Goal: Task Accomplishment & Management: Complete application form

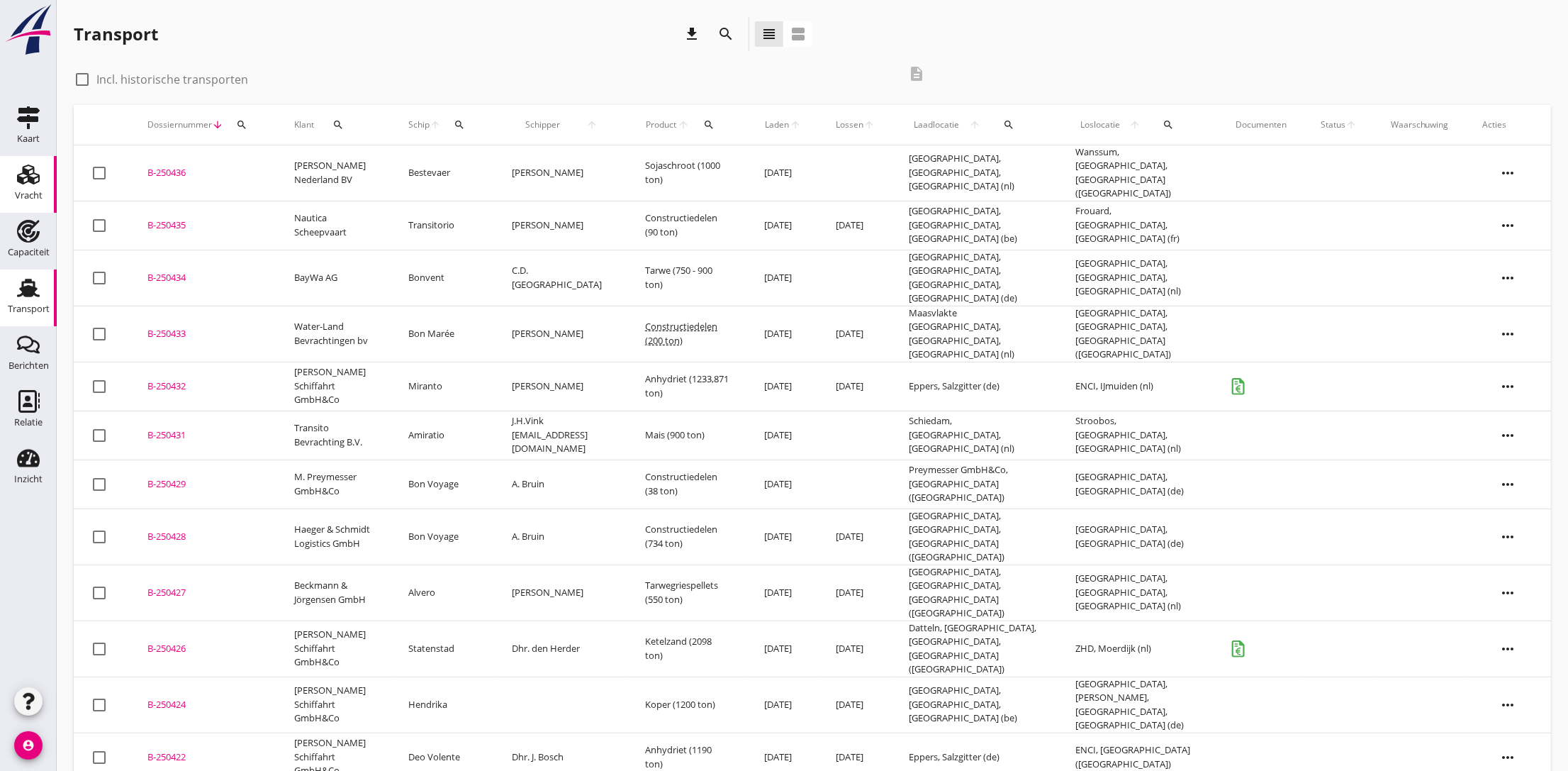
click at [20, 183] on use at bounding box center [28, 174] width 23 height 20
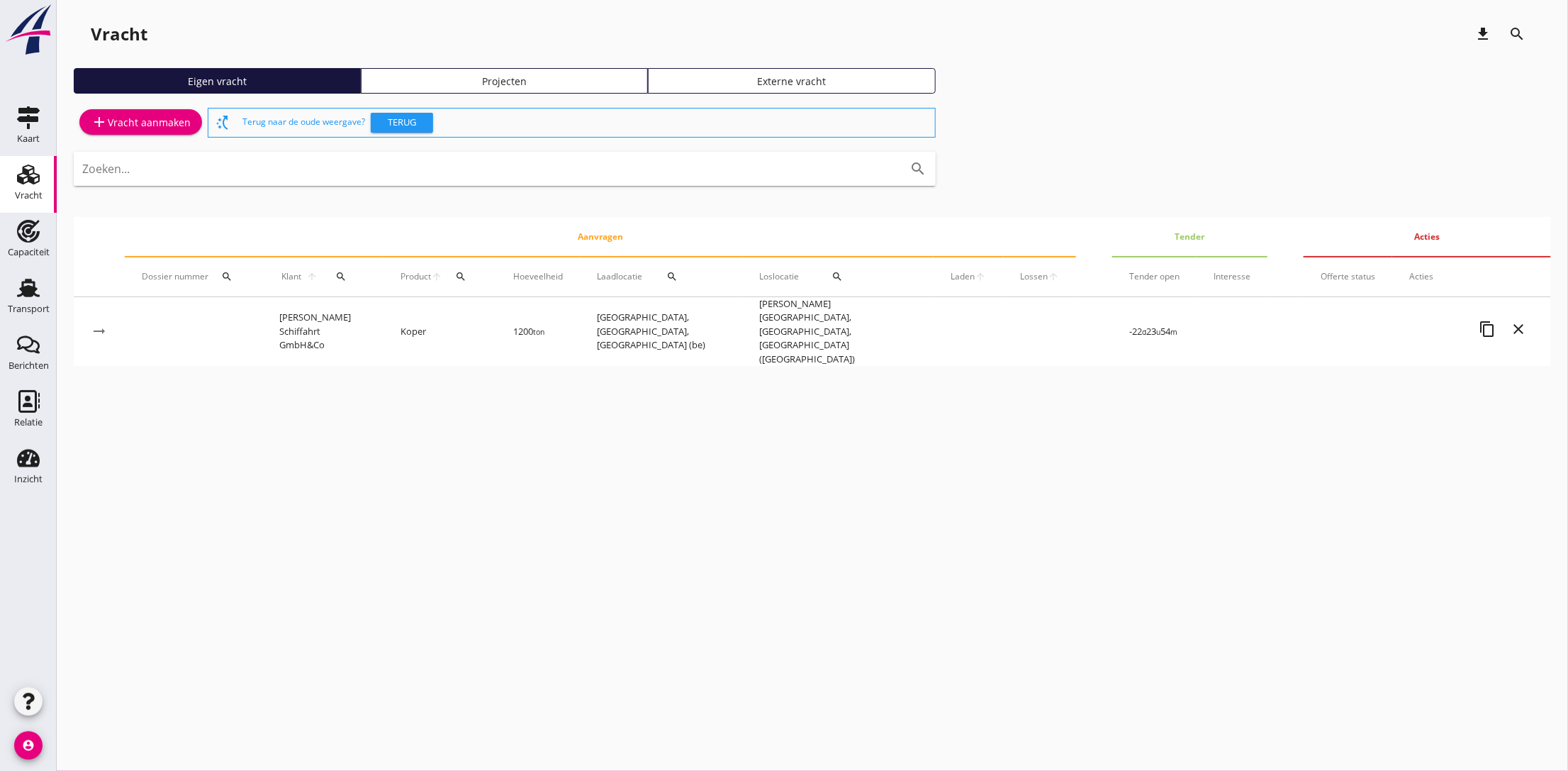
click at [152, 124] on div "add Vracht aanmaken" at bounding box center [141, 122] width 100 height 17
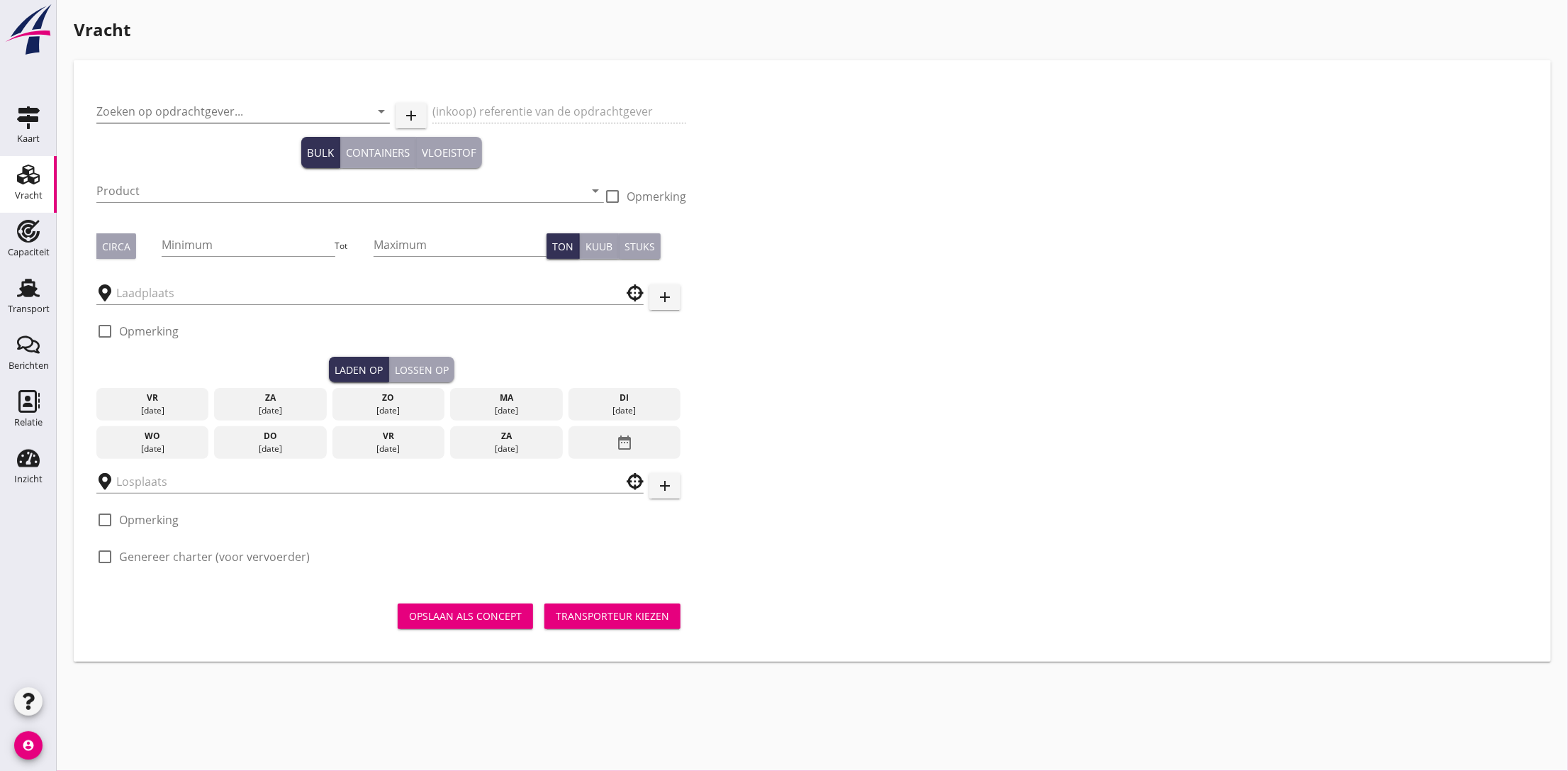
click at [238, 115] on input "Zoeken op opdrachtgever..." at bounding box center [223, 111] width 254 height 23
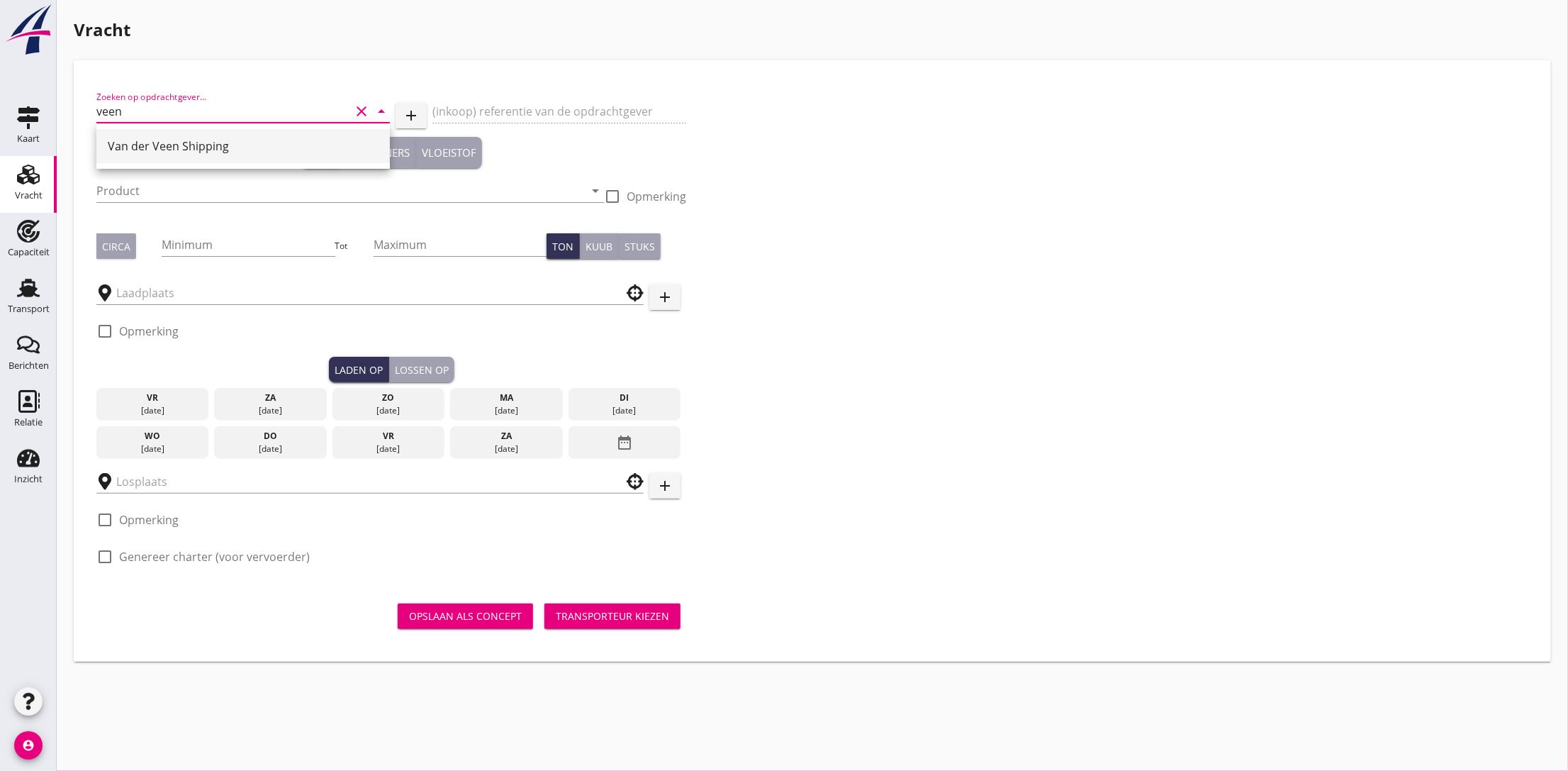
click at [185, 139] on div "Van der Veen Shipping" at bounding box center [243, 145] width 271 height 17
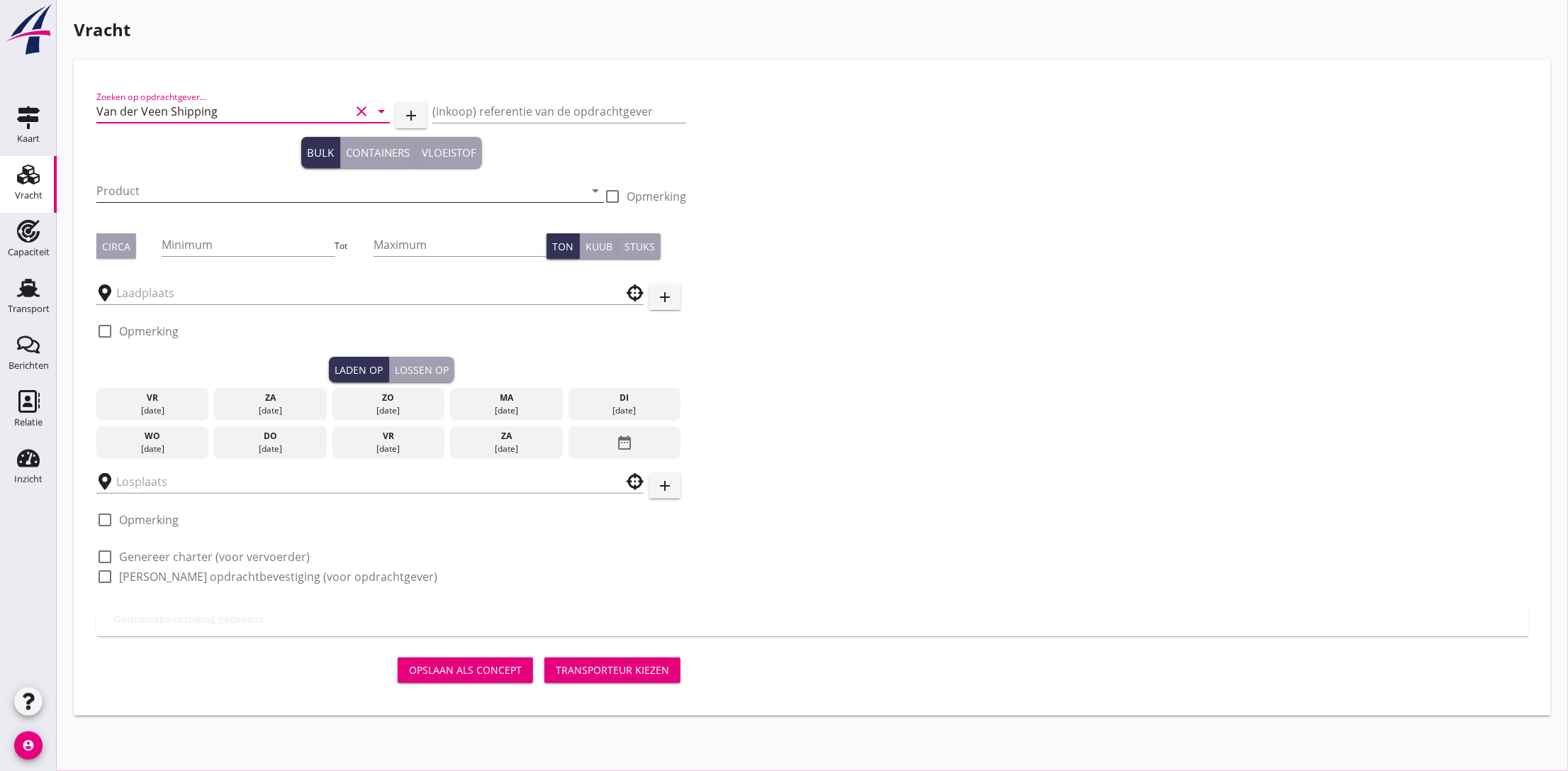
type input "Van der Veen Shipping"
click at [166, 189] on input "Product" at bounding box center [340, 191] width 488 height 23
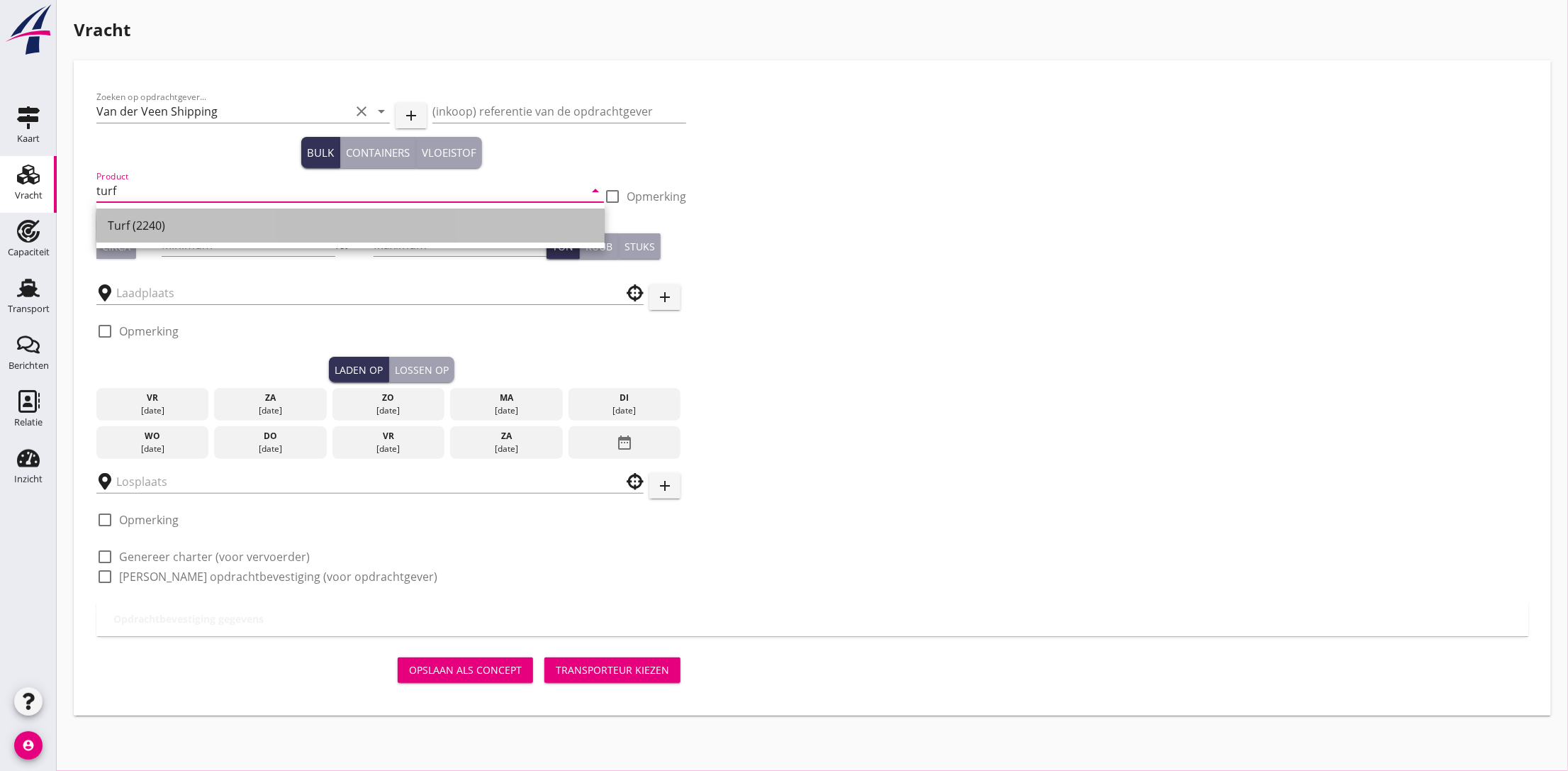
click at [166, 222] on div "Turf (2240)" at bounding box center [350, 225] width 486 height 17
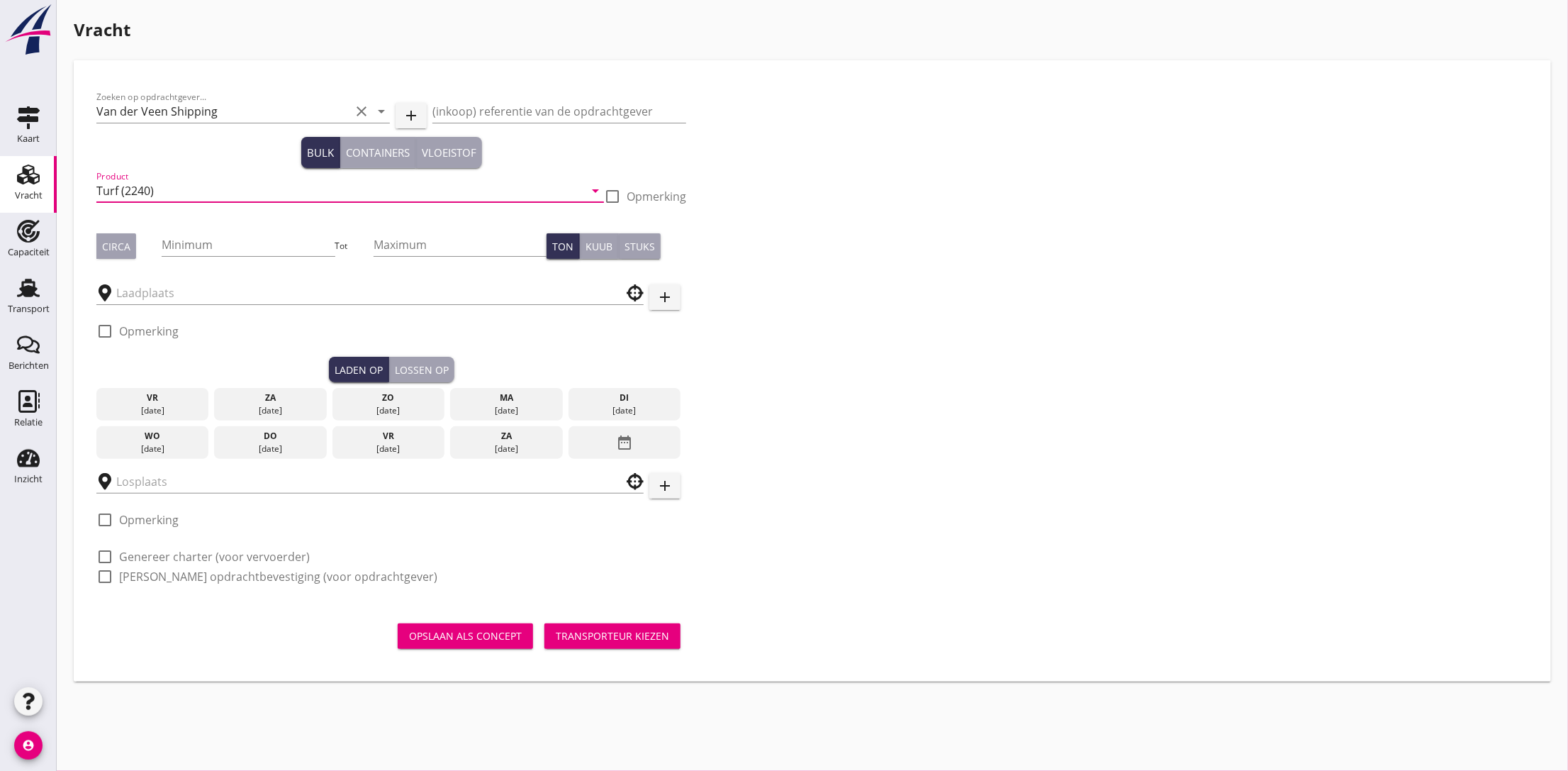
type input "Turf (2240)"
click at [112, 241] on div "Circa" at bounding box center [115, 246] width 28 height 15
click at [188, 243] on input "Minimum" at bounding box center [248, 244] width 173 height 23
type input "1500"
click at [157, 287] on input "text" at bounding box center [360, 292] width 488 height 23
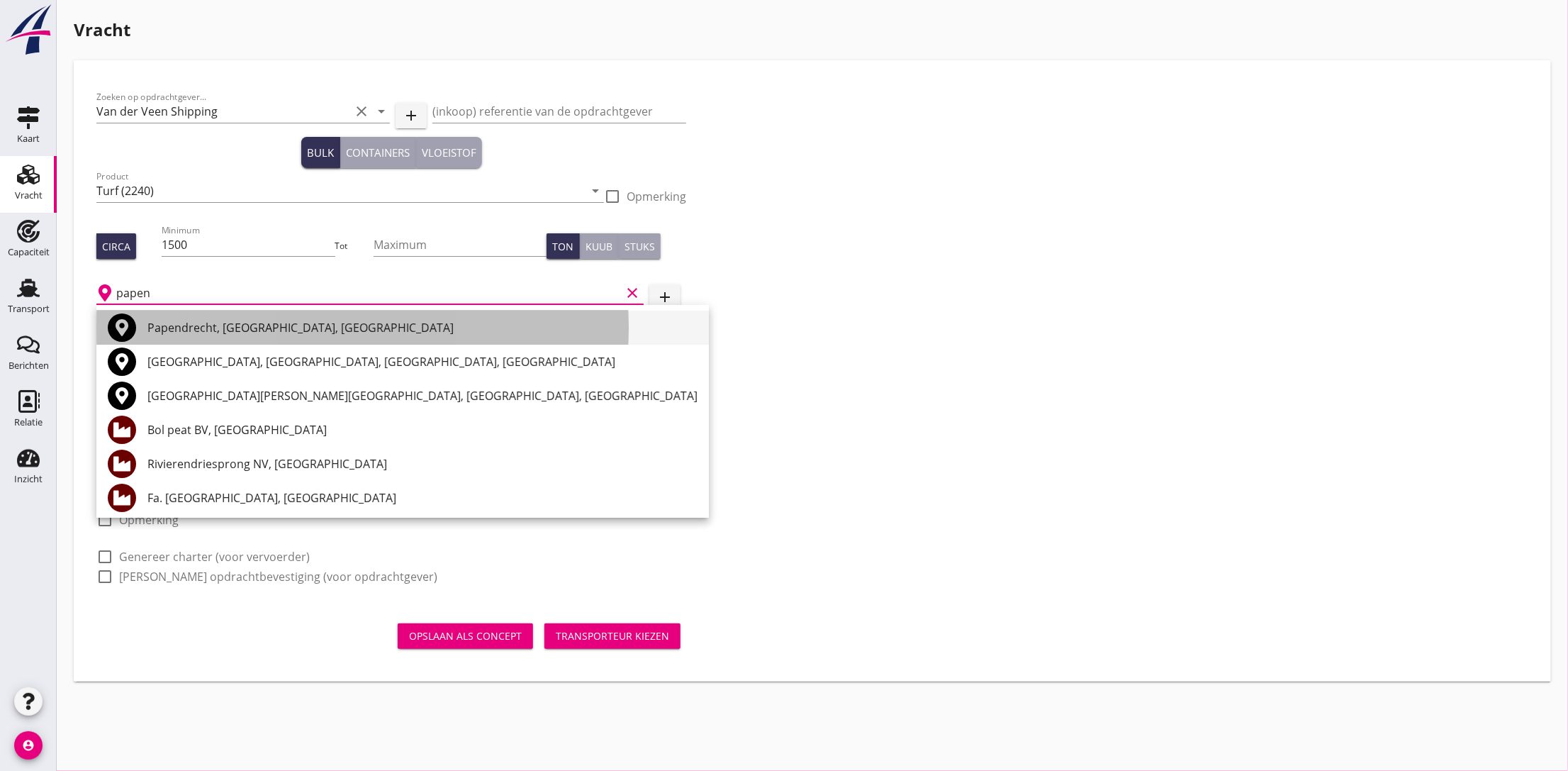
click at [202, 331] on div "Papendrecht, South Holland, Netherlands" at bounding box center [422, 327] width 550 height 17
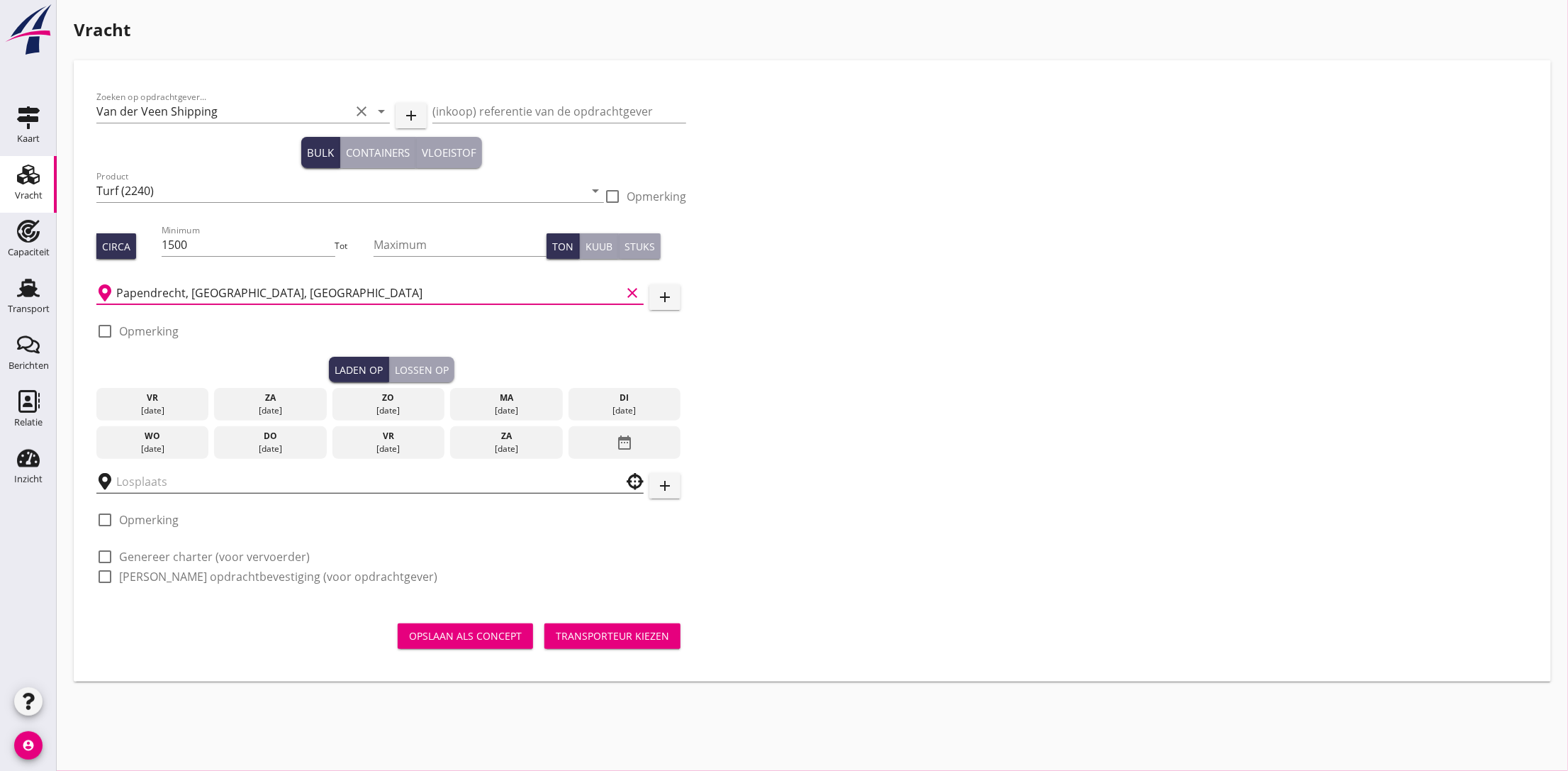
type input "Papendrecht, South Holland, Netherlands"
click at [151, 479] on input "text" at bounding box center [360, 481] width 488 height 23
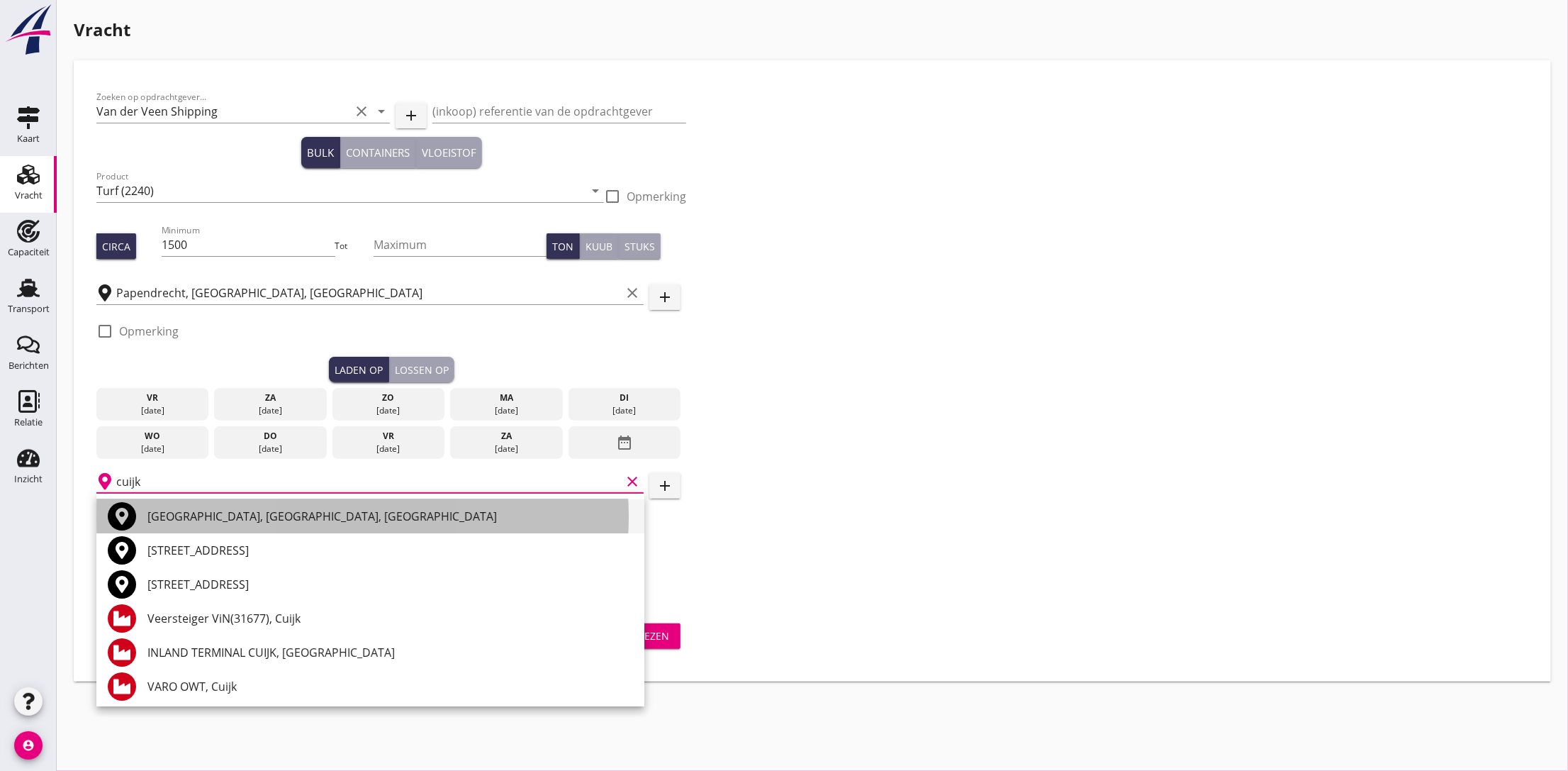
click at [177, 513] on div "Cuijk, North Brabant, Netherlands" at bounding box center [390, 516] width 486 height 17
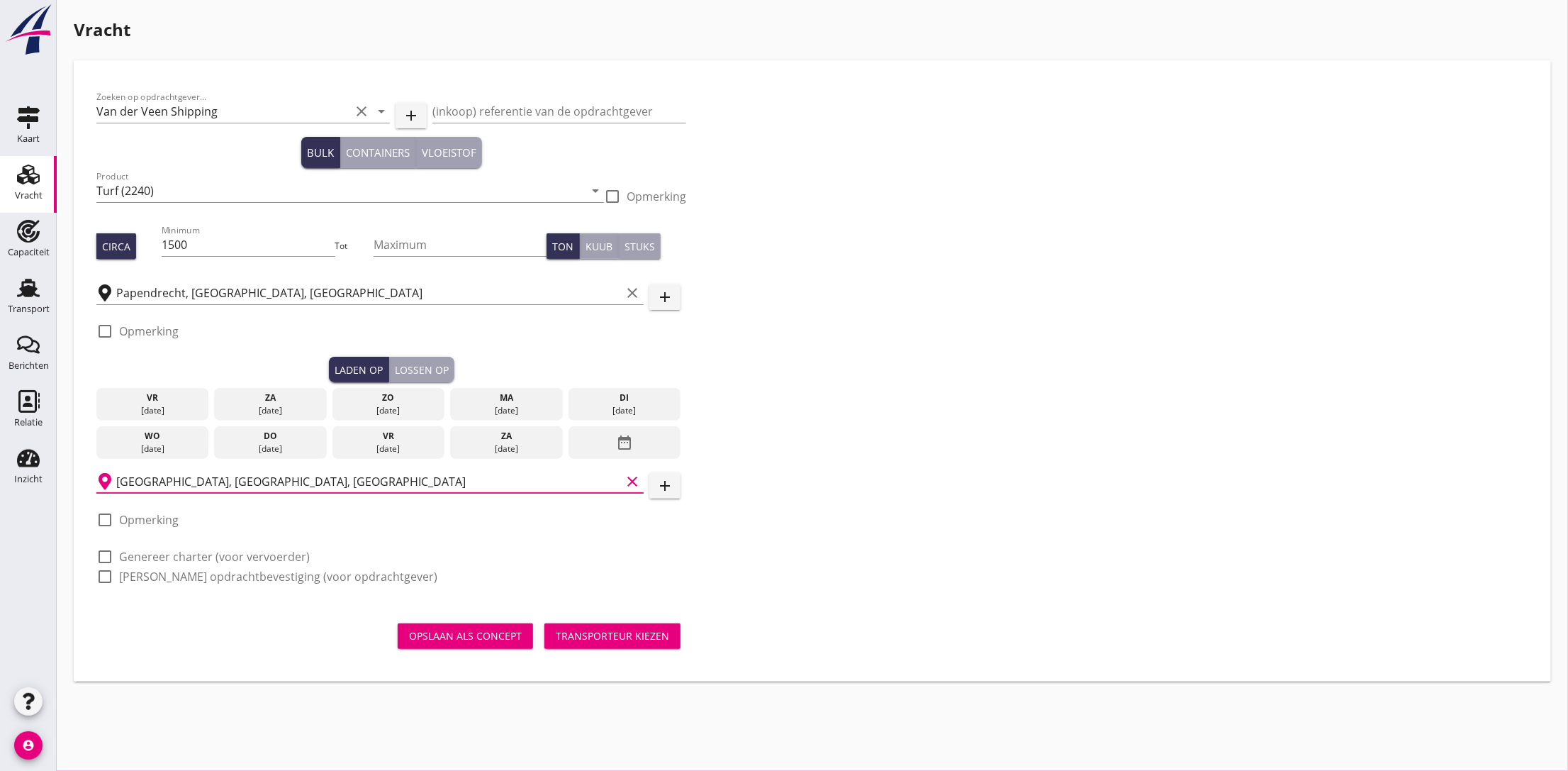
type input "Cuijk, North Brabant, Netherlands"
click at [105, 551] on div at bounding box center [104, 557] width 25 height 25
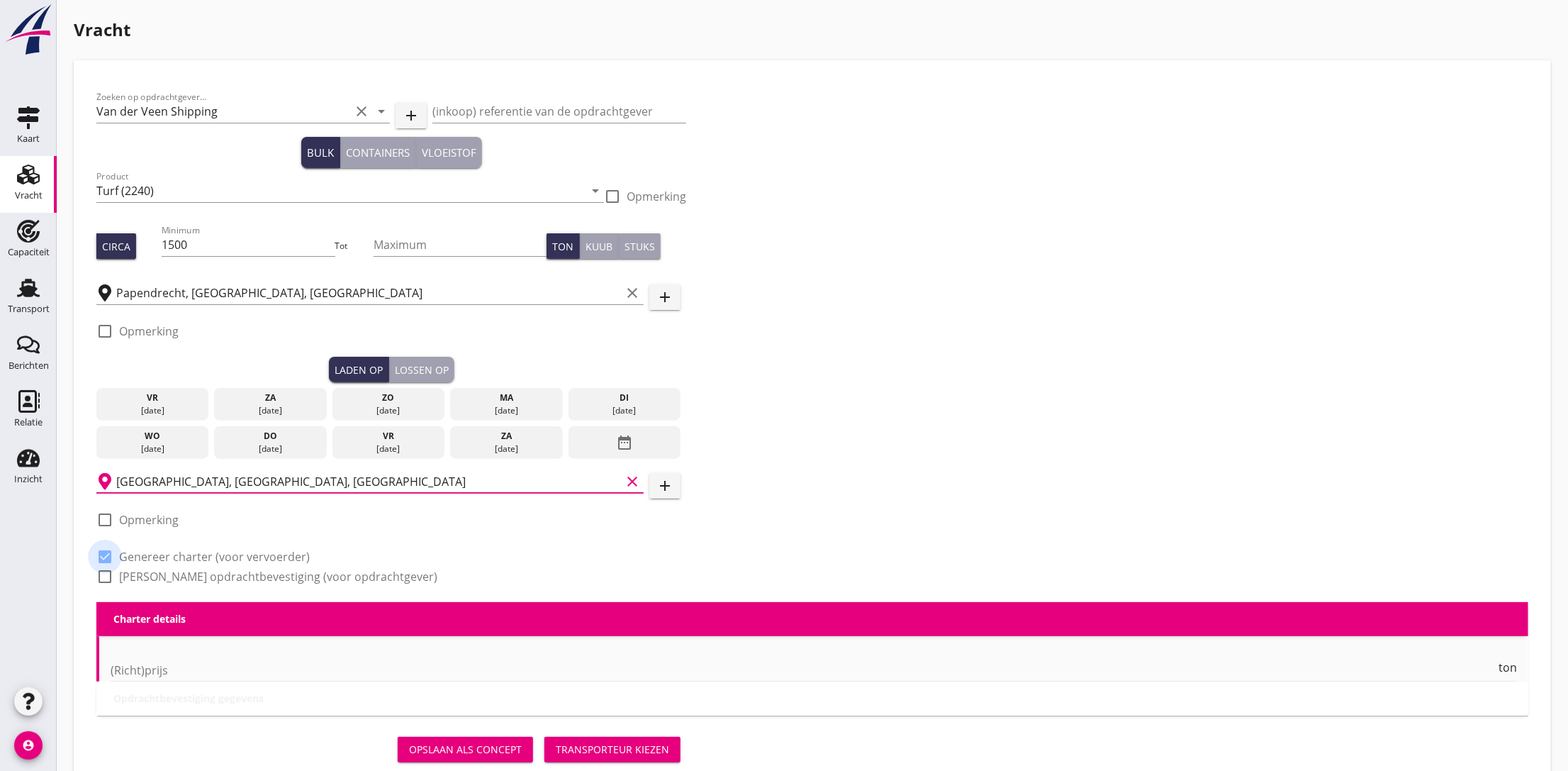
checkbox input "true"
click at [105, 581] on div at bounding box center [104, 577] width 25 height 25
checkbox input "true"
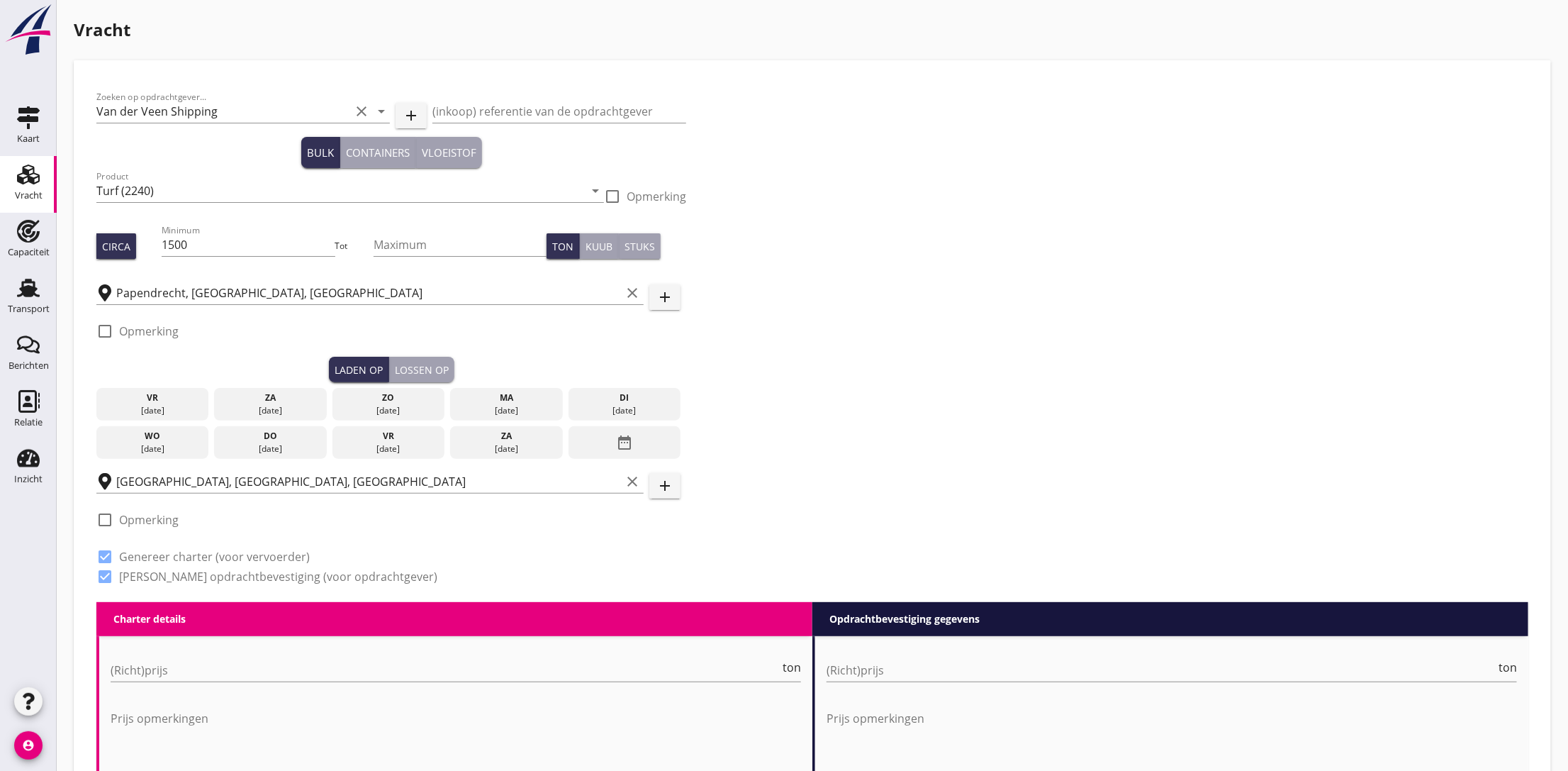
click at [606, 396] on div "di" at bounding box center [625, 398] width 105 height 13
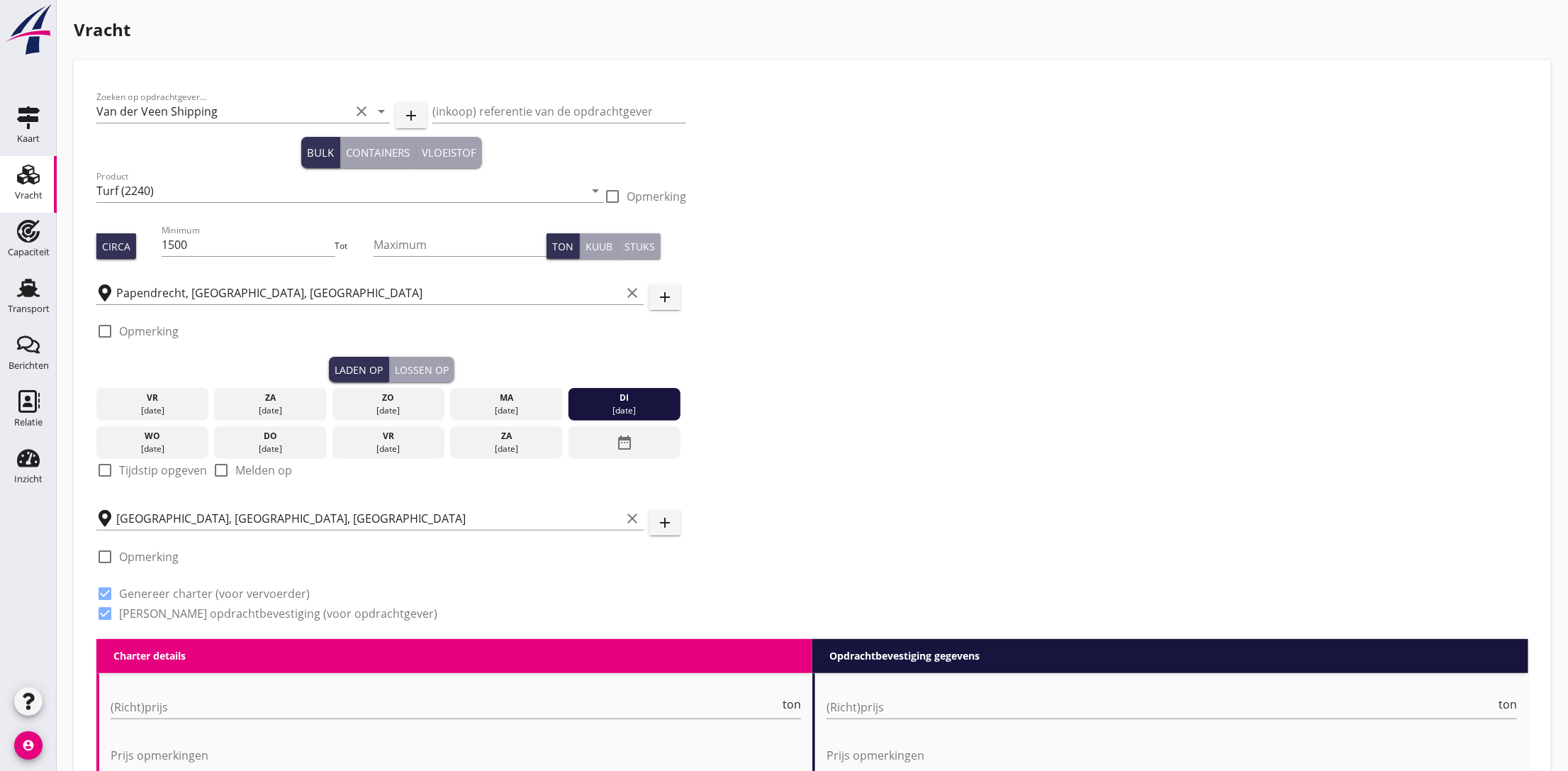
click at [112, 470] on div at bounding box center [104, 470] width 25 height 25
checkbox input "true"
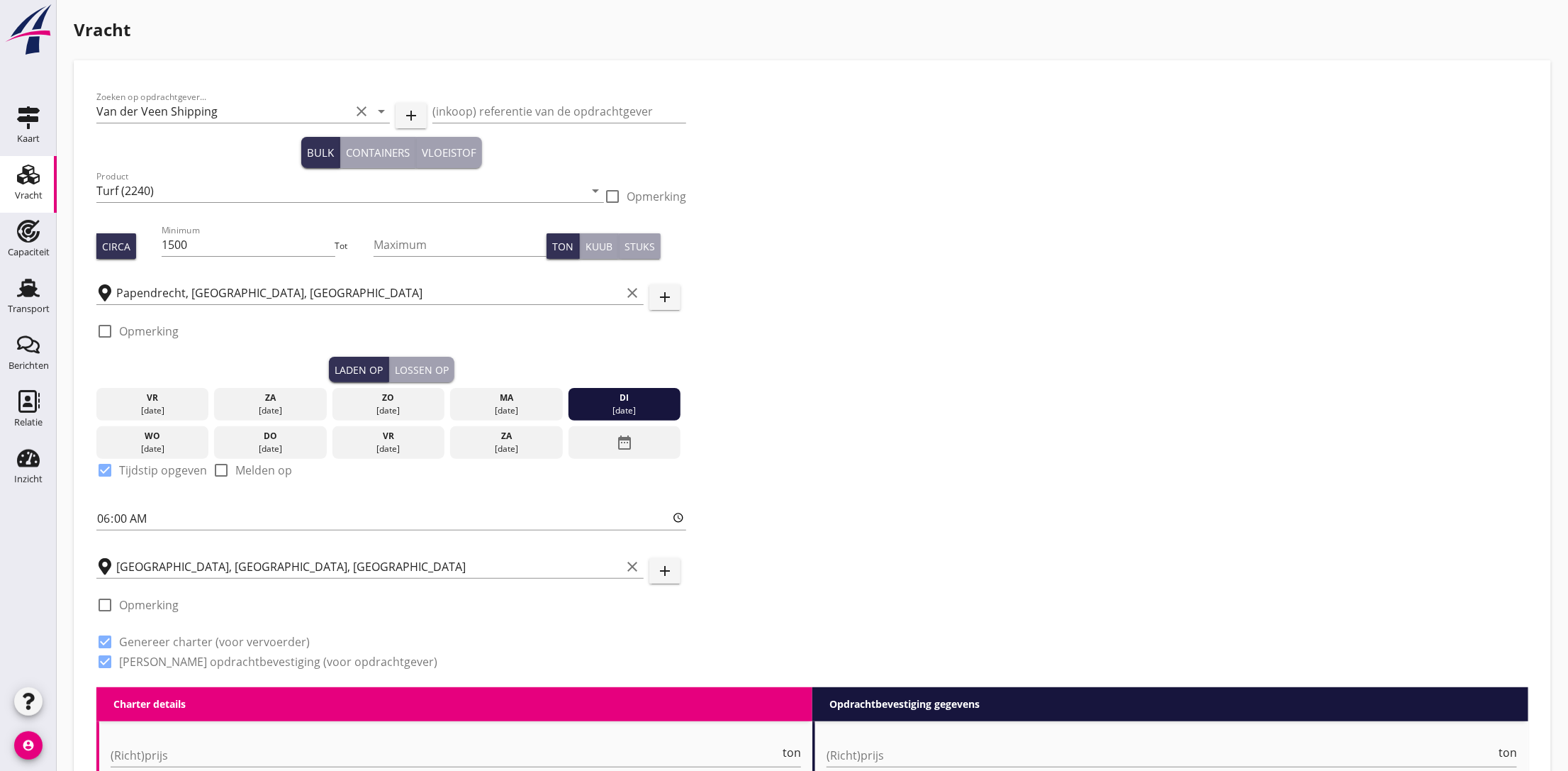
click at [429, 369] on div "Lossen op" at bounding box center [421, 370] width 54 height 15
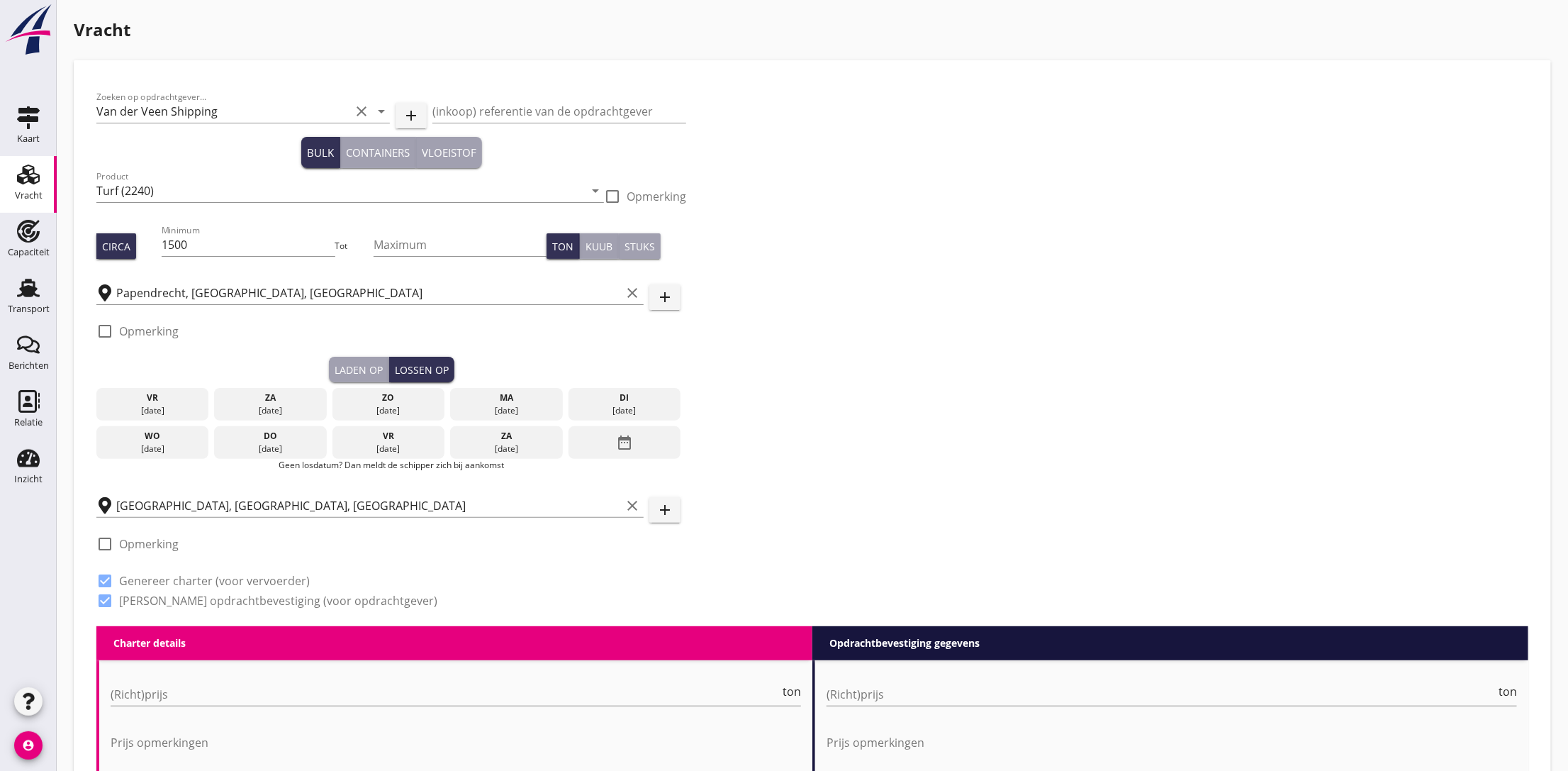
click at [646, 445] on div "date_range" at bounding box center [624, 442] width 112 height 33
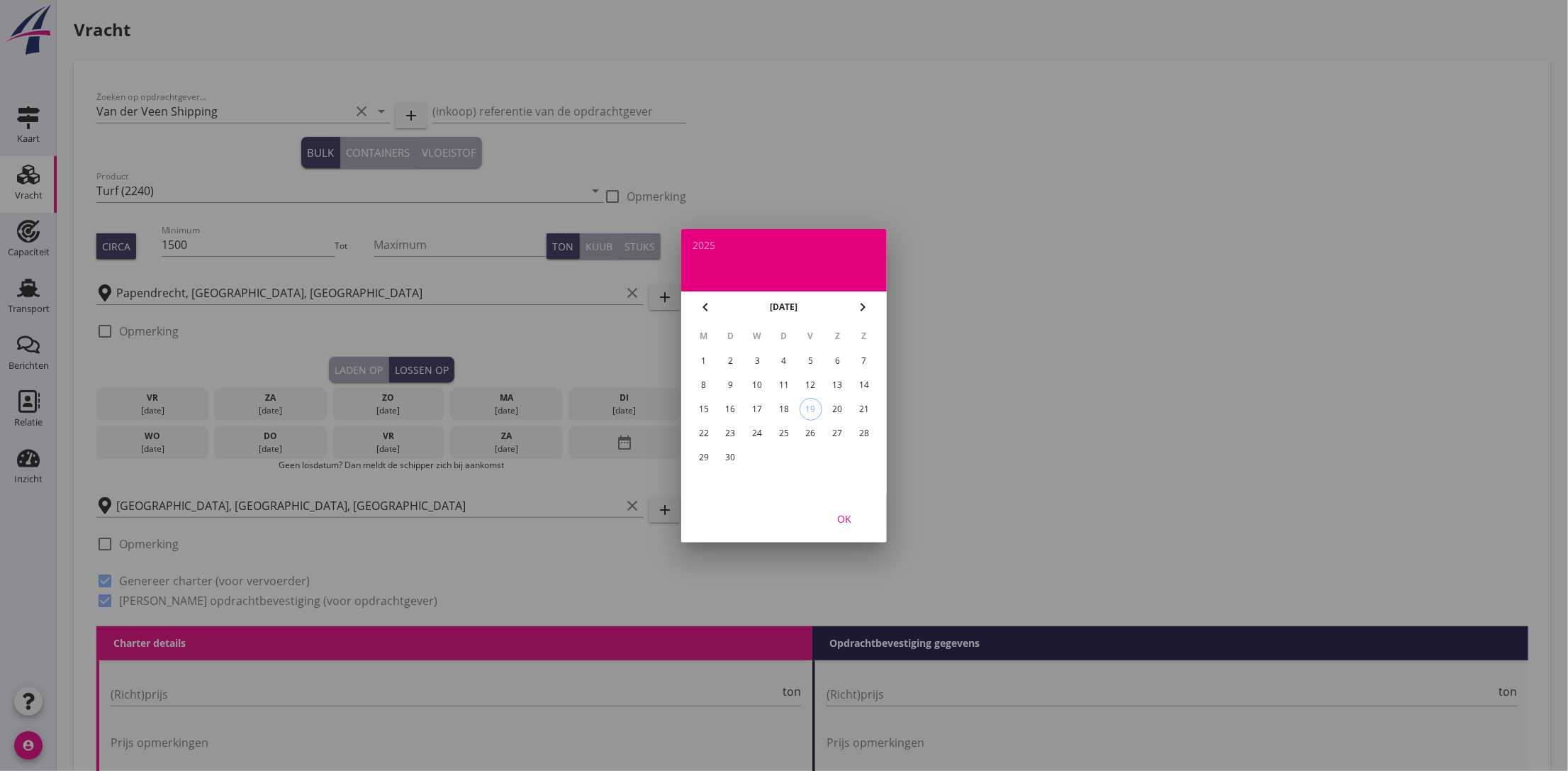
click at [726, 458] on div "30" at bounding box center [731, 457] width 23 height 23
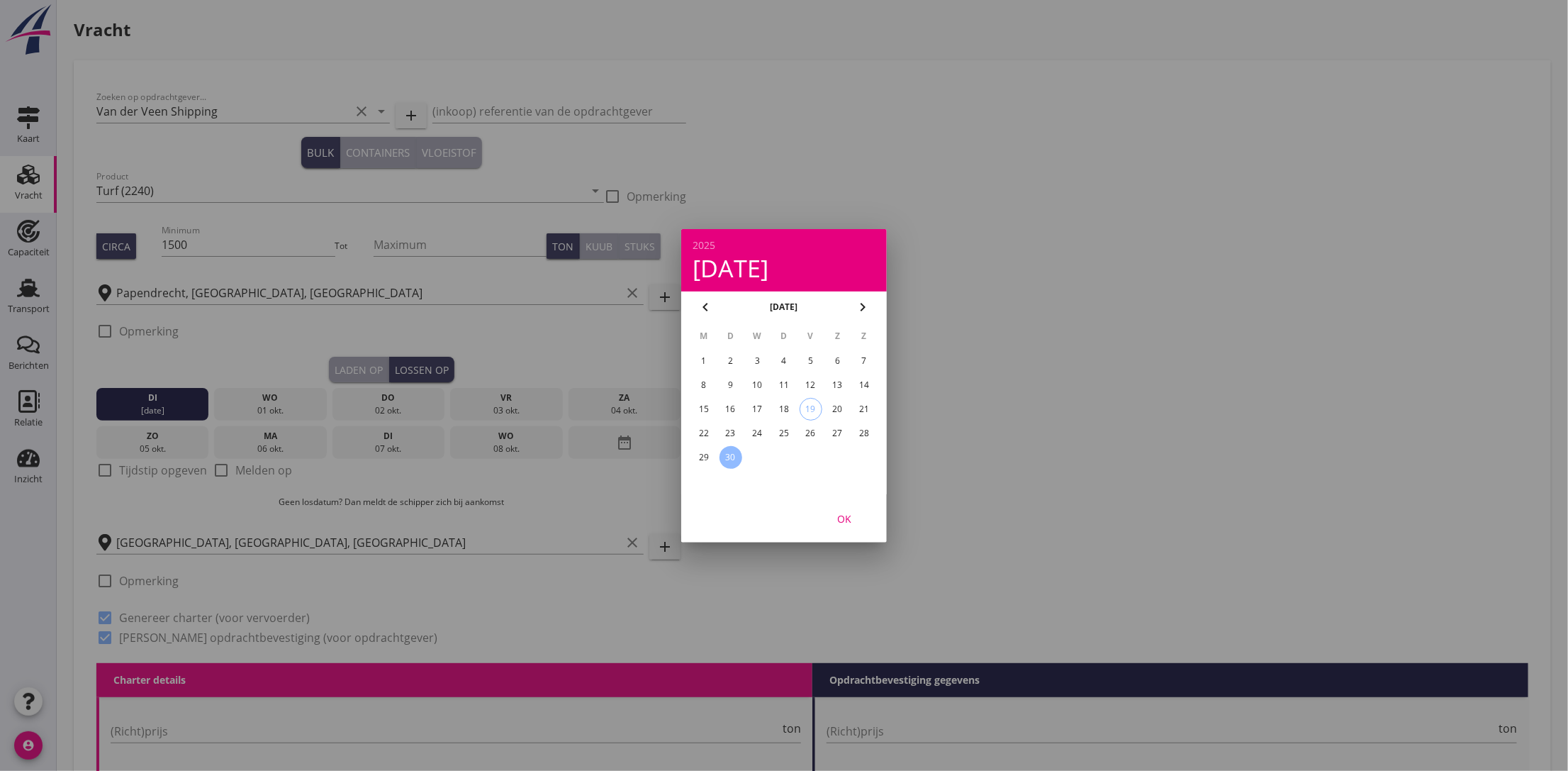
click at [849, 522] on div "OK" at bounding box center [844, 518] width 40 height 15
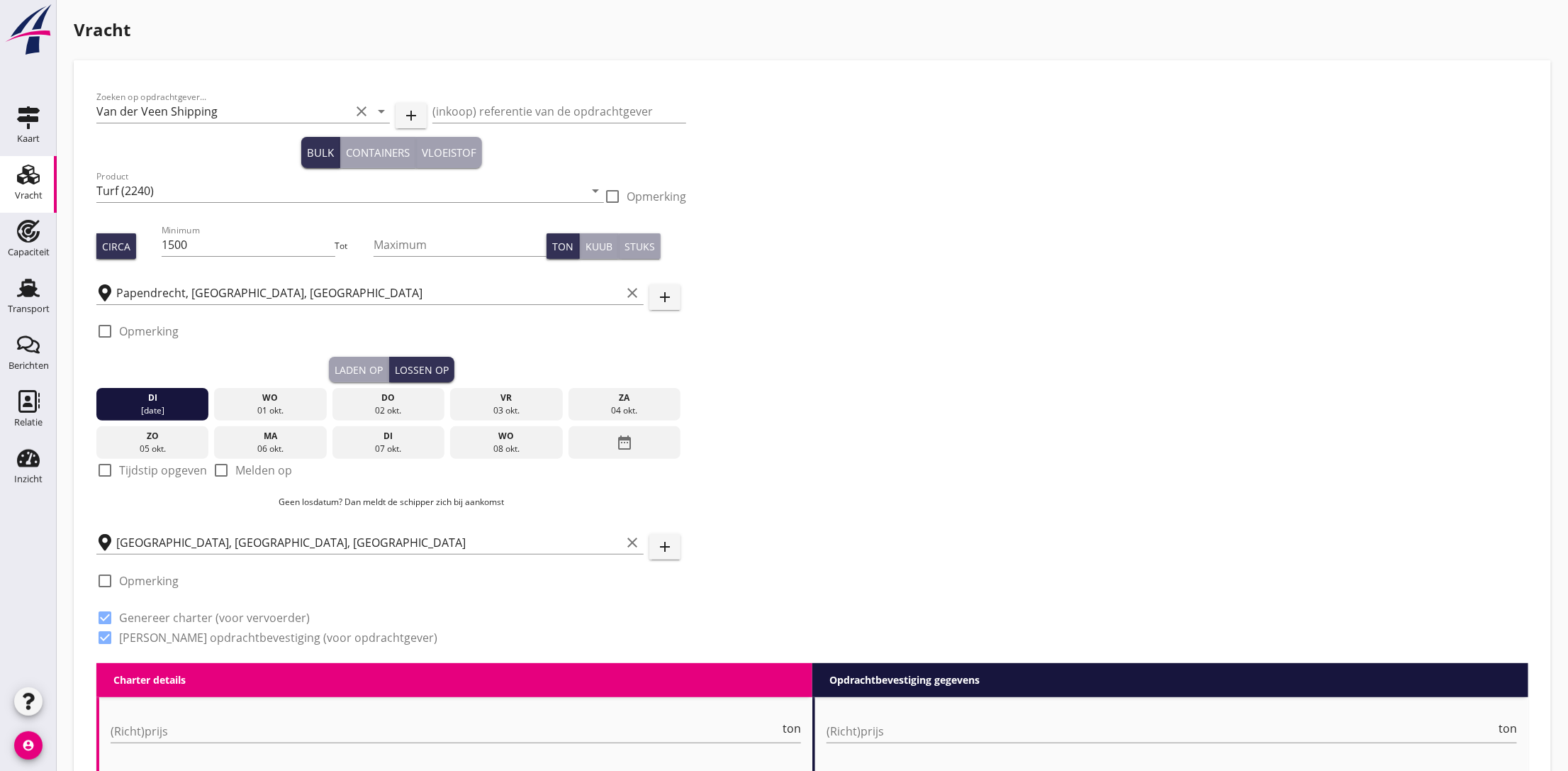
click at [137, 468] on label "Tijdstip opgeven" at bounding box center [163, 470] width 88 height 15
checkbox input "true"
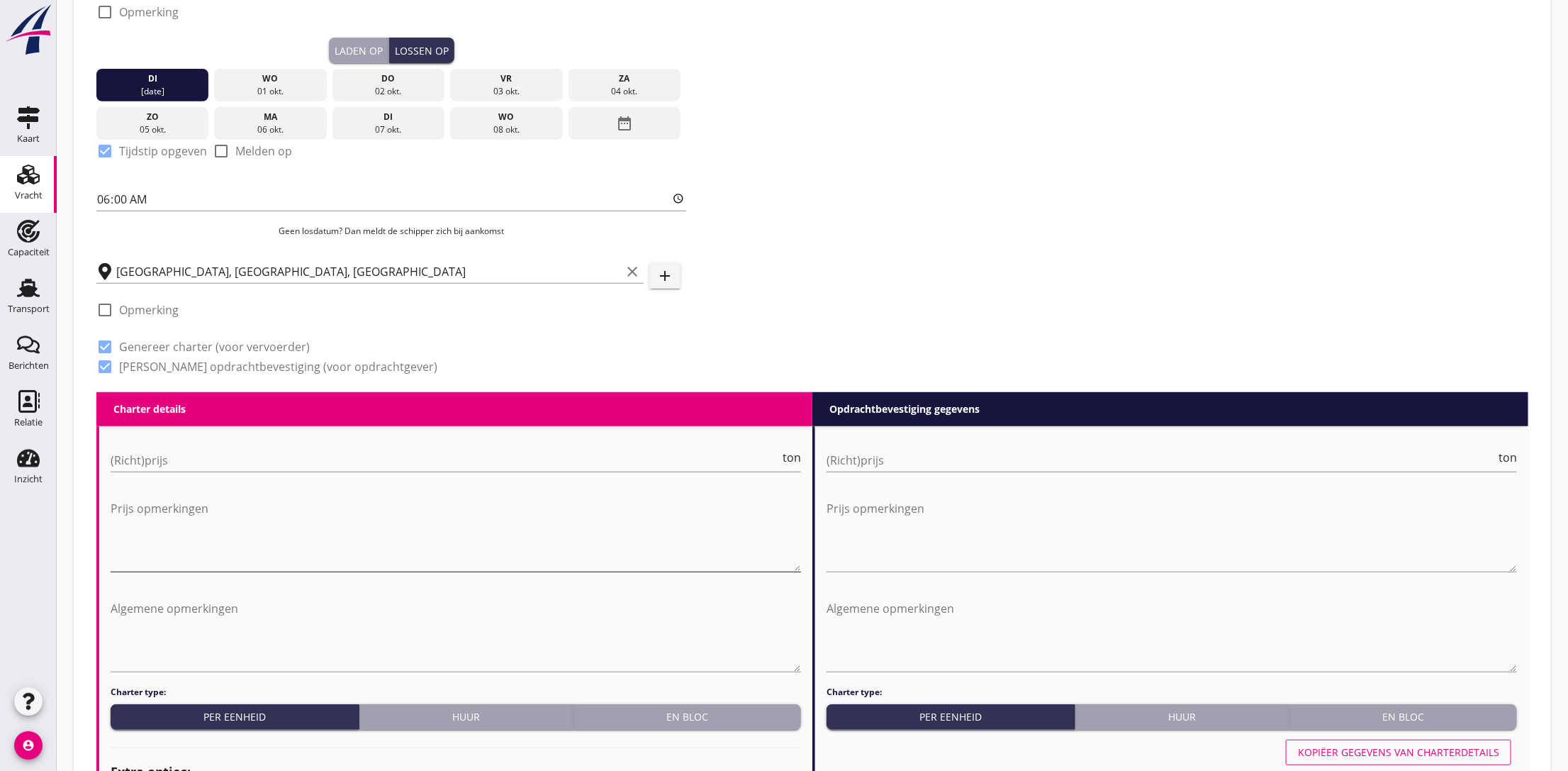
scroll to position [426, 0]
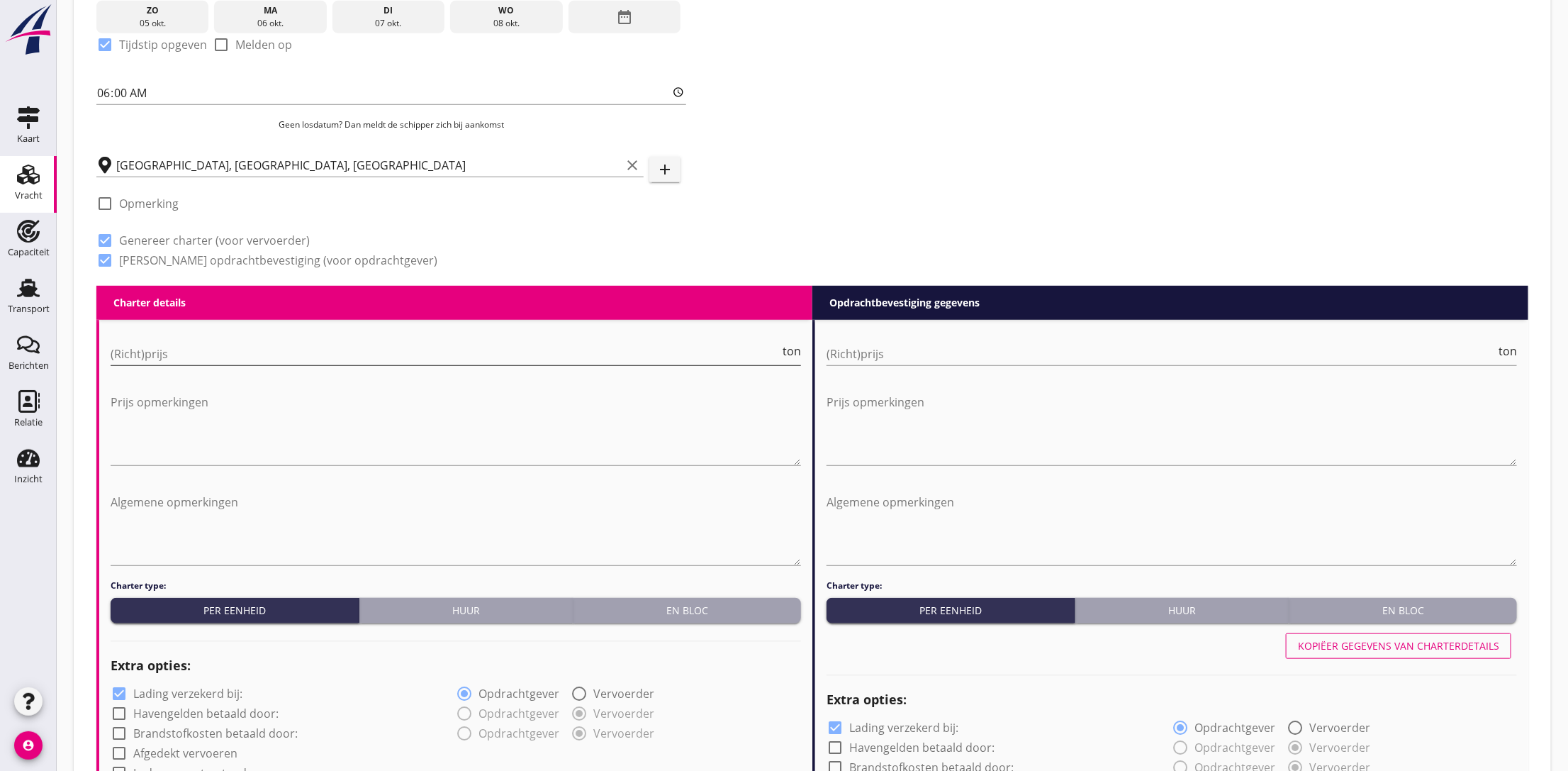
click at [183, 356] on input "(Richt)prijs" at bounding box center [445, 353] width 669 height 23
type input "8"
click at [950, 358] on input "(Richt)prijs" at bounding box center [1160, 353] width 669 height 23
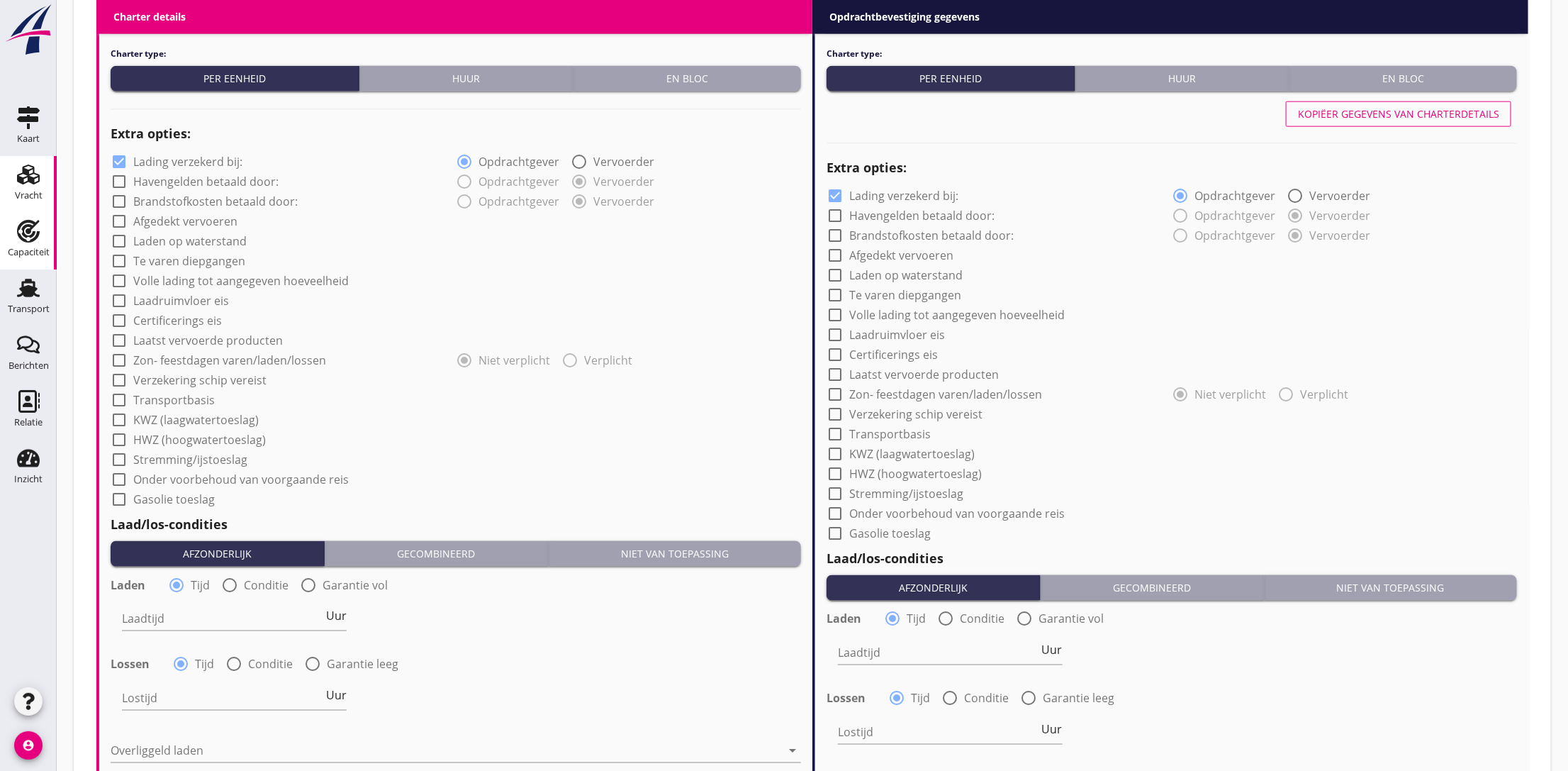
type input "8"
click at [567, 309] on div "check_box_outline_blank Certificerings eis" at bounding box center [456, 319] width 691 height 20
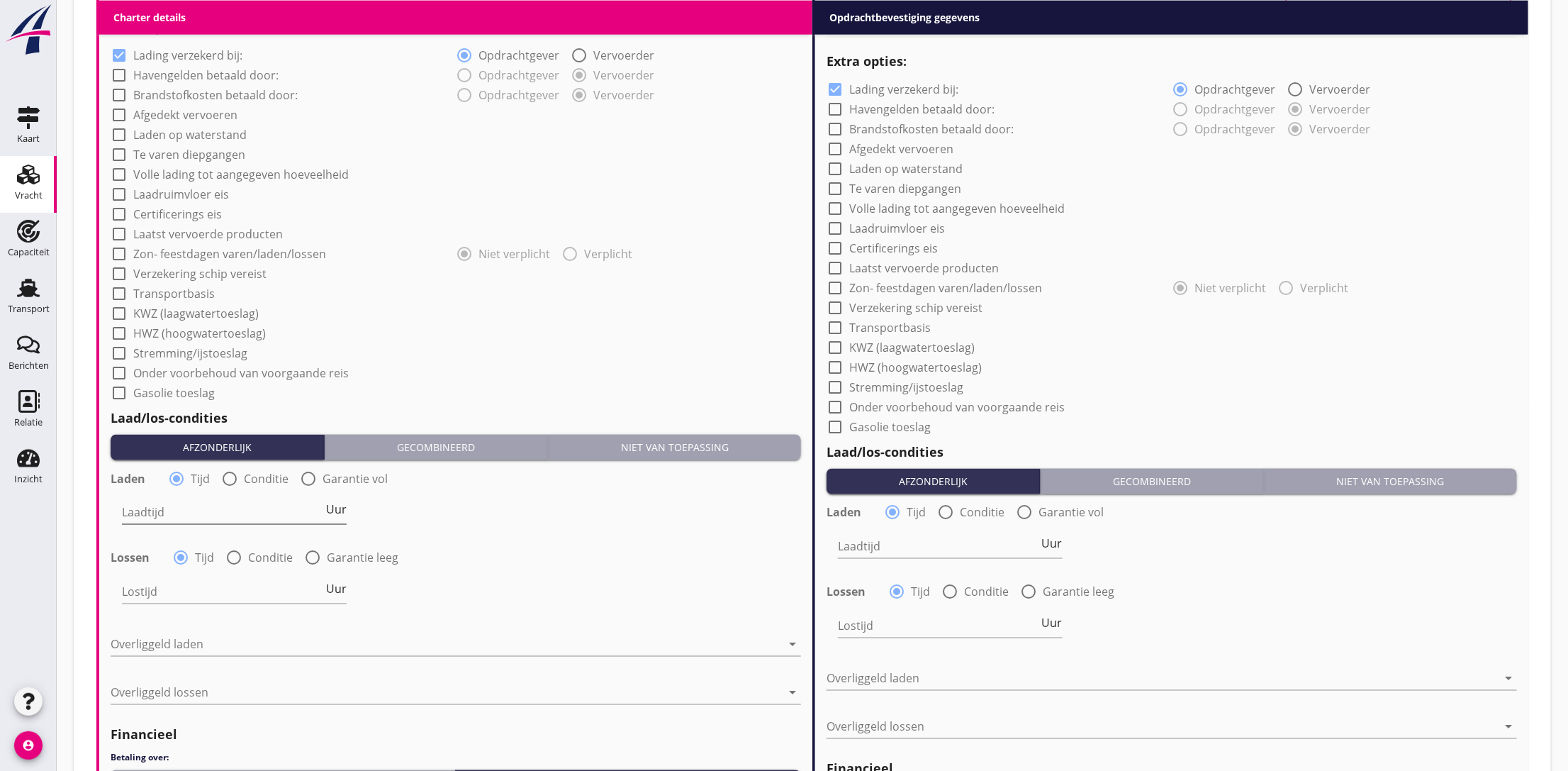
click at [141, 509] on input "Laadtijd" at bounding box center [222, 512] width 202 height 23
type input "24"
click at [164, 578] on div "Lostijd Uur" at bounding box center [234, 595] width 225 height 45
click at [169, 591] on input "Lostijd" at bounding box center [222, 592] width 202 height 23
type input "24"
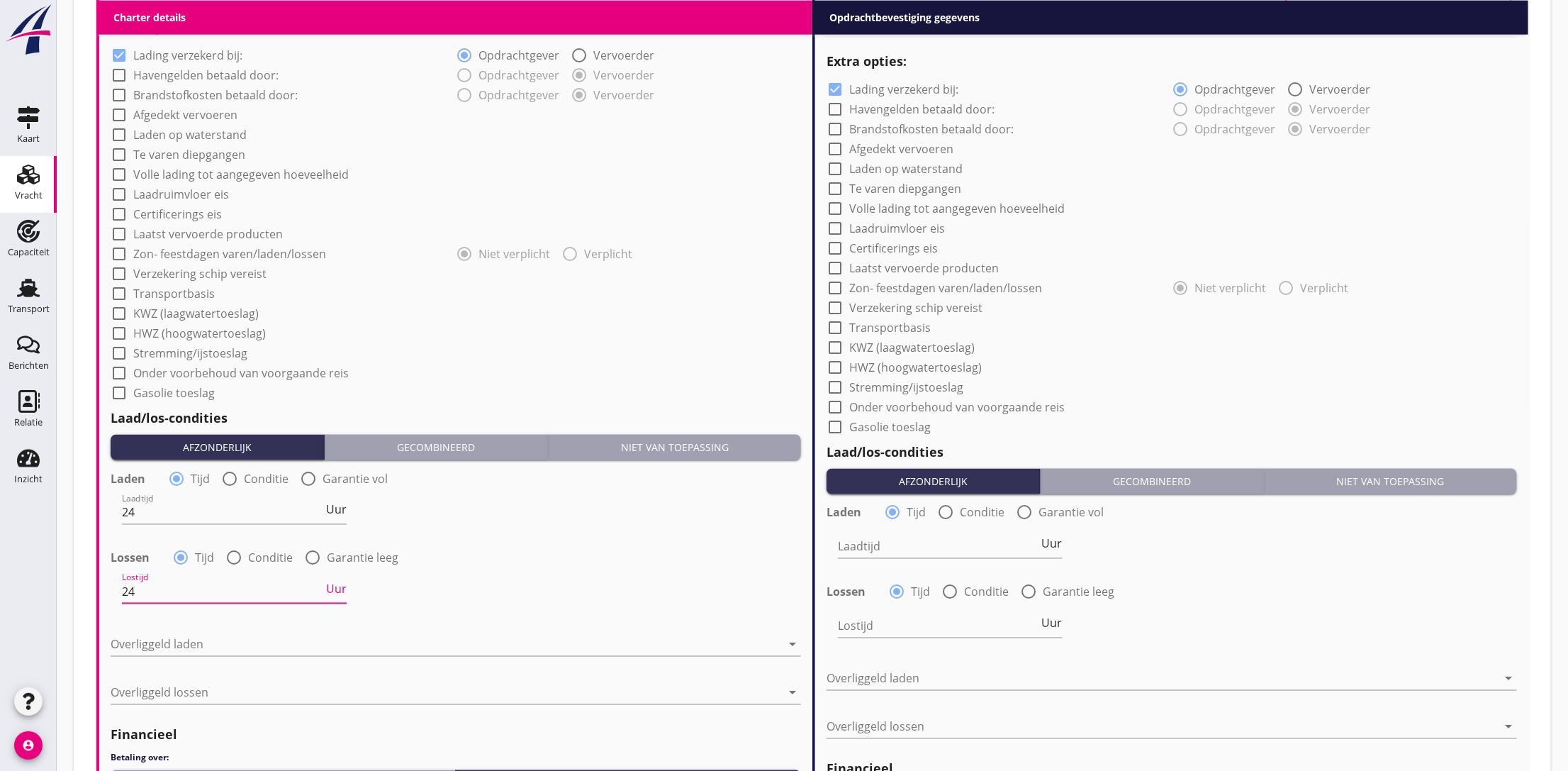
click at [516, 361] on div "check_box_outline_blank Onder voorbehoud van voorgaande reis" at bounding box center [456, 371] width 691 height 20
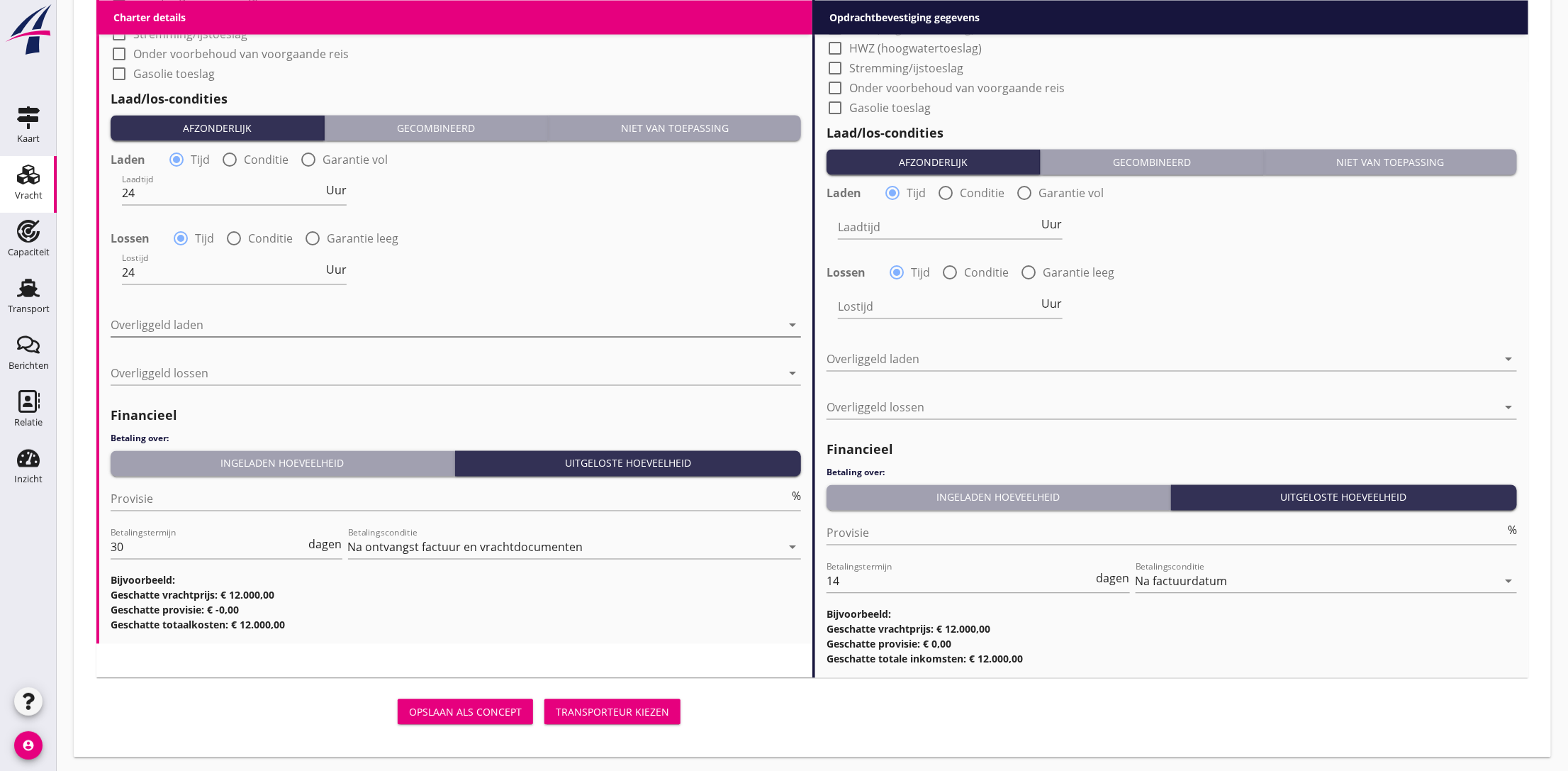
click at [144, 329] on div at bounding box center [446, 325] width 671 height 23
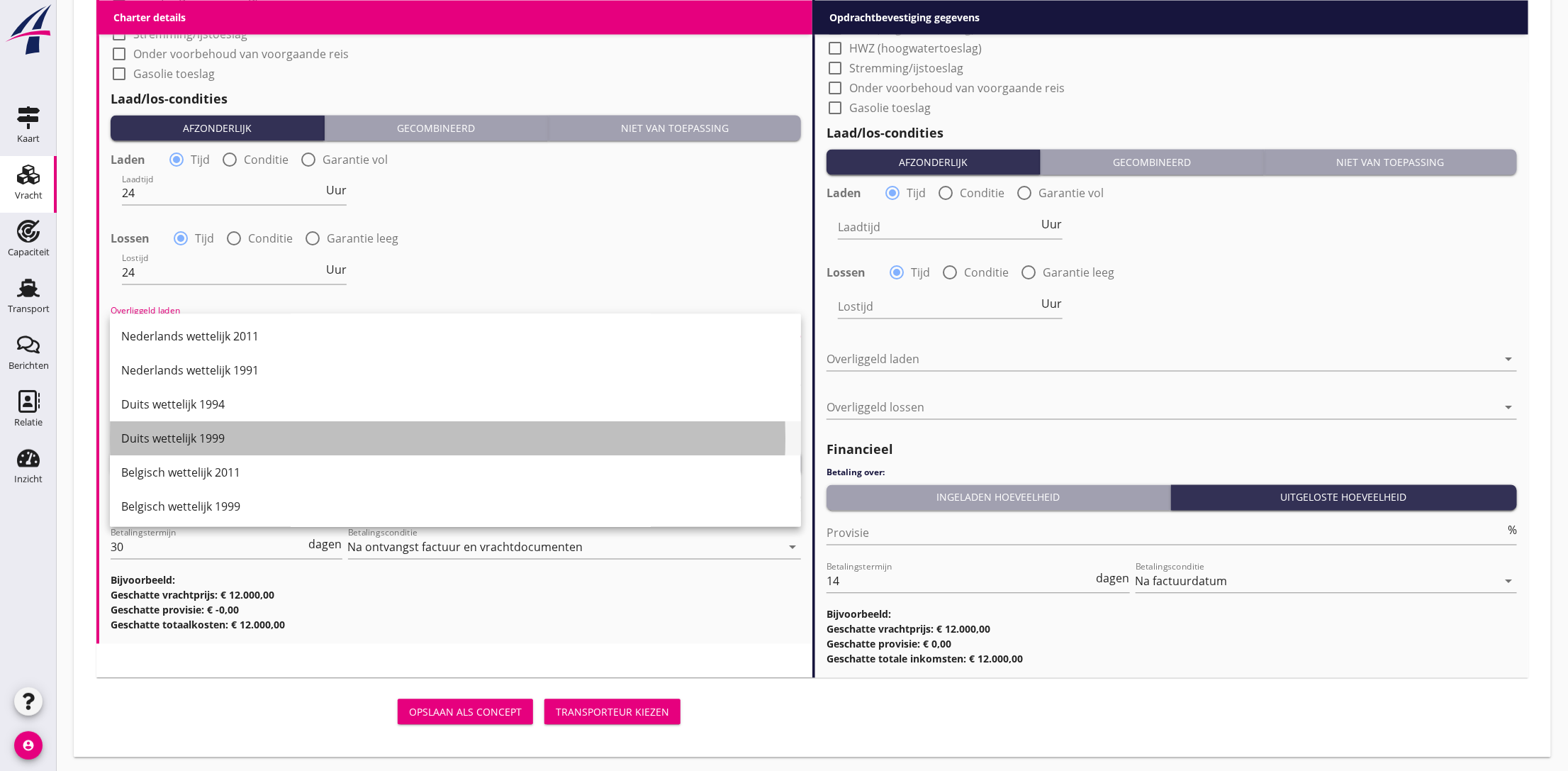
click at [204, 436] on div "Duits wettelijk 1999" at bounding box center [456, 439] width 668 height 17
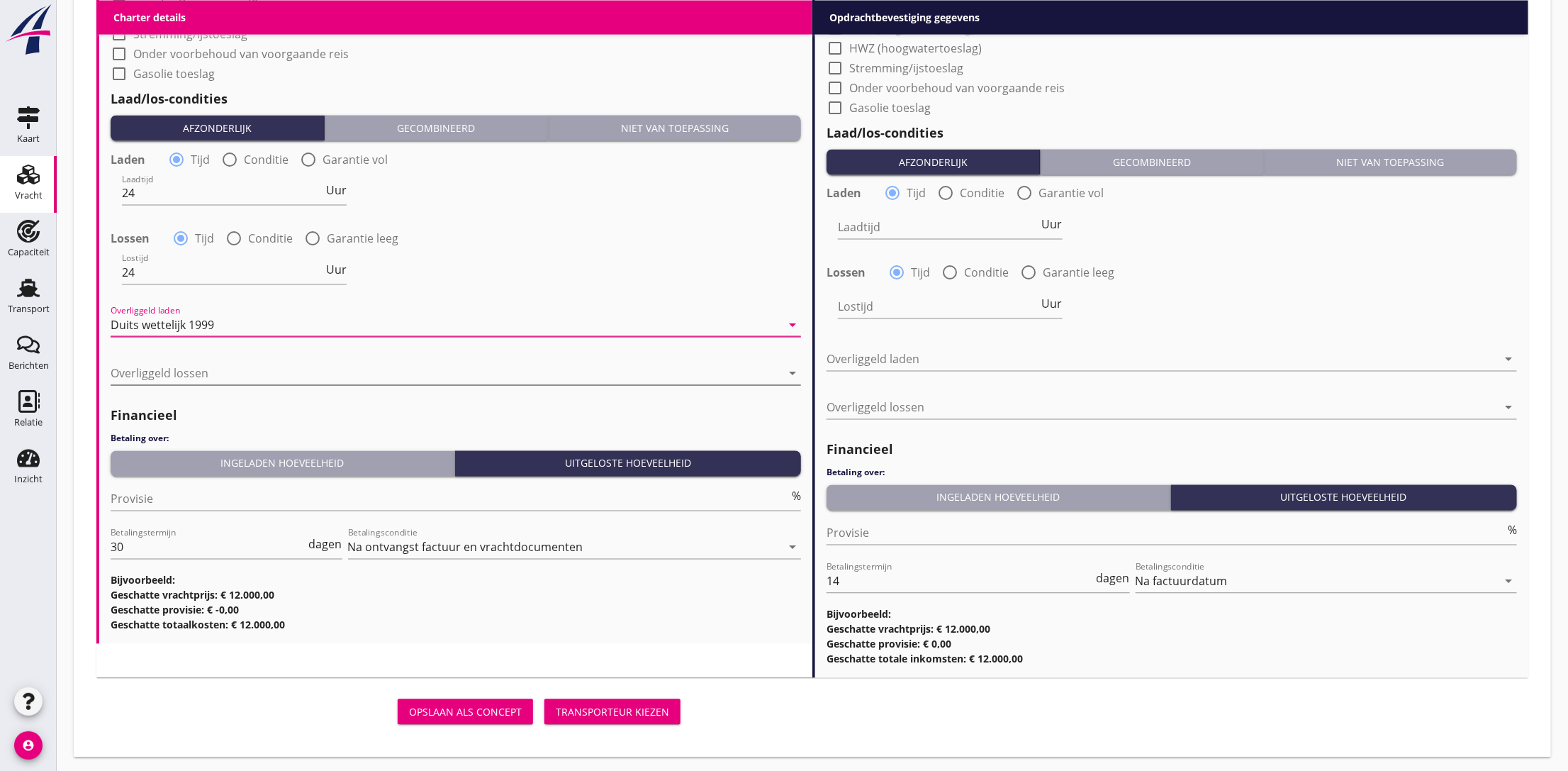
click at [277, 366] on div at bounding box center [446, 373] width 671 height 23
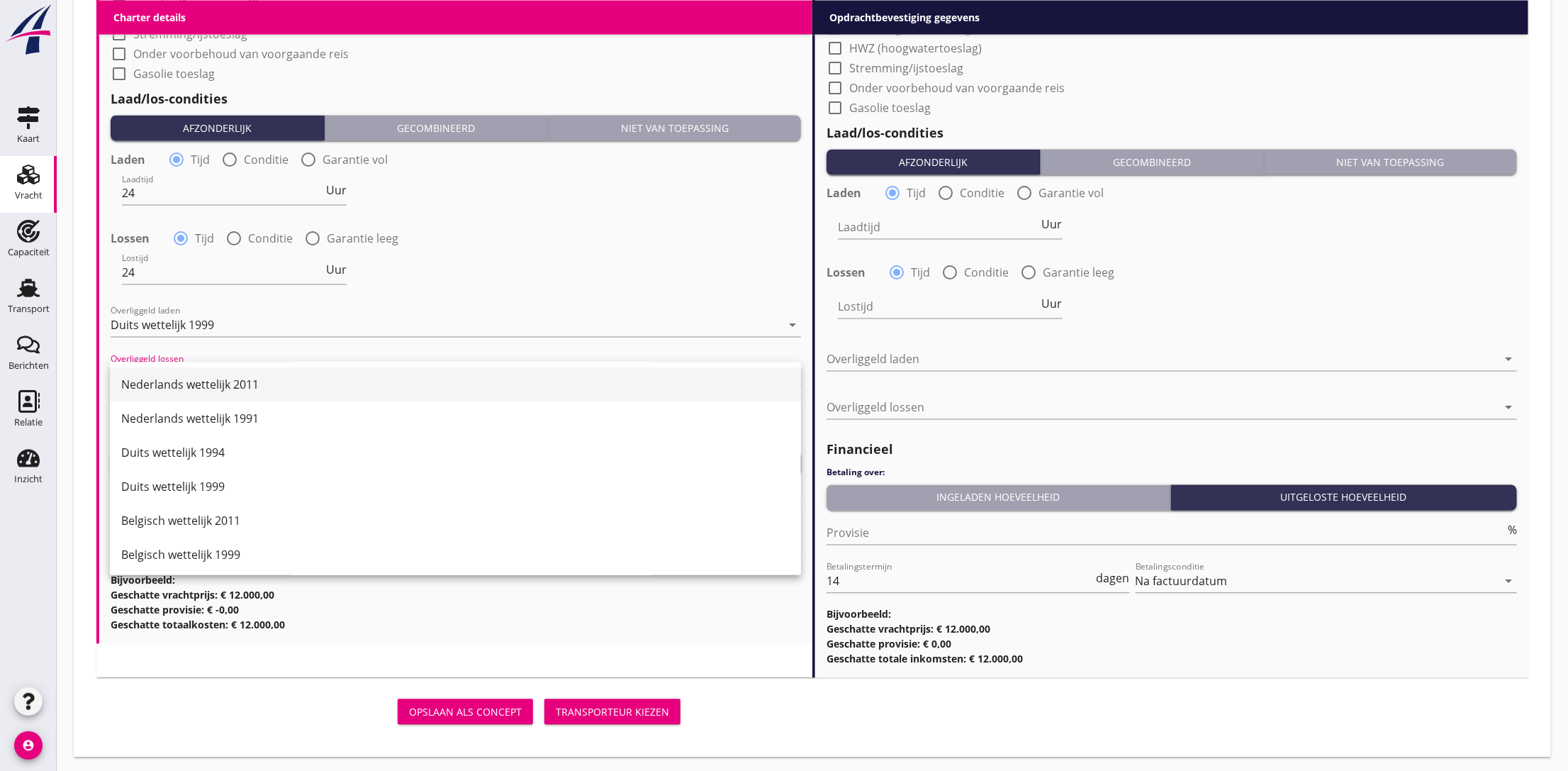
click at [269, 383] on div "Nederlands wettelijk 2011" at bounding box center [456, 385] width 668 height 17
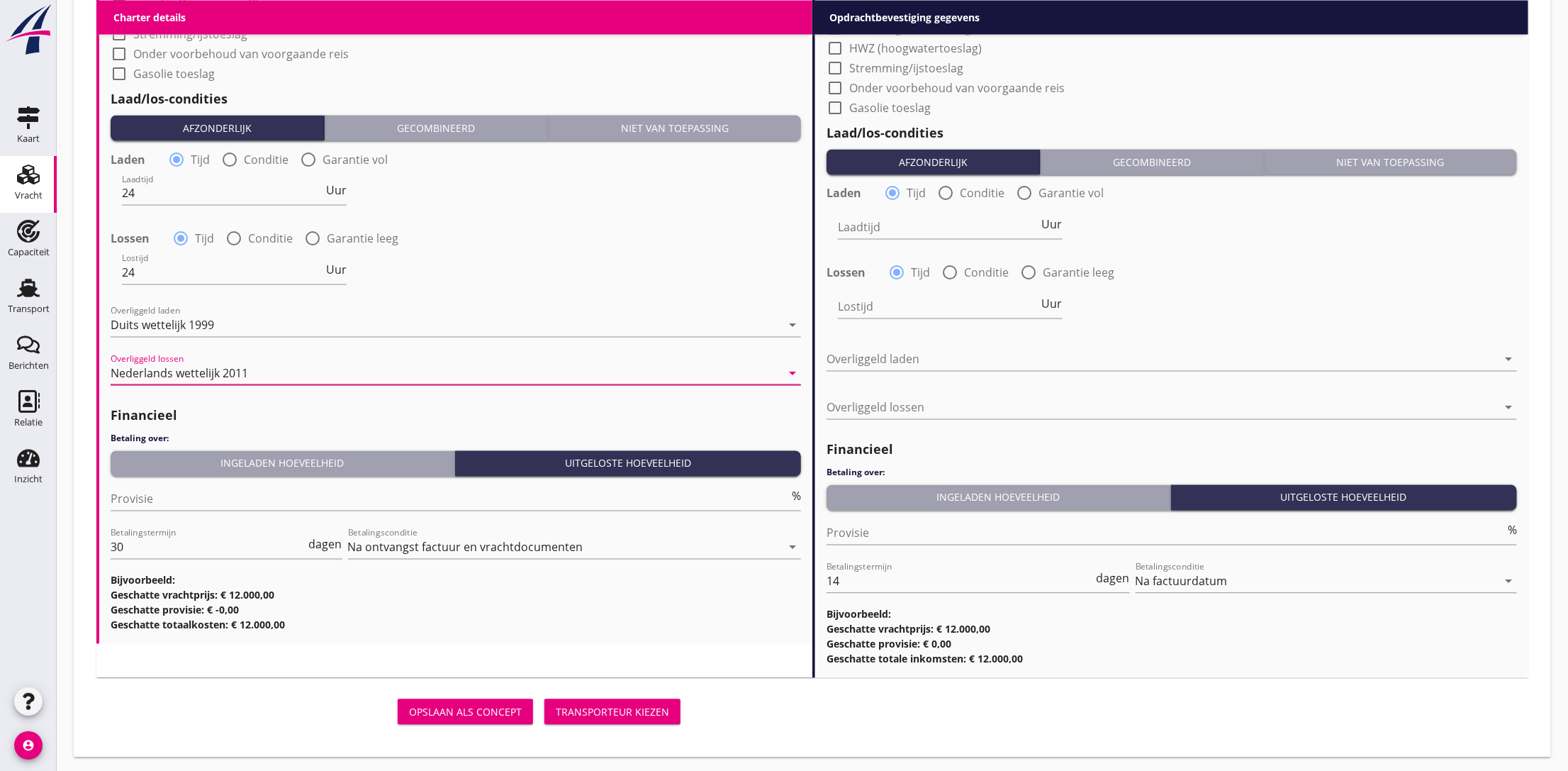
click at [222, 458] on div "Ingeladen hoeveelheid" at bounding box center [282, 463] width 332 height 15
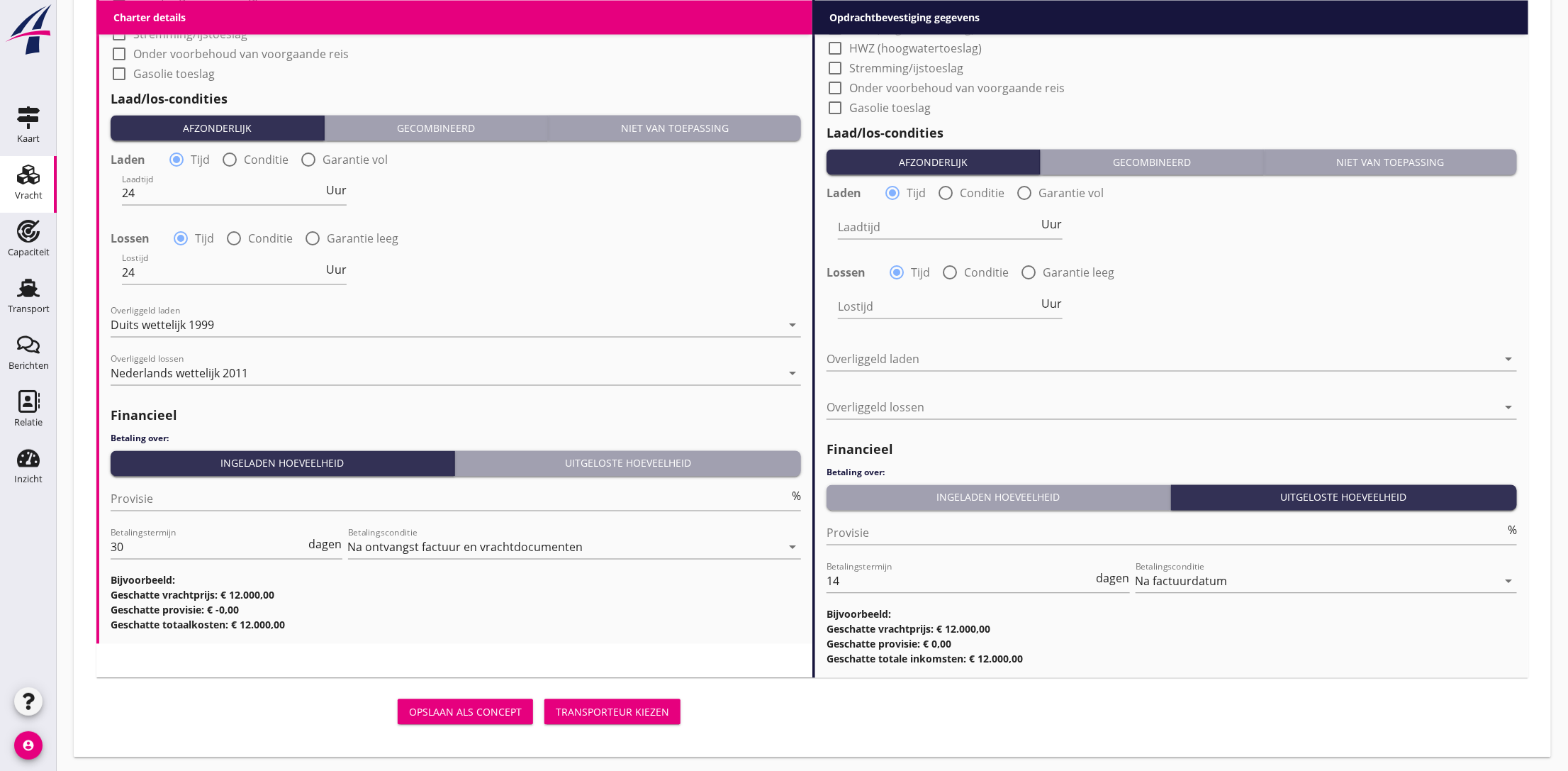
click at [553, 460] on div "Uitgeloste hoeveelheid" at bounding box center [628, 463] width 335 height 15
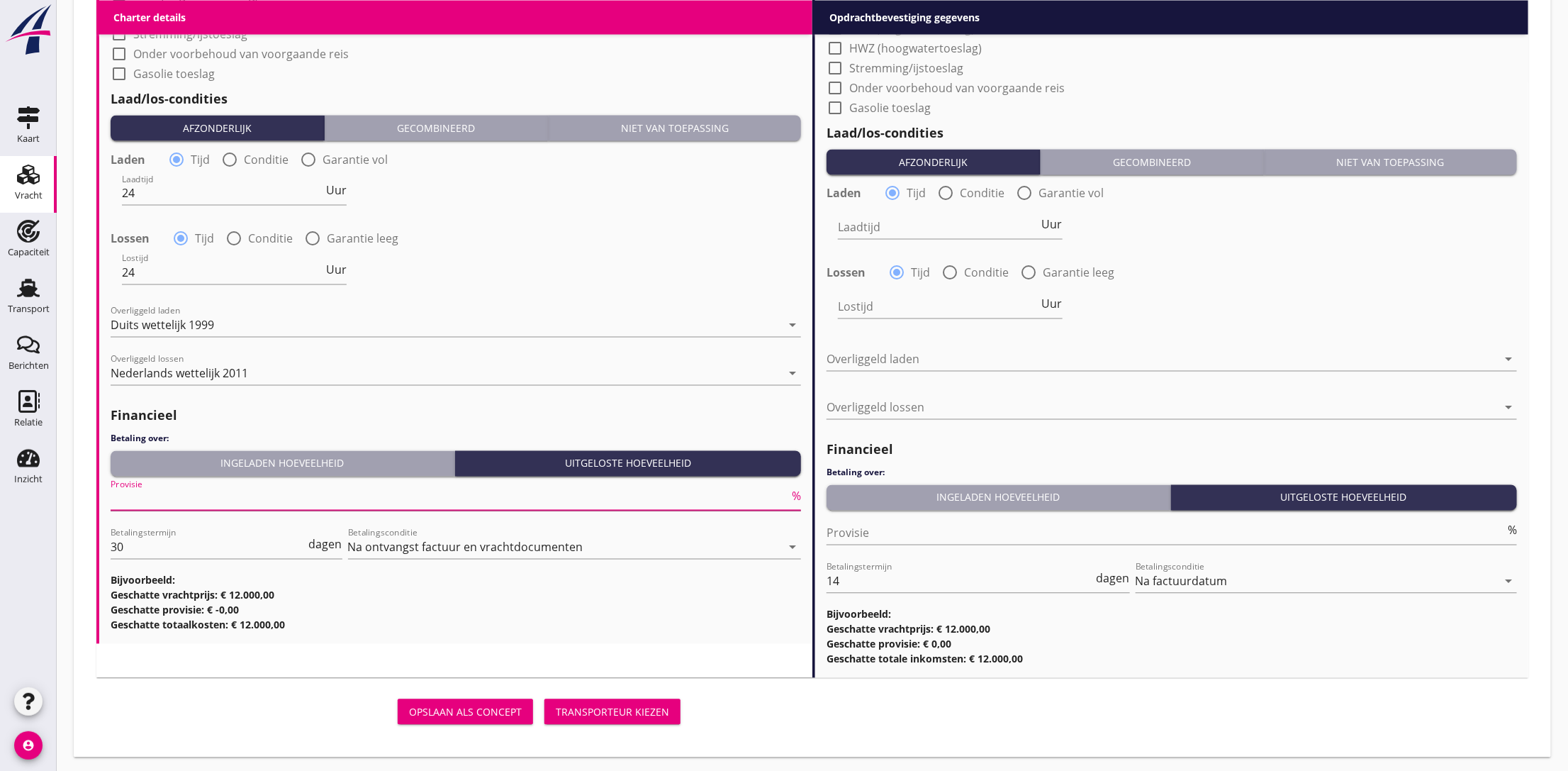
click at [163, 493] on input "Provisie" at bounding box center [449, 499] width 678 height 23
click at [603, 254] on div "Lostijd 24 Uur" at bounding box center [456, 274] width 694 height 51
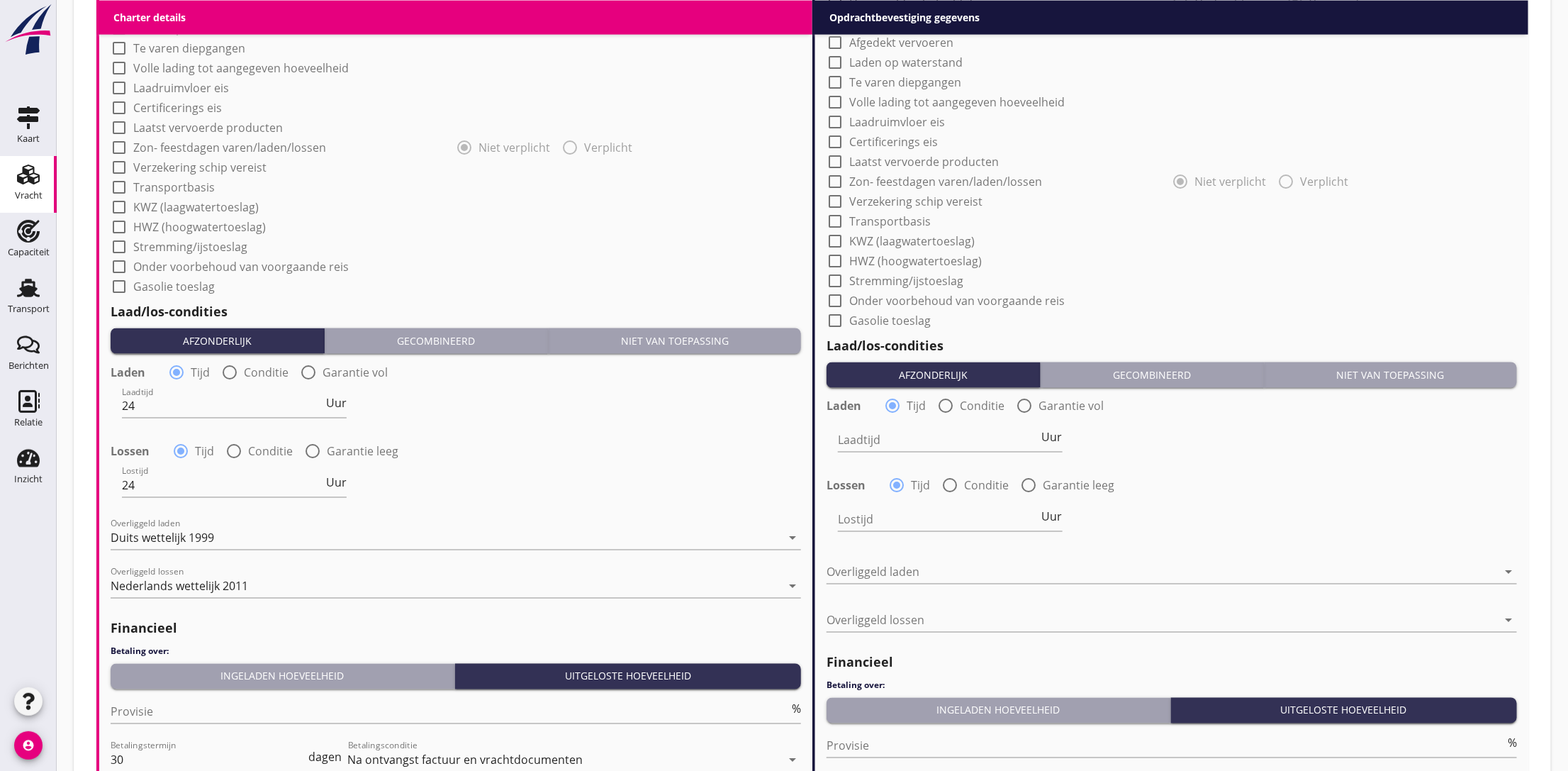
scroll to position [957, 0]
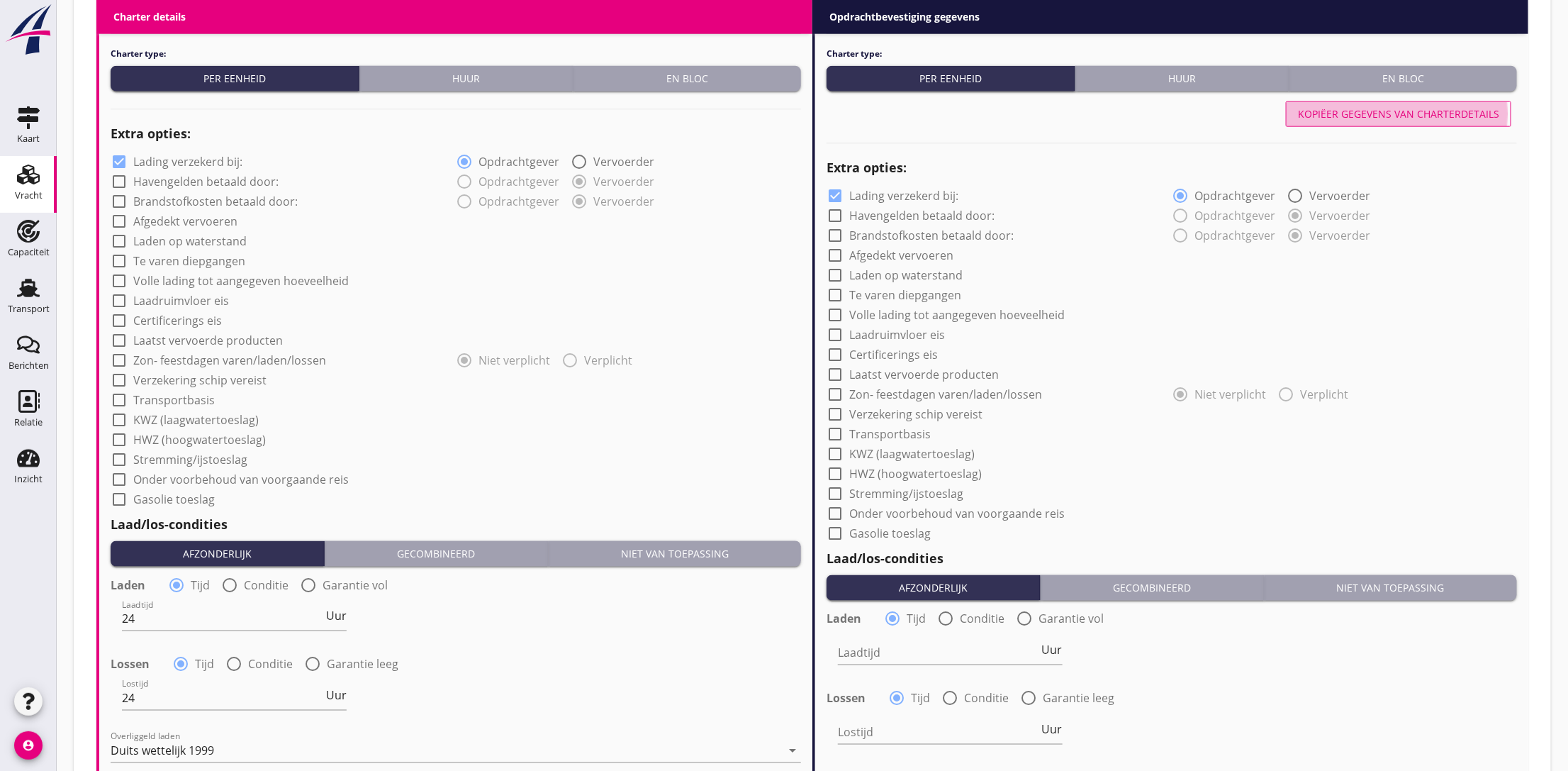
click at [1409, 111] on div "Kopiëer gegevens van charterdetails" at bounding box center [1399, 114] width 202 height 15
type input "24"
click at [115, 218] on div at bounding box center [119, 221] width 25 height 25
checkbox input "true"
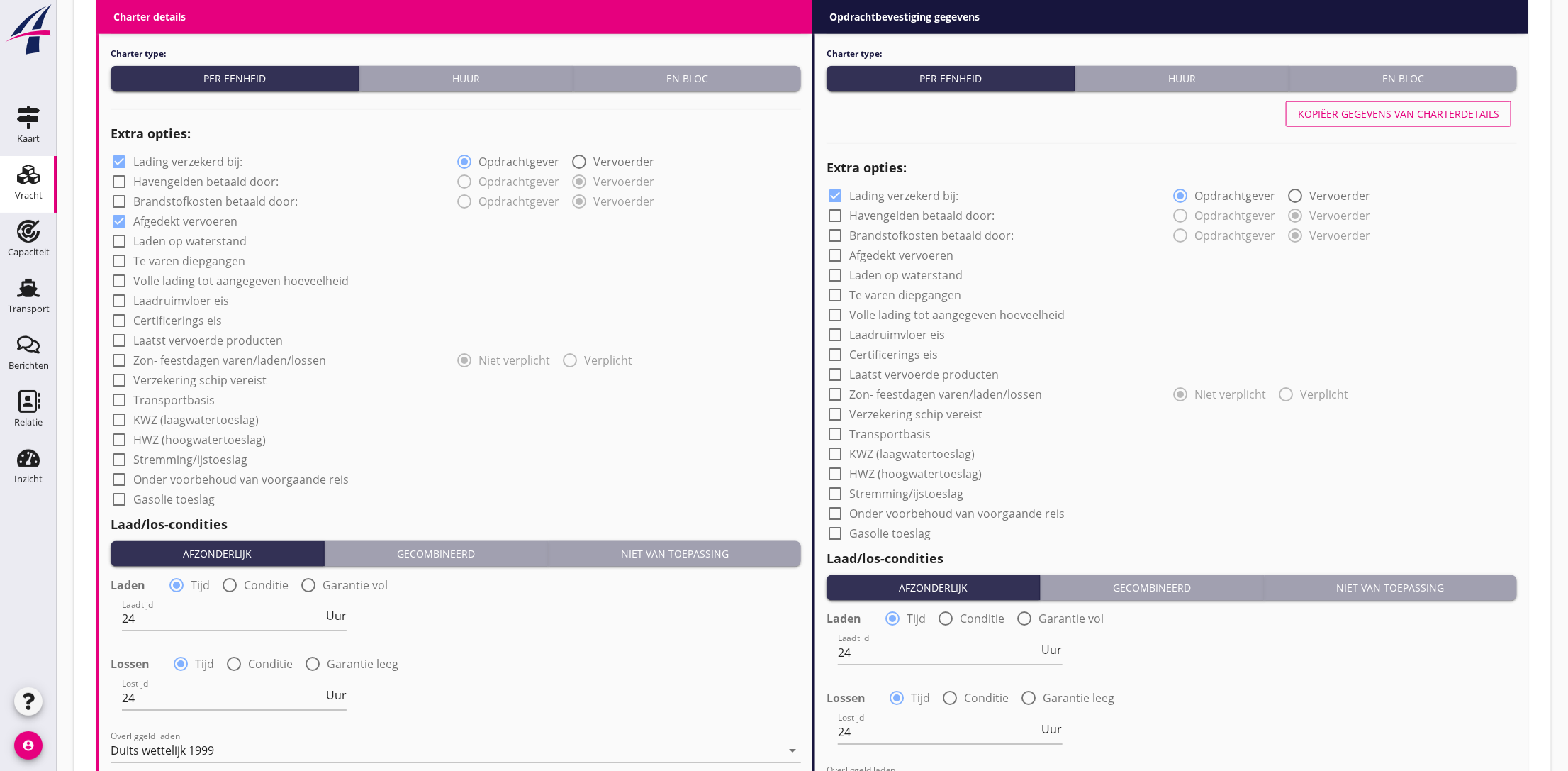
click at [702, 294] on div "check_box_outline_blank Laadruimvloer eis" at bounding box center [456, 300] width 691 height 20
click at [123, 377] on div at bounding box center [119, 380] width 25 height 25
checkbox input "true"
click at [117, 400] on div at bounding box center [119, 400] width 25 height 25
checkbox input "true"
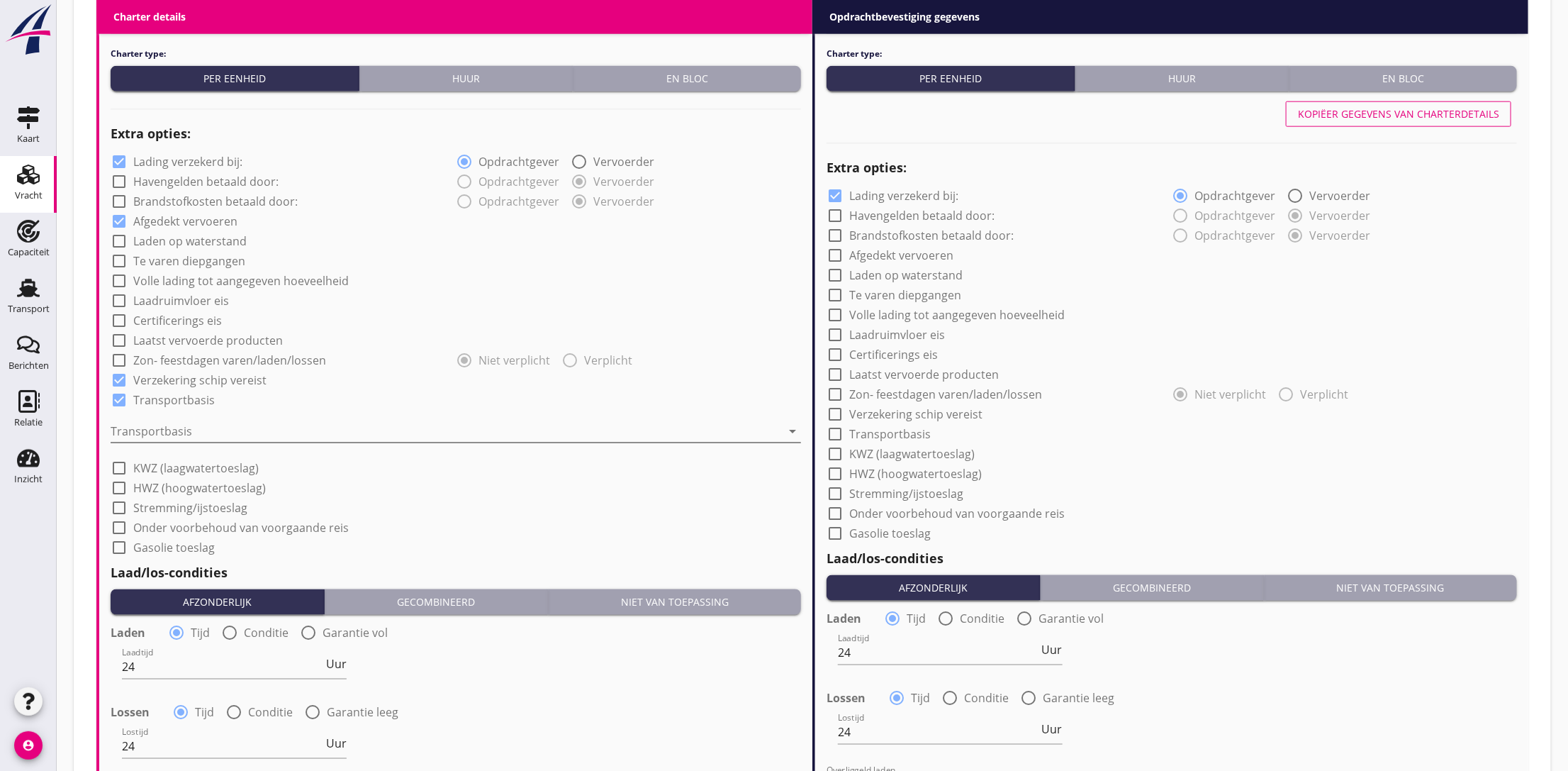
click at [292, 432] on div at bounding box center [446, 430] width 671 height 23
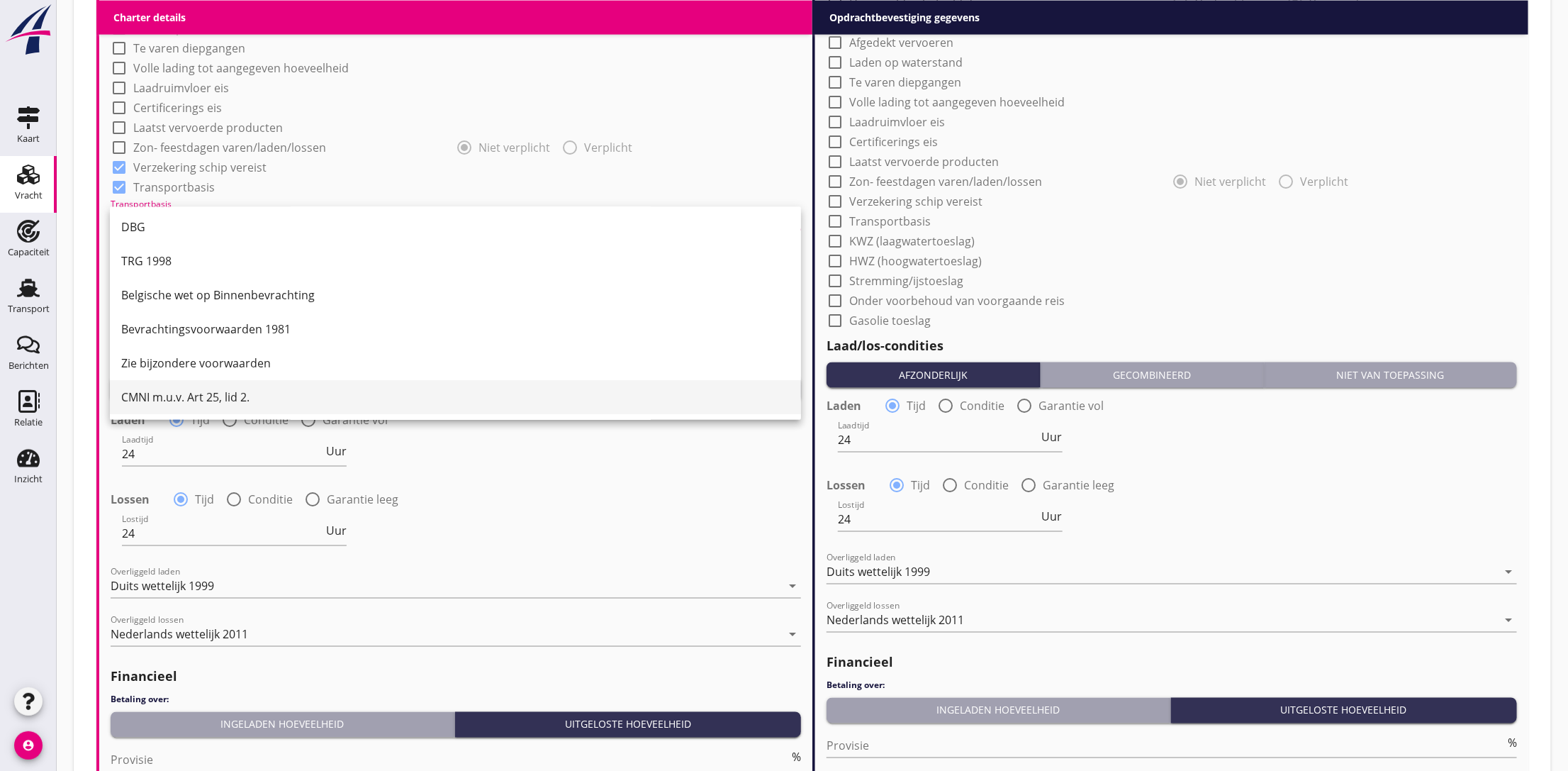
scroll to position [1277, 0]
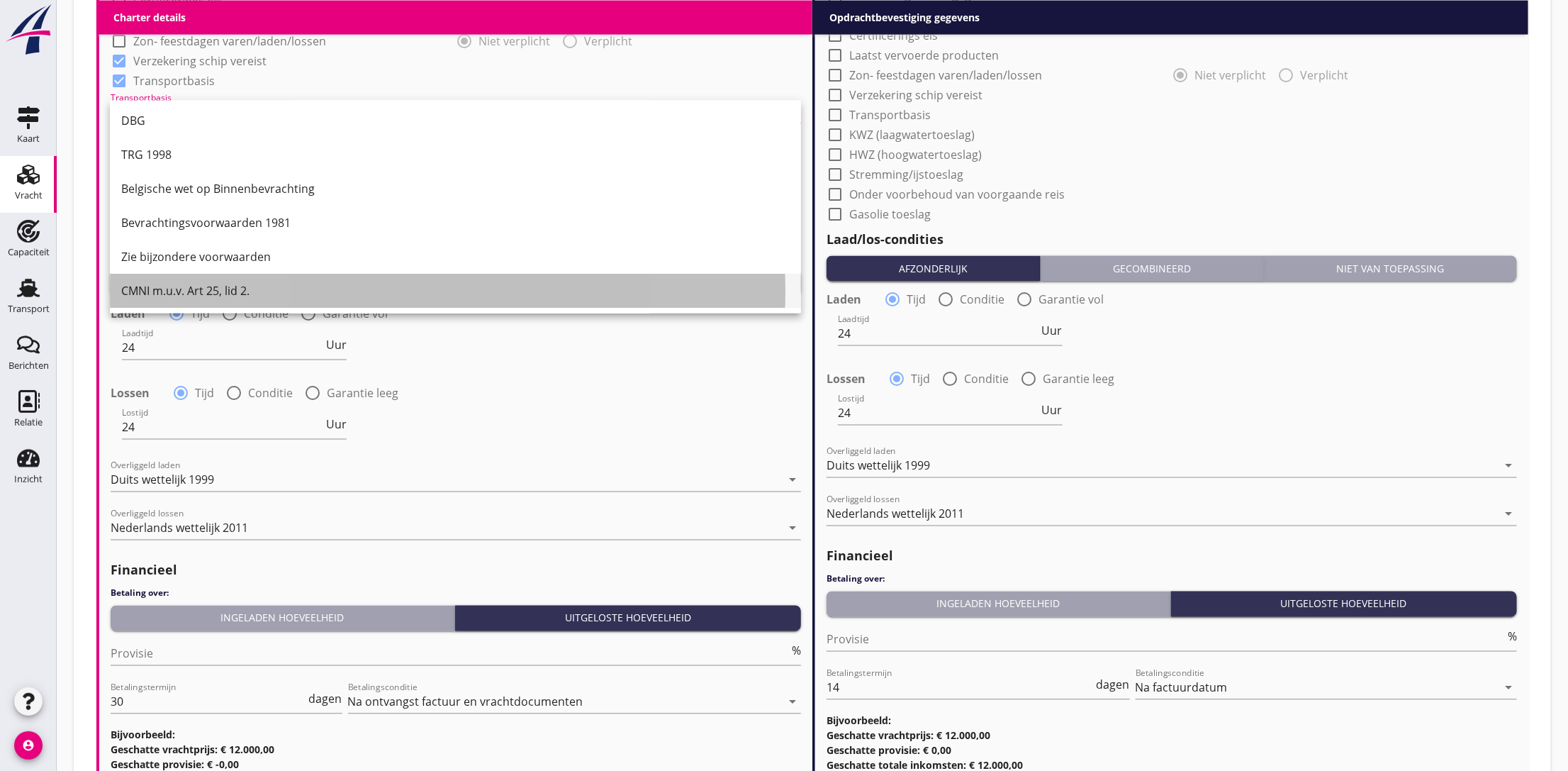
click at [226, 286] on div "CMNI m.u.v. Art 25, lid 2." at bounding box center [456, 291] width 668 height 17
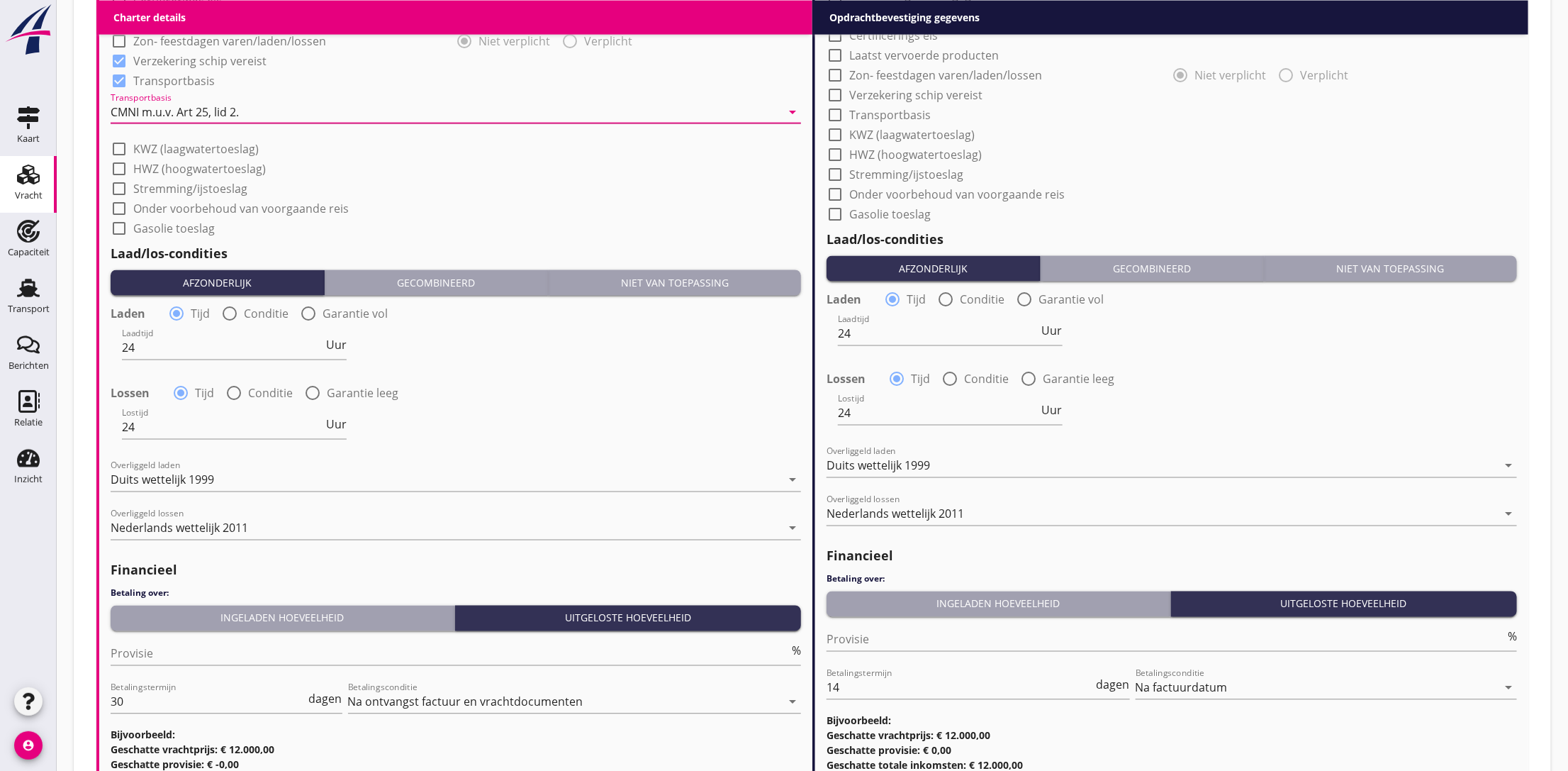
scroll to position [745, 0]
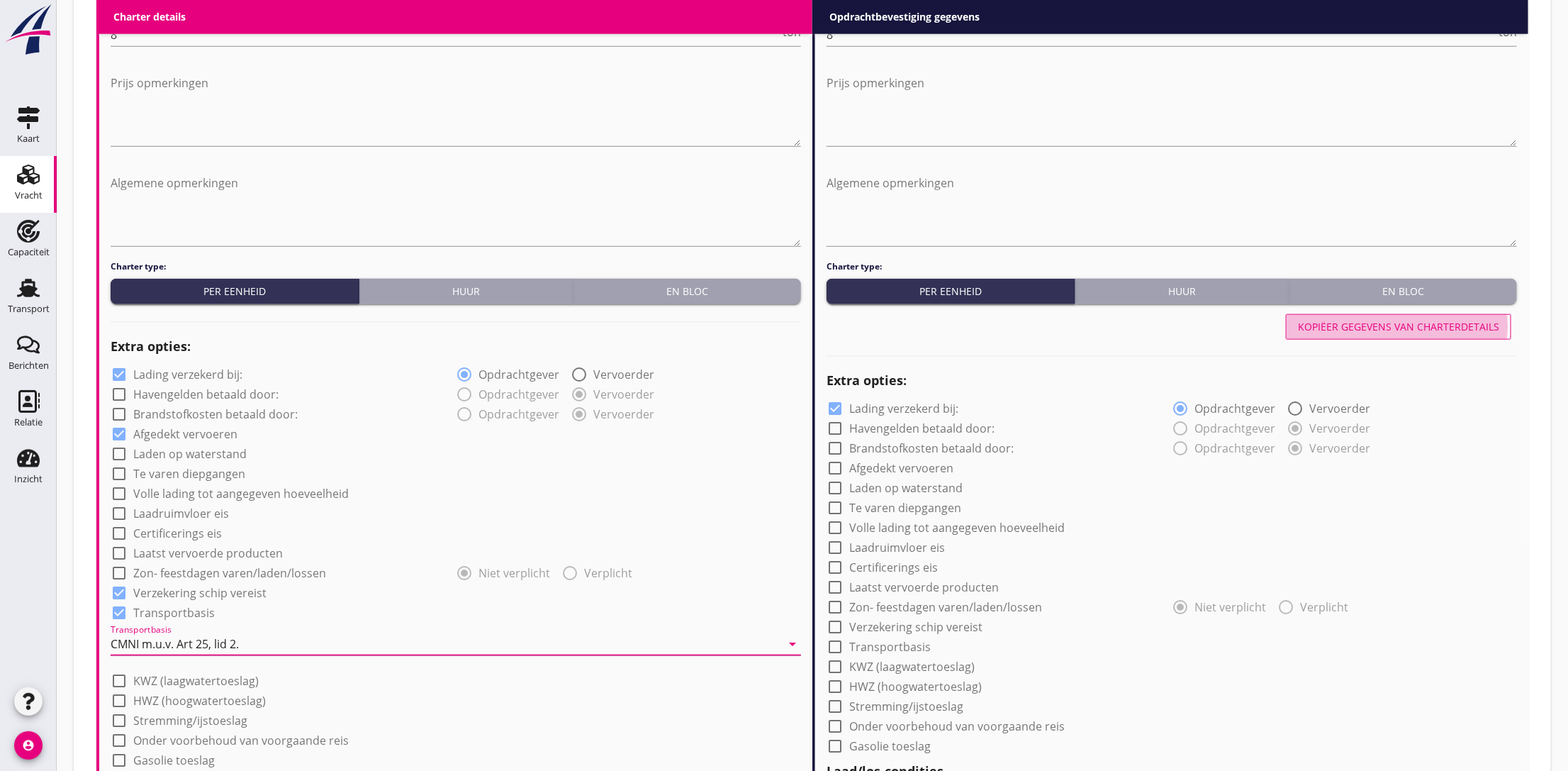
click at [1402, 325] on div "Kopiëer gegevens van charterdetails" at bounding box center [1399, 326] width 202 height 15
checkbox input "true"
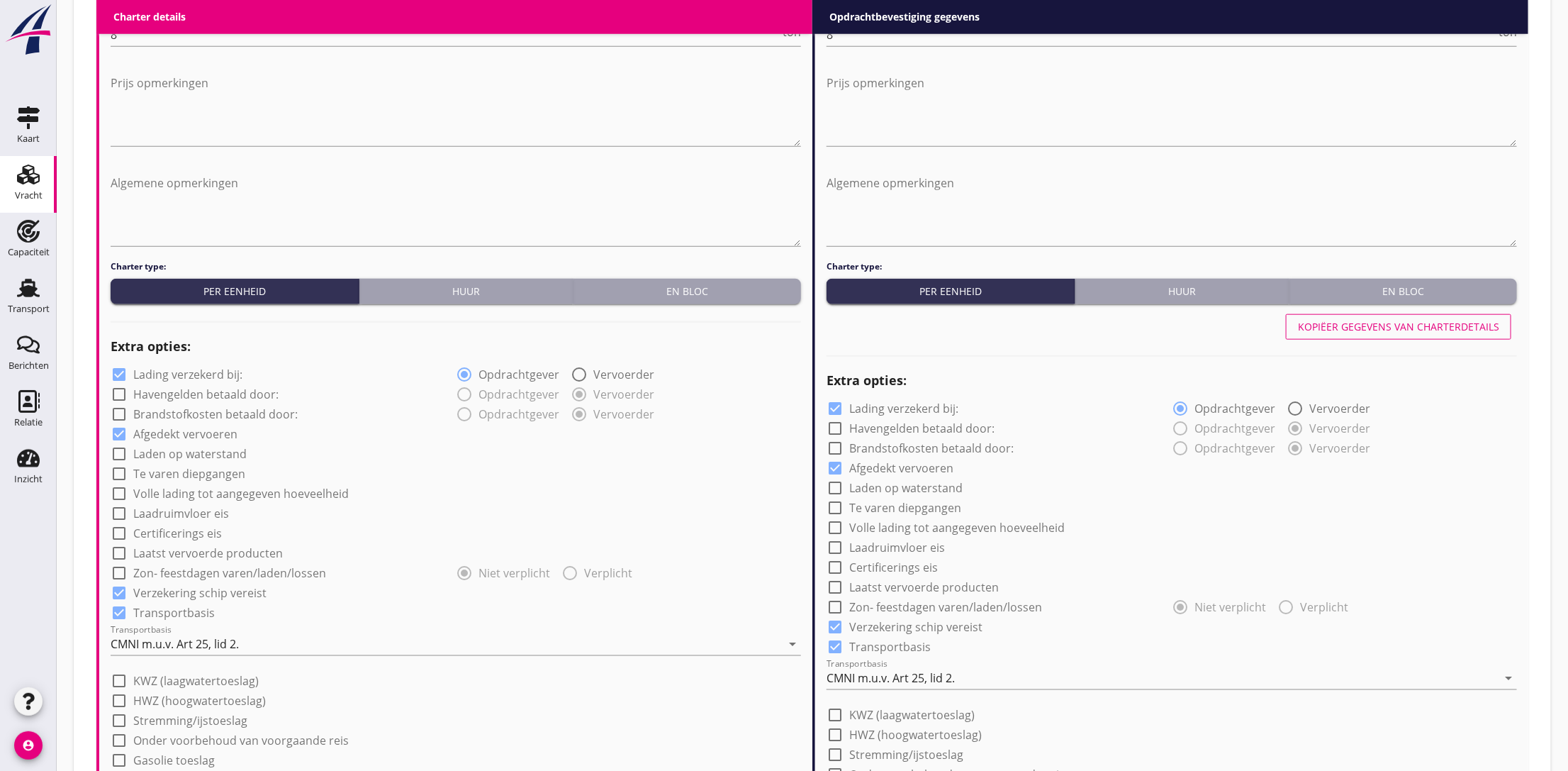
scroll to position [1277, 0]
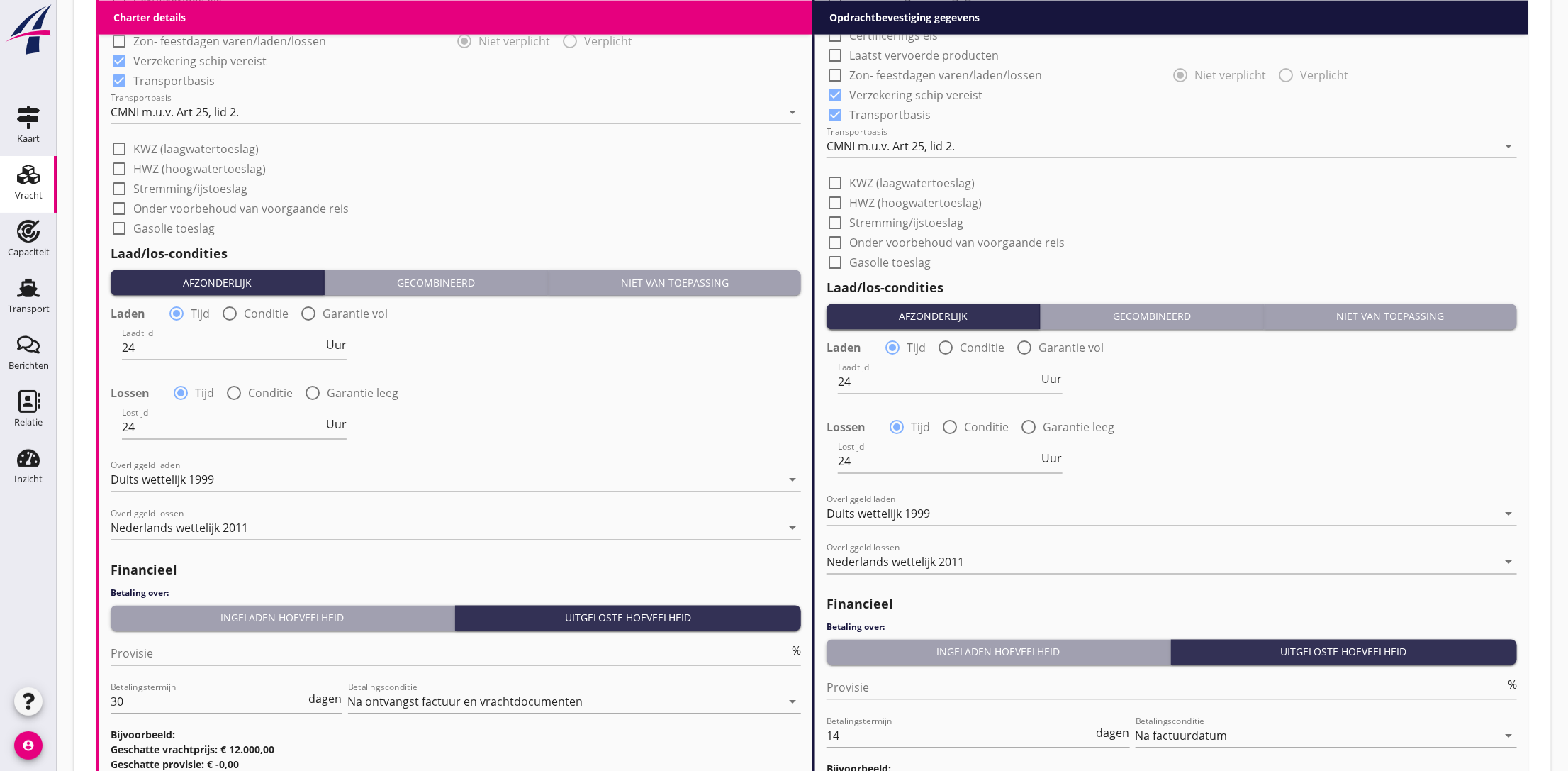
click at [640, 388] on div "Lossen radio_button_checked Tijd radio_button_unchecked Conditie radio_button_u…" at bounding box center [456, 392] width 691 height 20
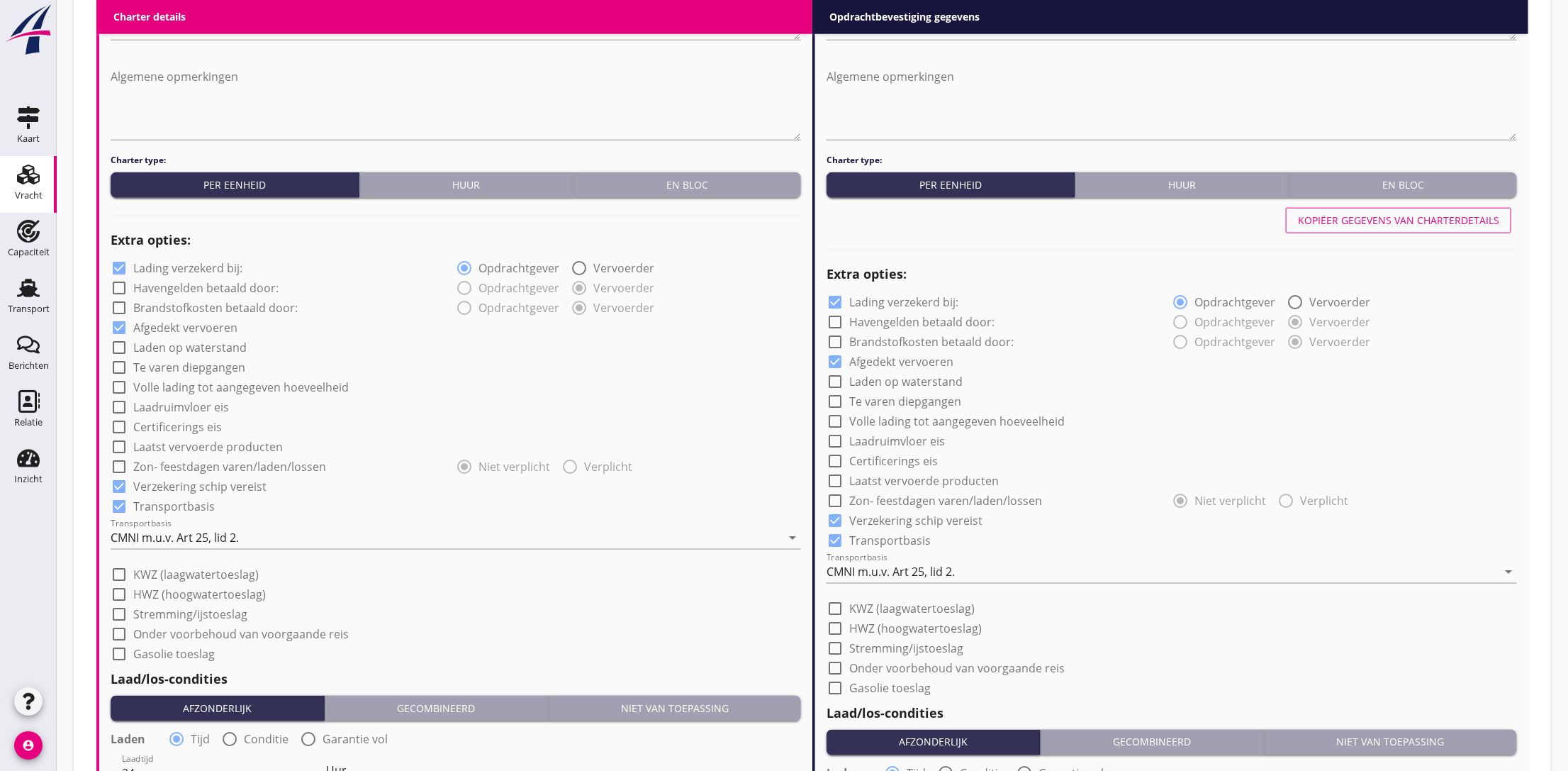
scroll to position [1434, 0]
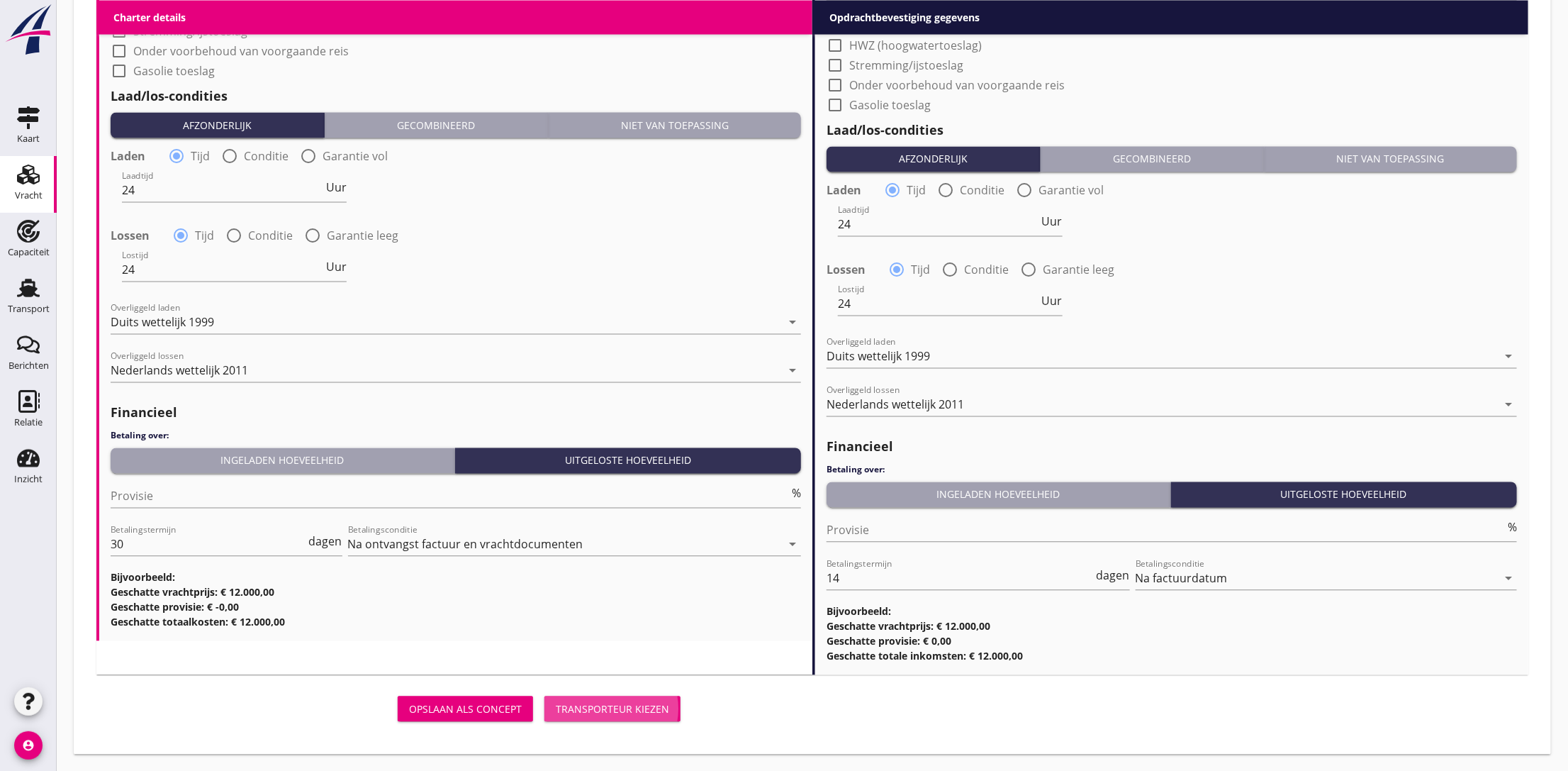
click at [600, 702] on div "Transporteur kiezen" at bounding box center [612, 709] width 113 height 15
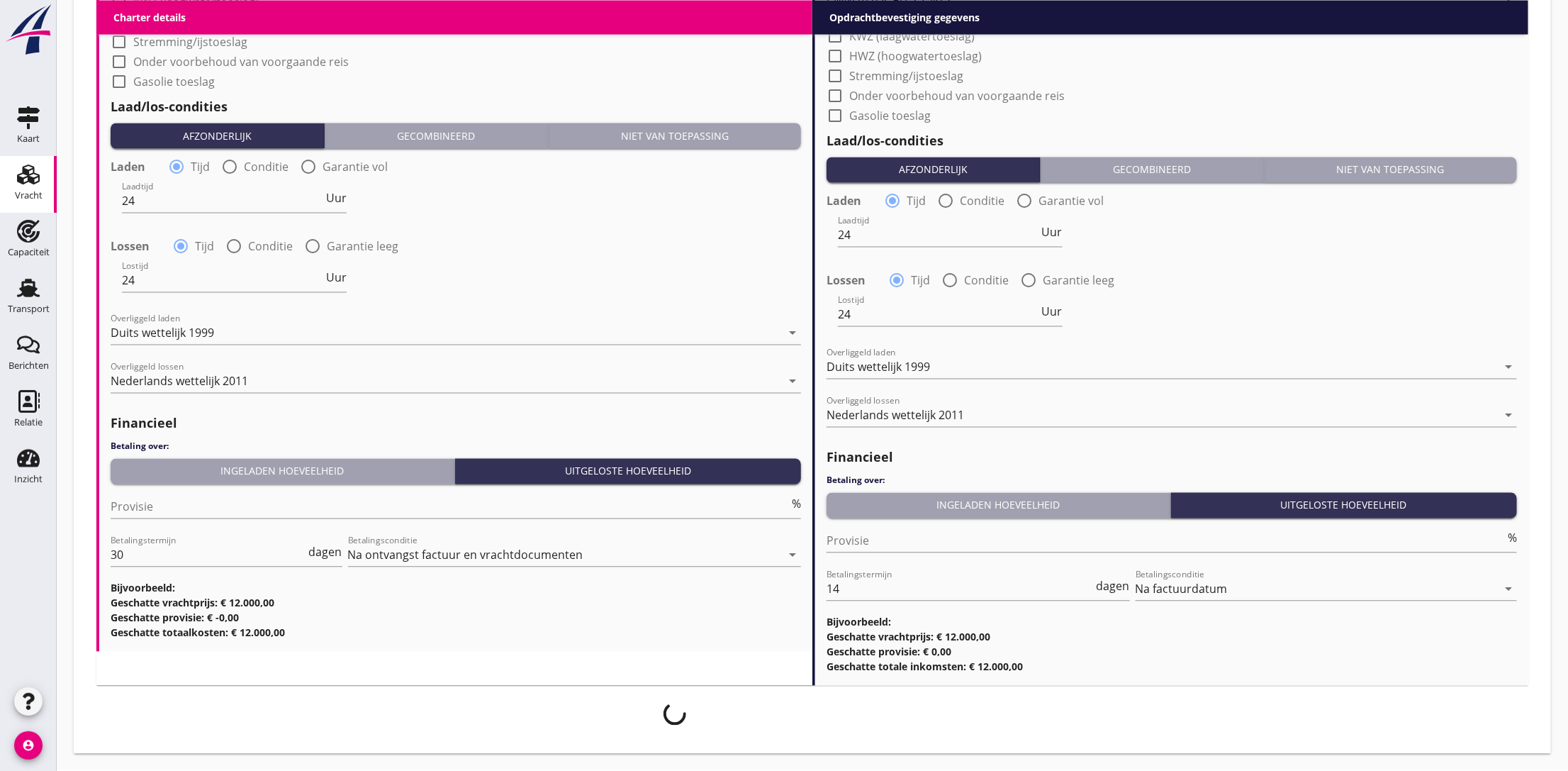
scroll to position [1422, 0]
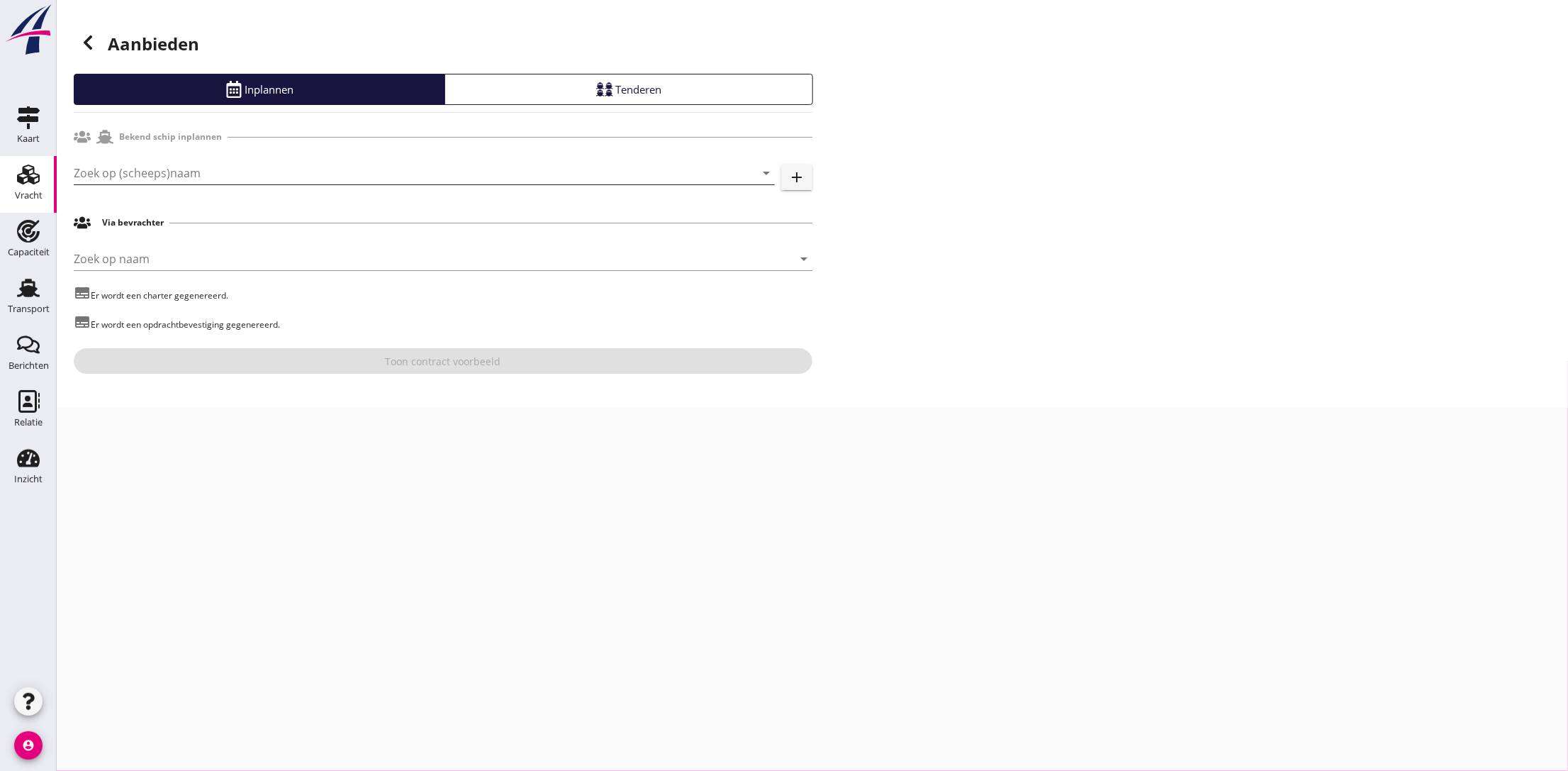
click at [177, 175] on input "Zoek op (scheeps)naam" at bounding box center [404, 173] width 662 height 23
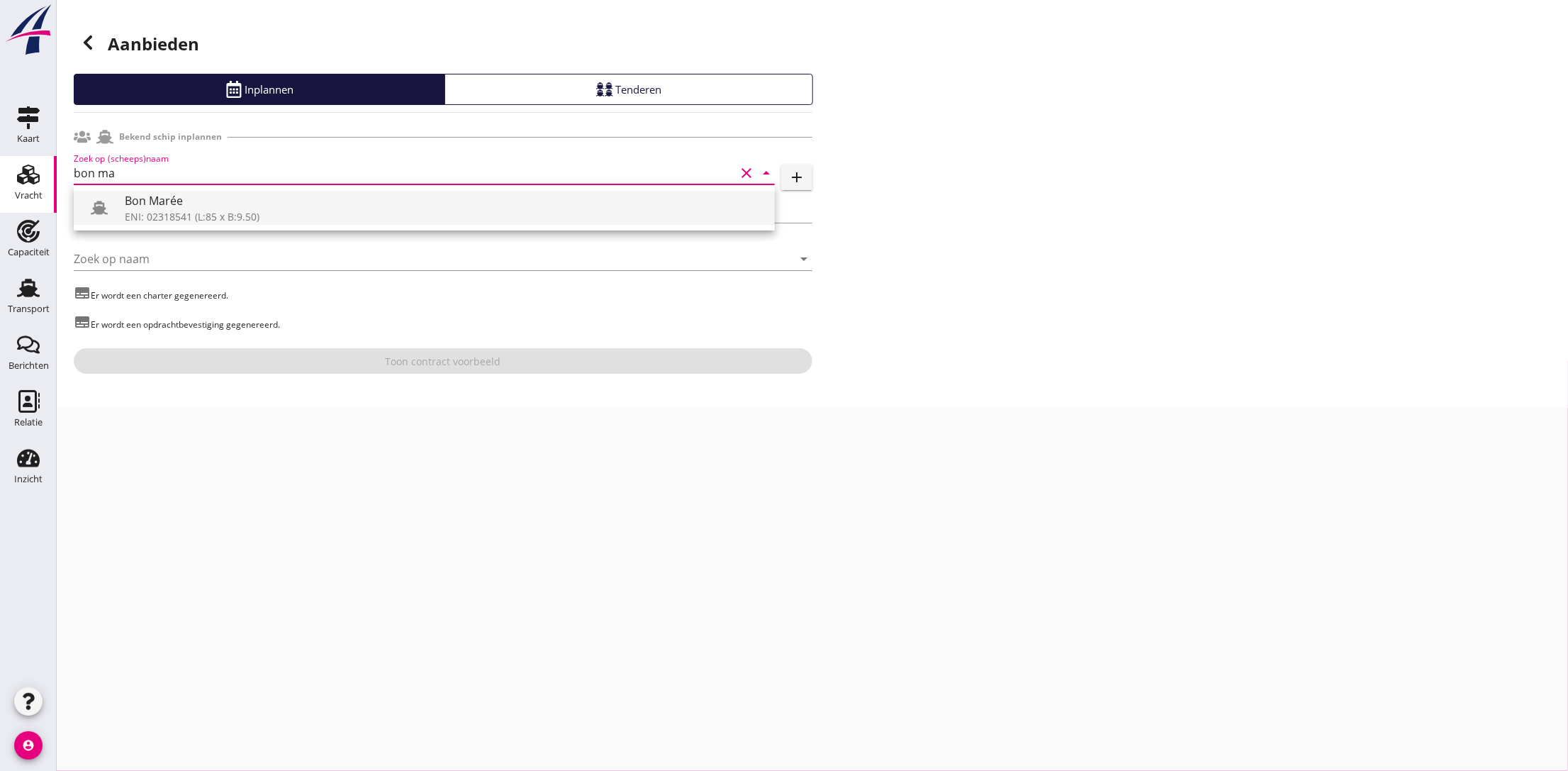
click at [247, 200] on div "Bon Marée" at bounding box center [444, 201] width 639 height 17
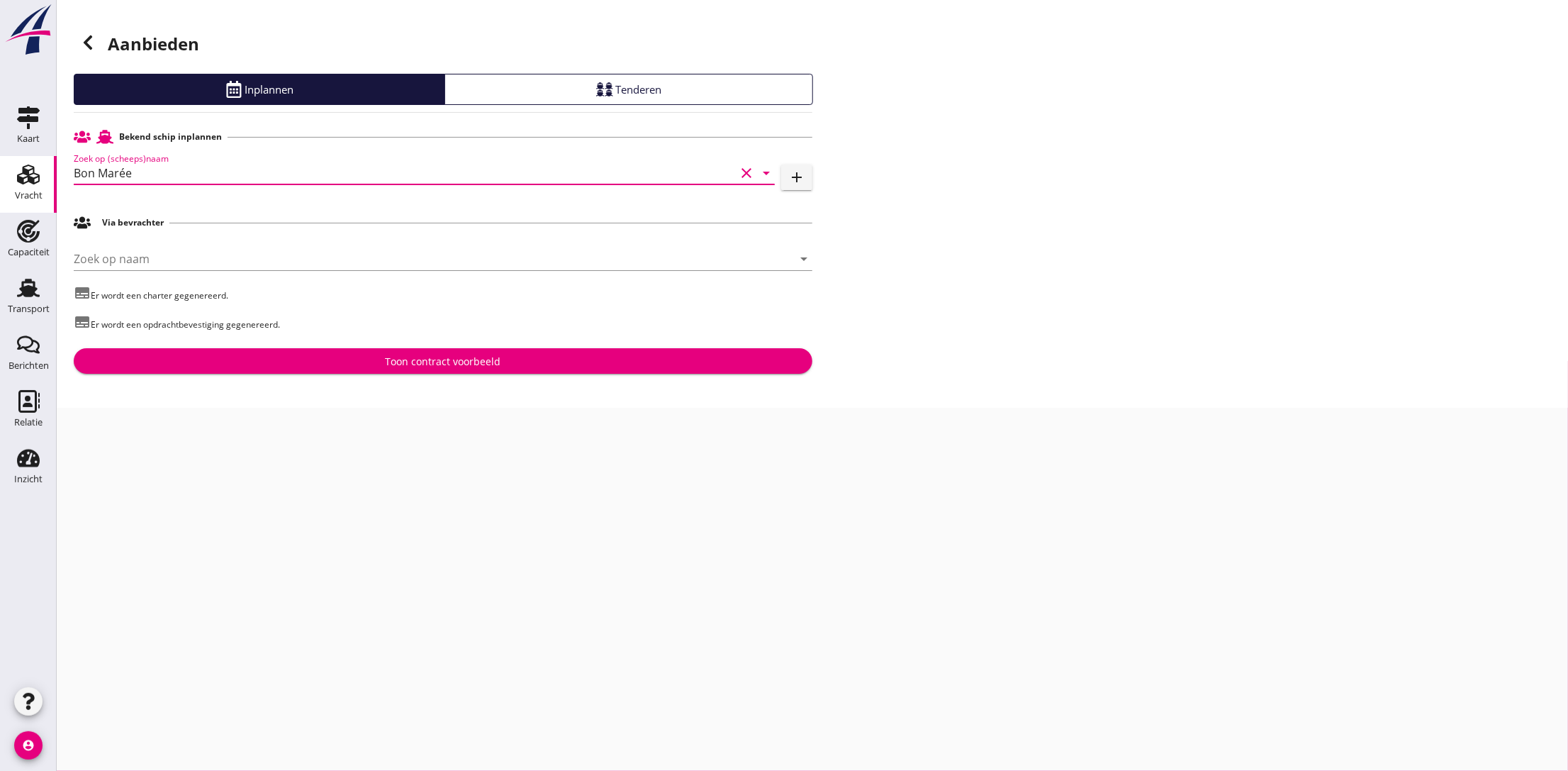
type input "Bon Marée"
click at [377, 361] on div "Toon contract voorbeeld" at bounding box center [443, 361] width 716 height 15
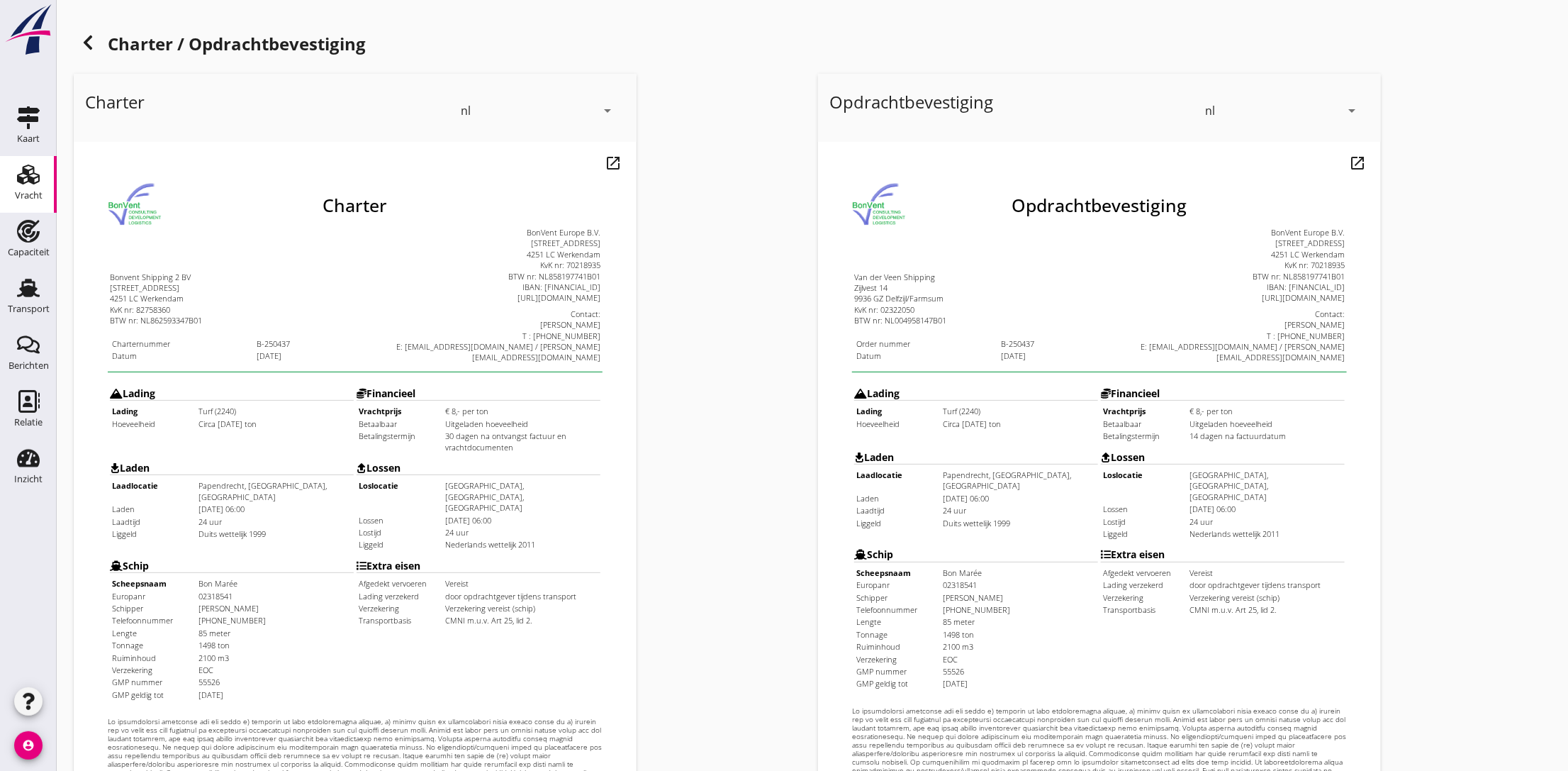
scroll to position [279, 0]
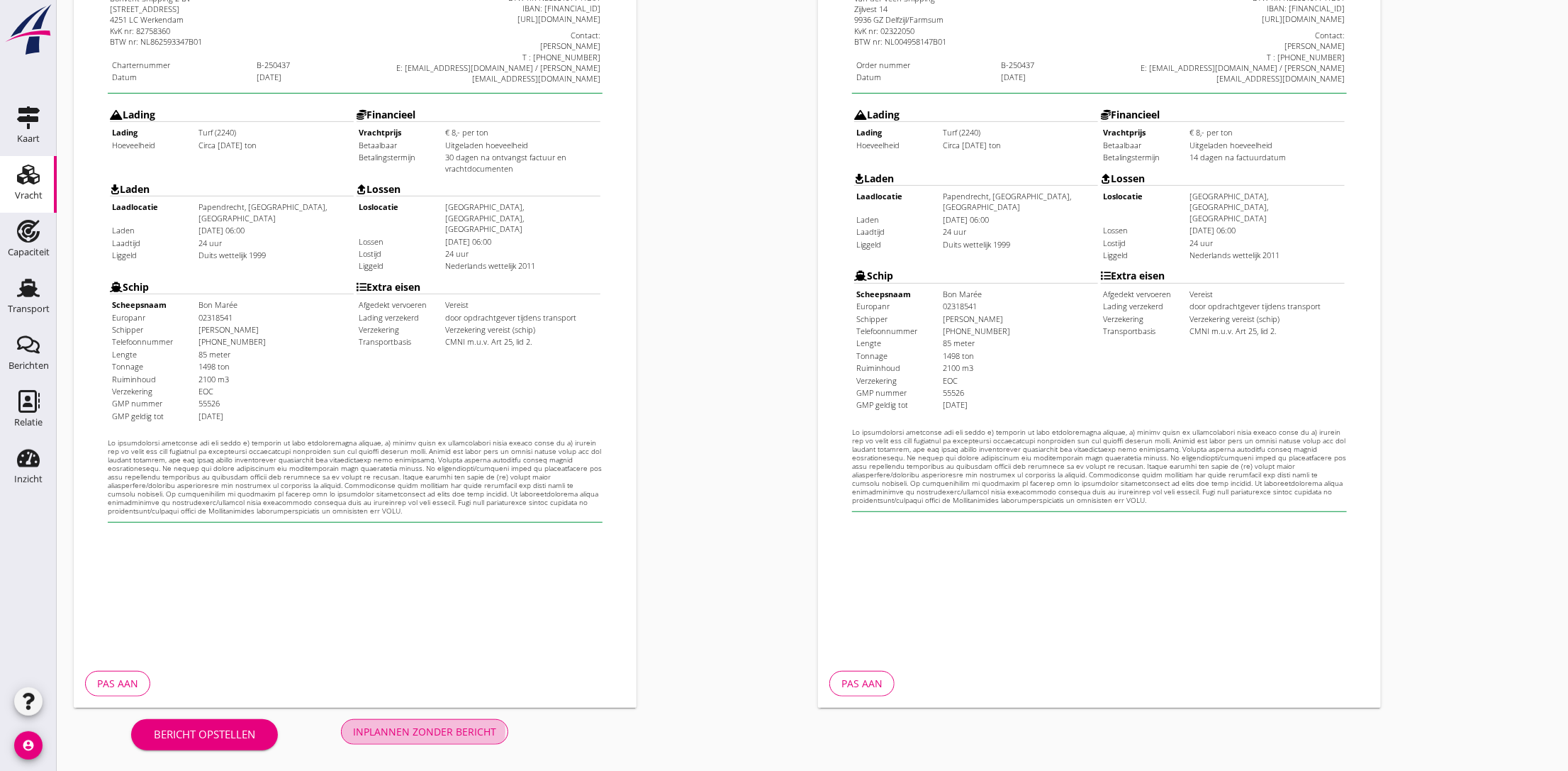
click at [411, 736] on div "Inplannen zonder bericht" at bounding box center [425, 731] width 143 height 15
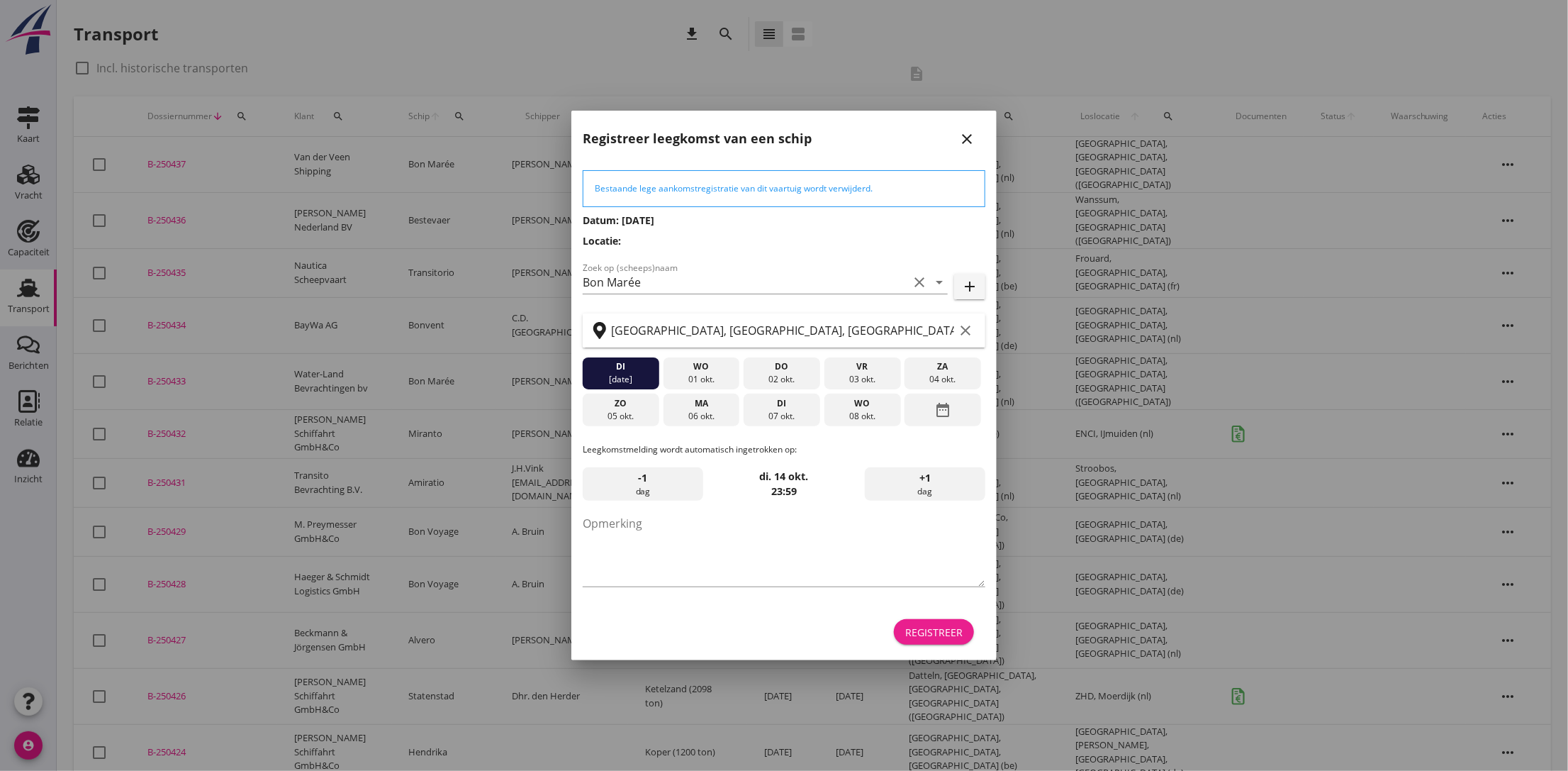
click at [946, 626] on div "Registreer" at bounding box center [933, 632] width 57 height 15
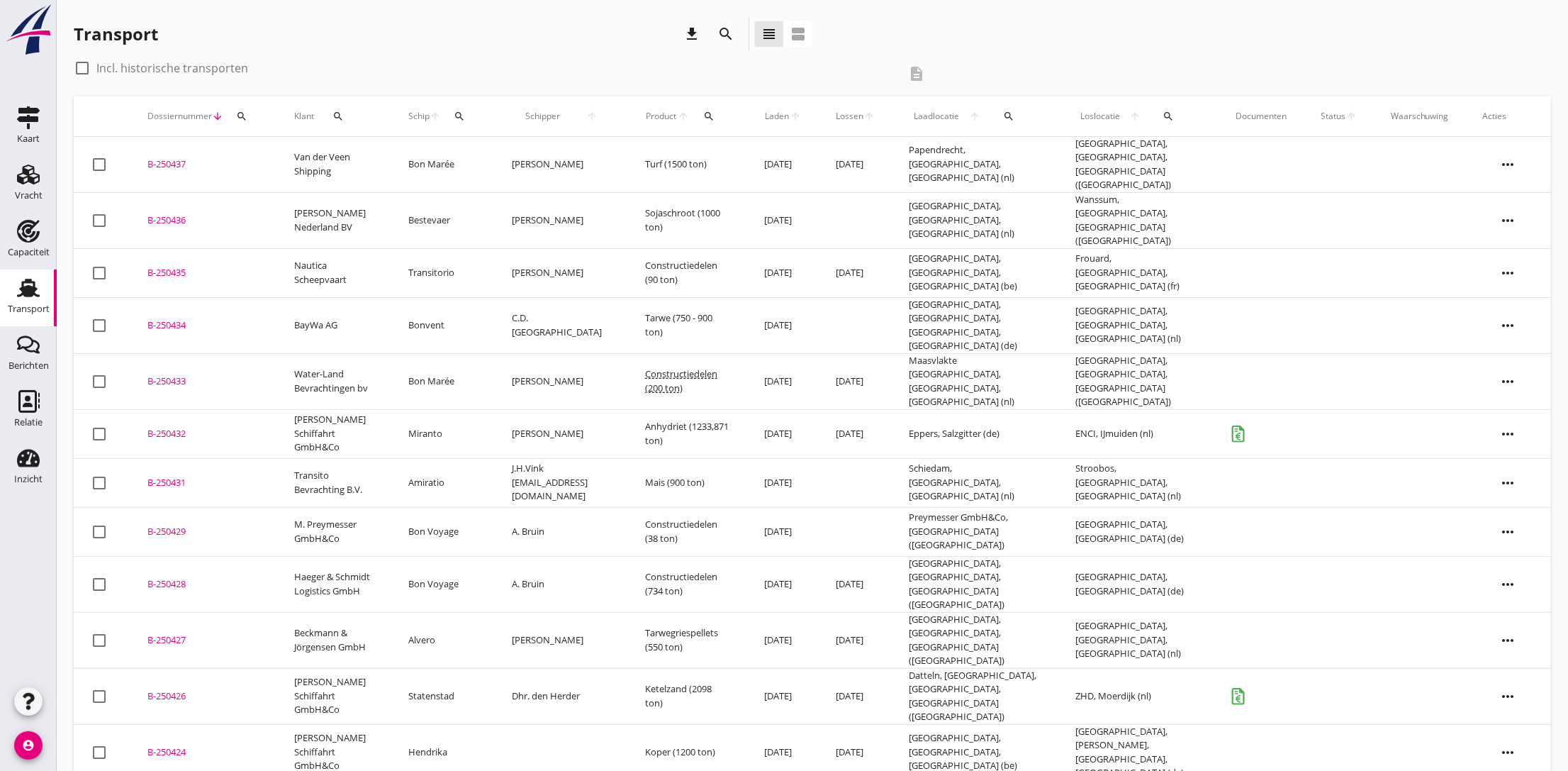
click at [177, 162] on div "B-250437" at bounding box center [203, 164] width 113 height 15
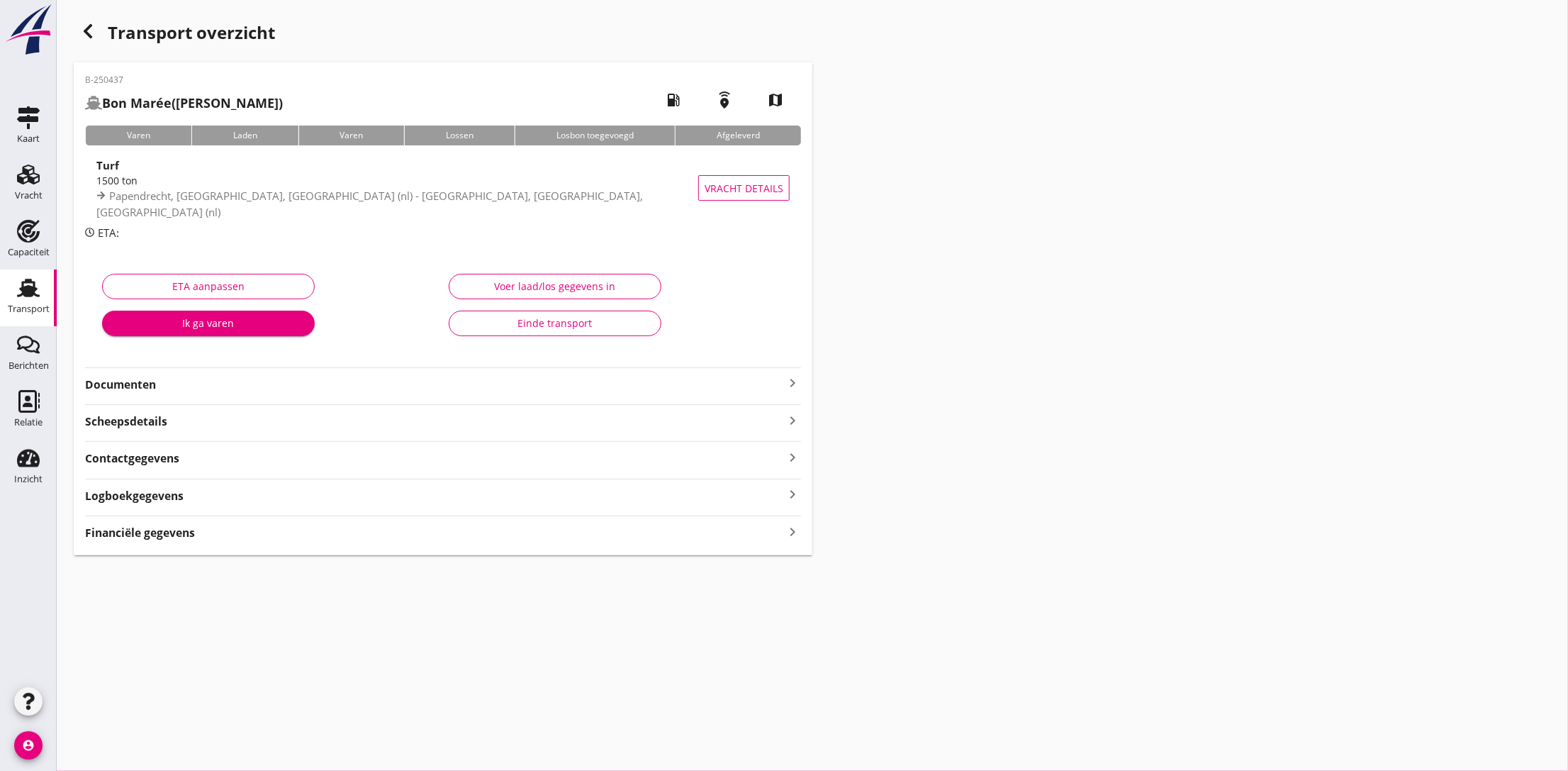
click at [213, 383] on strong "Documenten" at bounding box center [435, 385] width 699 height 16
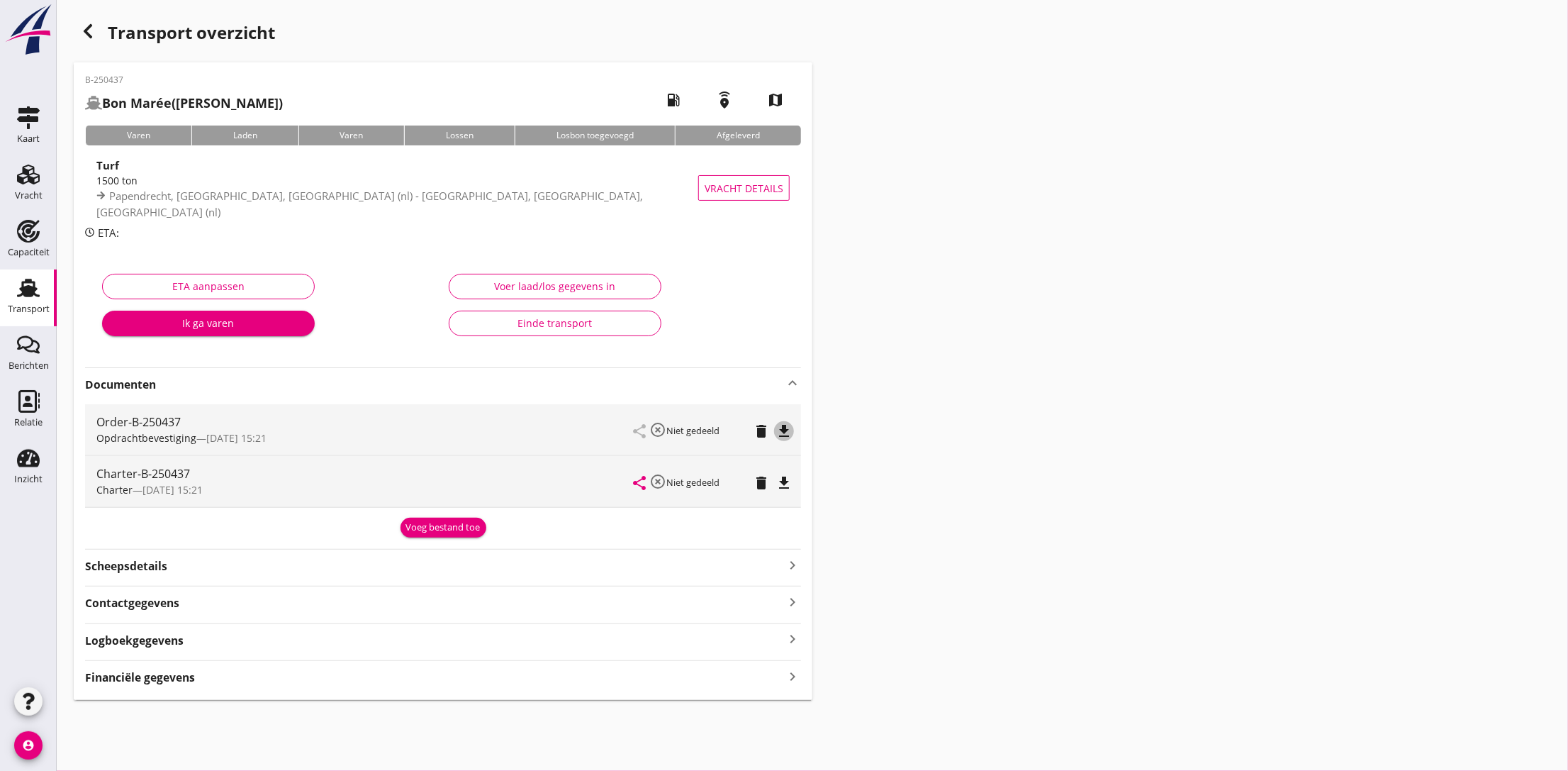
click at [781, 430] on icon "file_download" at bounding box center [784, 430] width 17 height 17
click at [781, 479] on icon "file_download" at bounding box center [784, 482] width 17 height 17
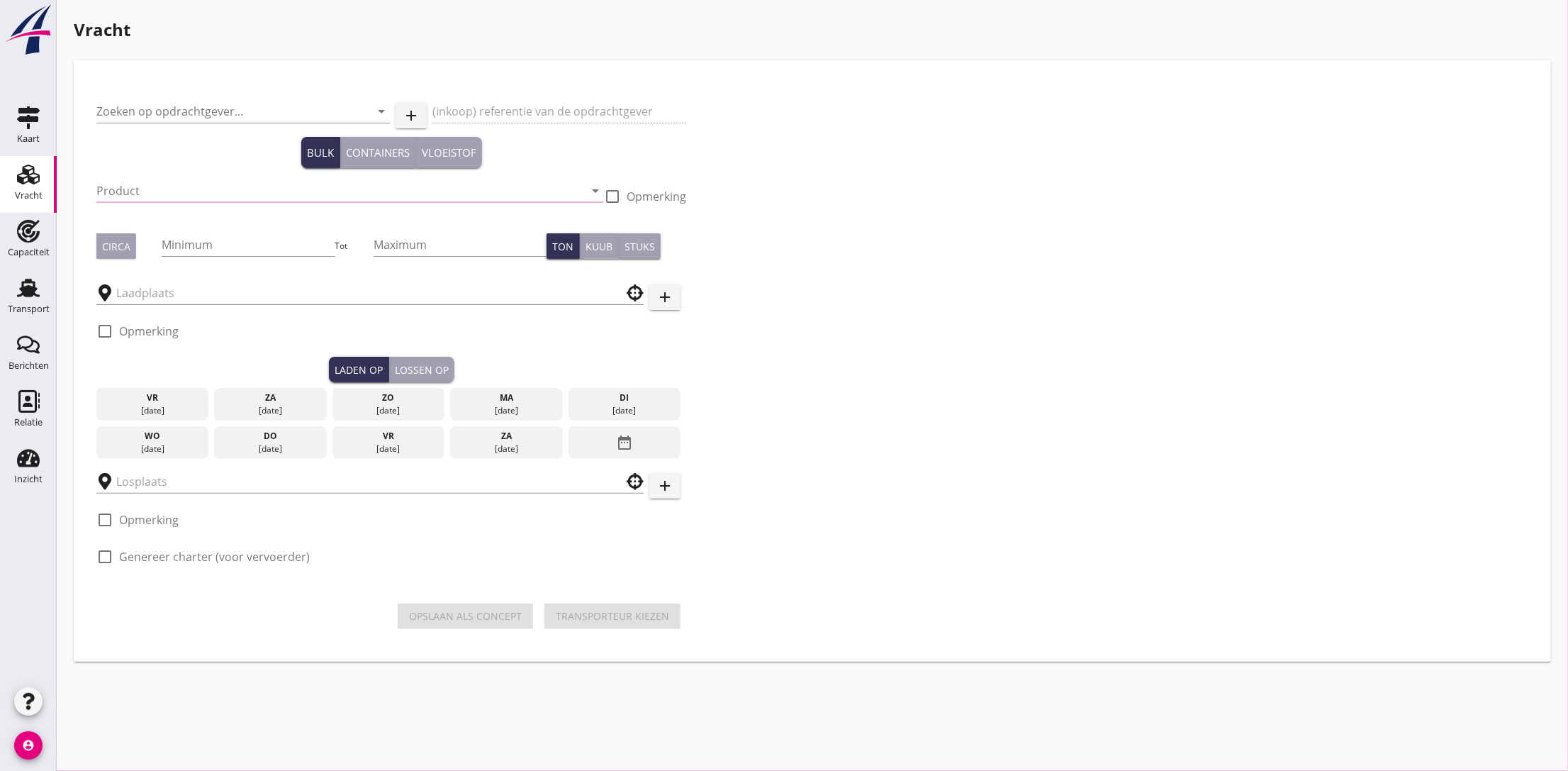
type input "Steja Transport International N.V."
type input "20250214"
type input "Coils (5412)"
type input "825"
checkbox input "true"
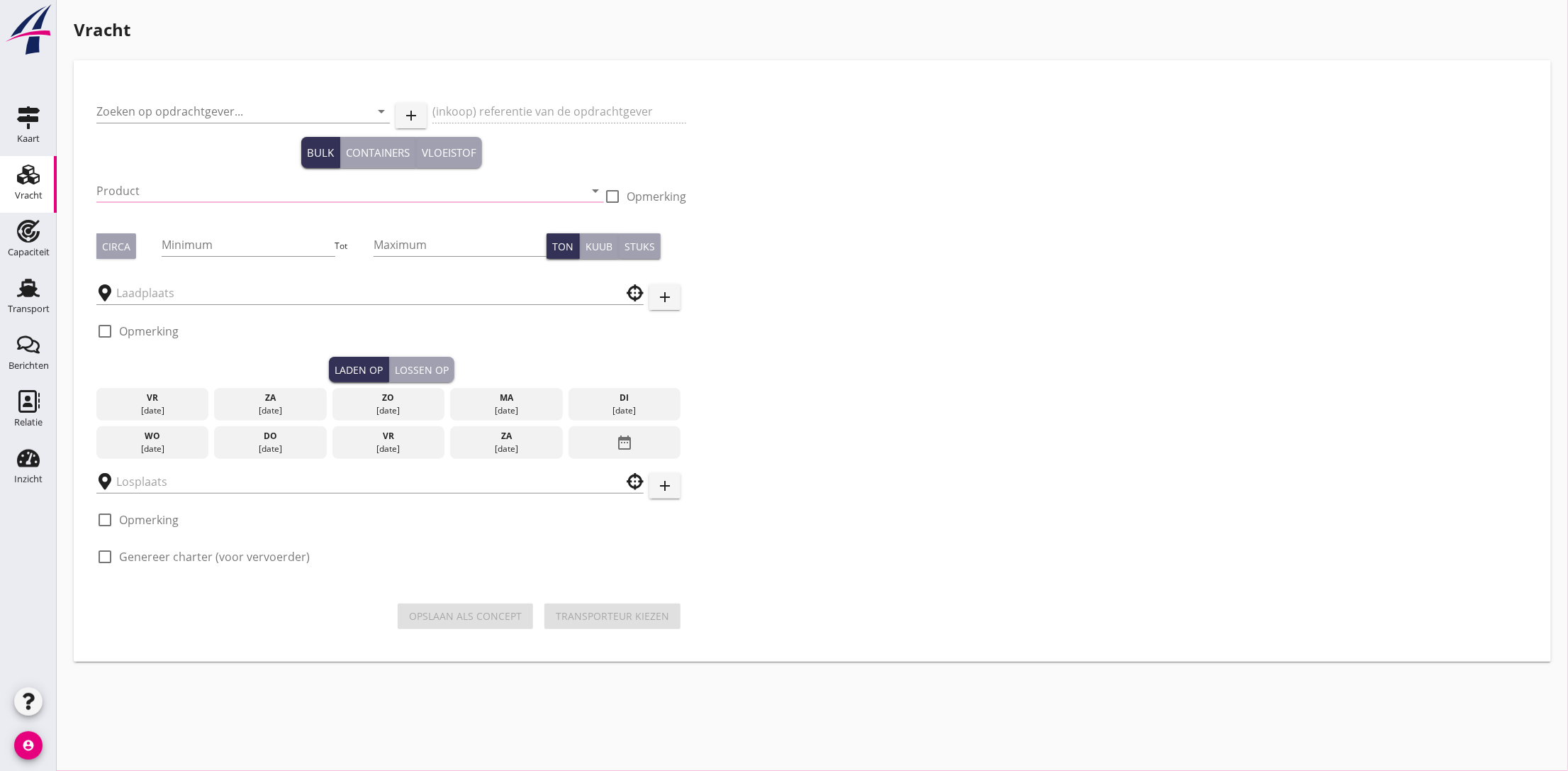
type input "[GEOGRAPHIC_DATA], [GEOGRAPHIC_DATA], [GEOGRAPHIC_DATA]"
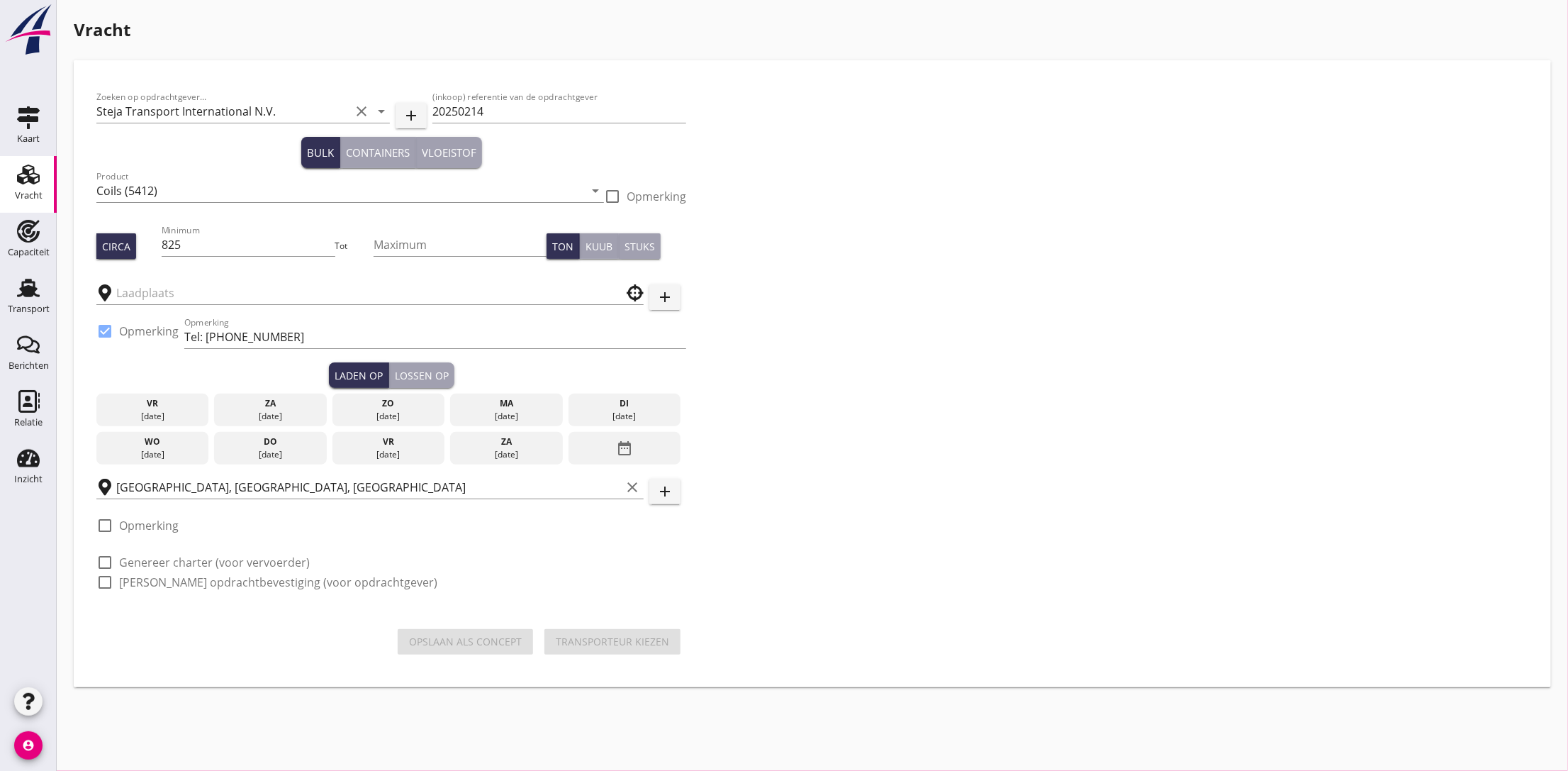
type input "Euroports kaai 1207"
checkbox input "true"
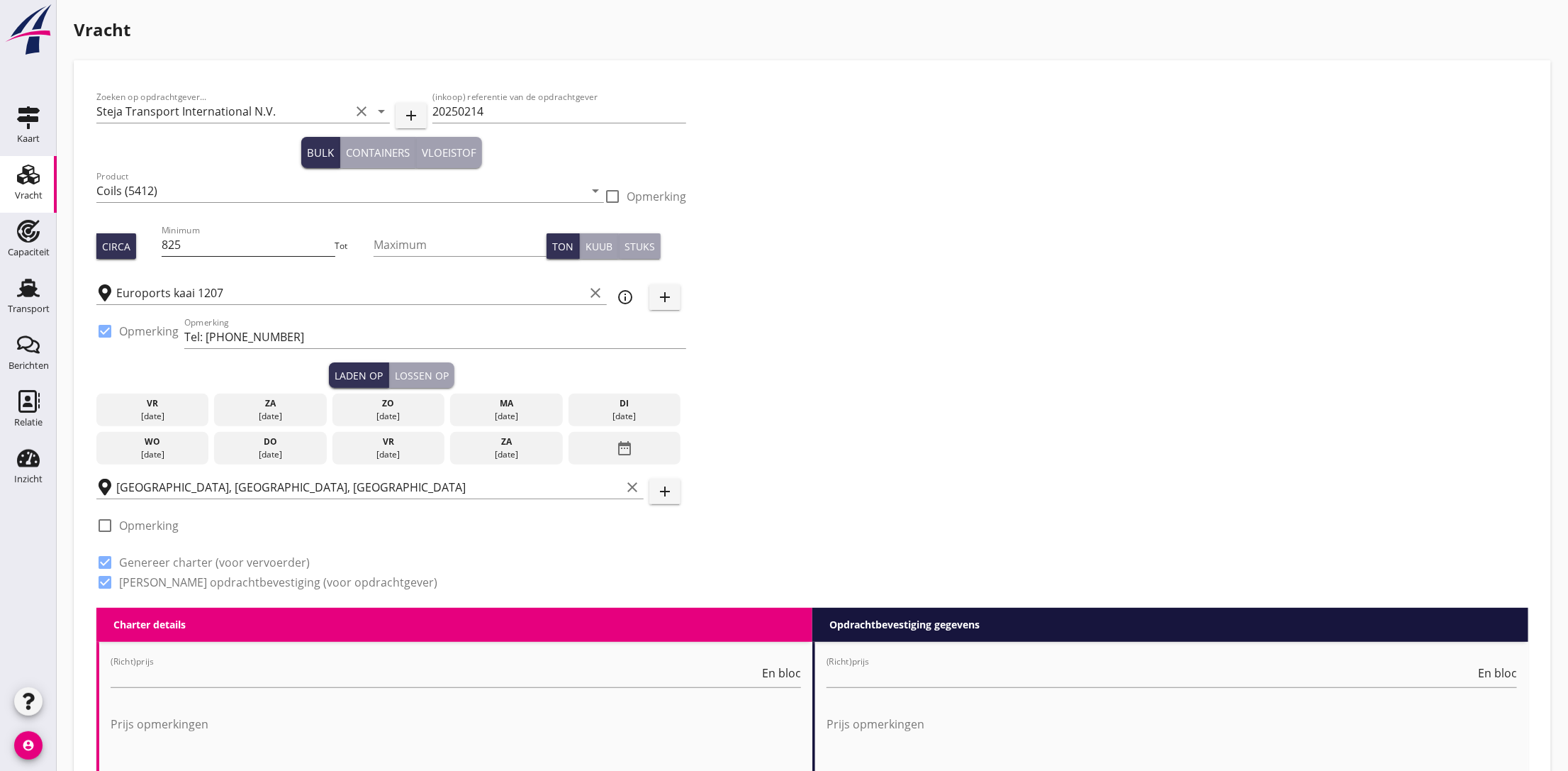
type input "4900"
checkbox input "false"
radio input "false"
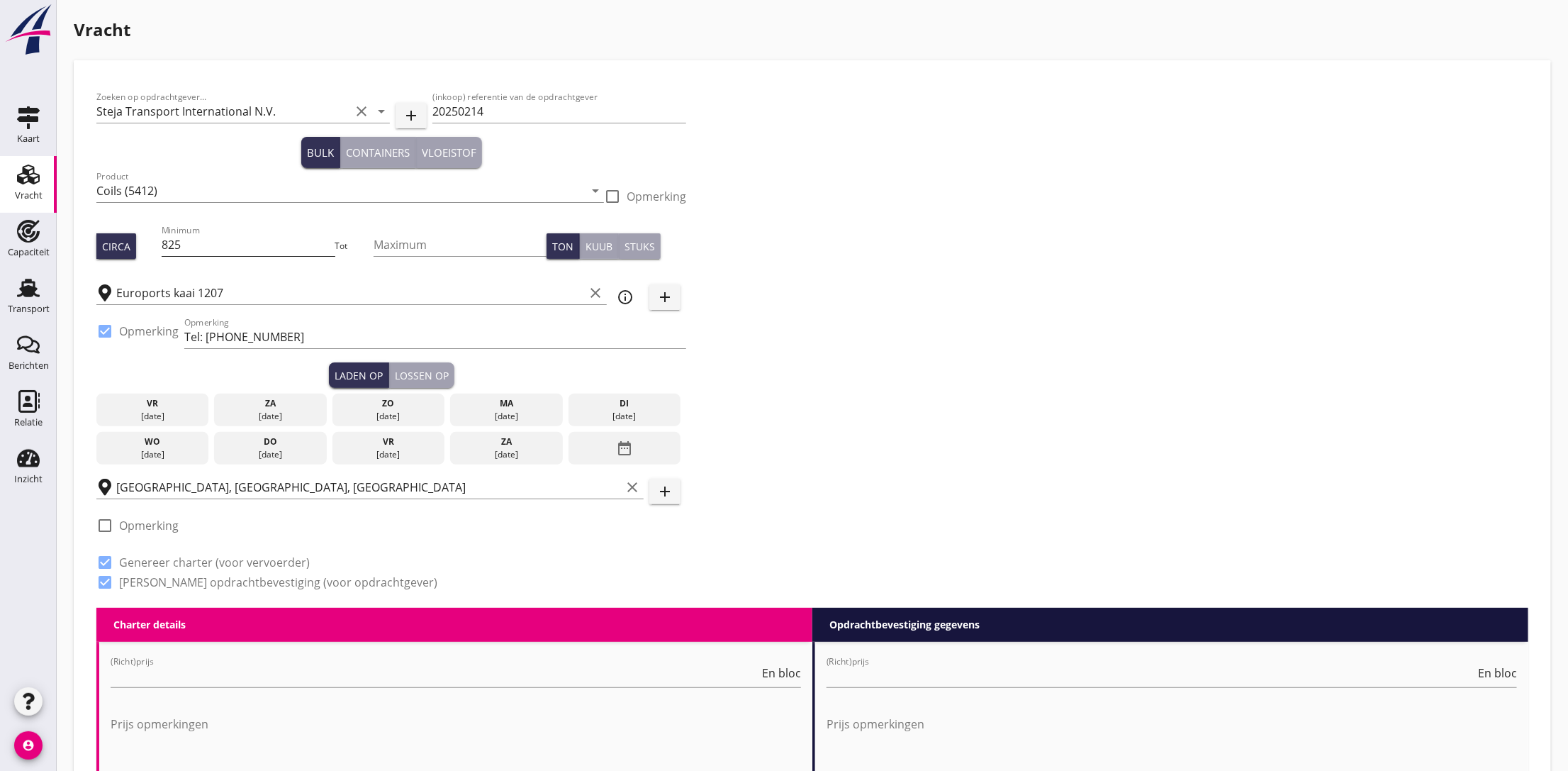
checkbox input "true"
type input "24"
type input "5"
type input "4800"
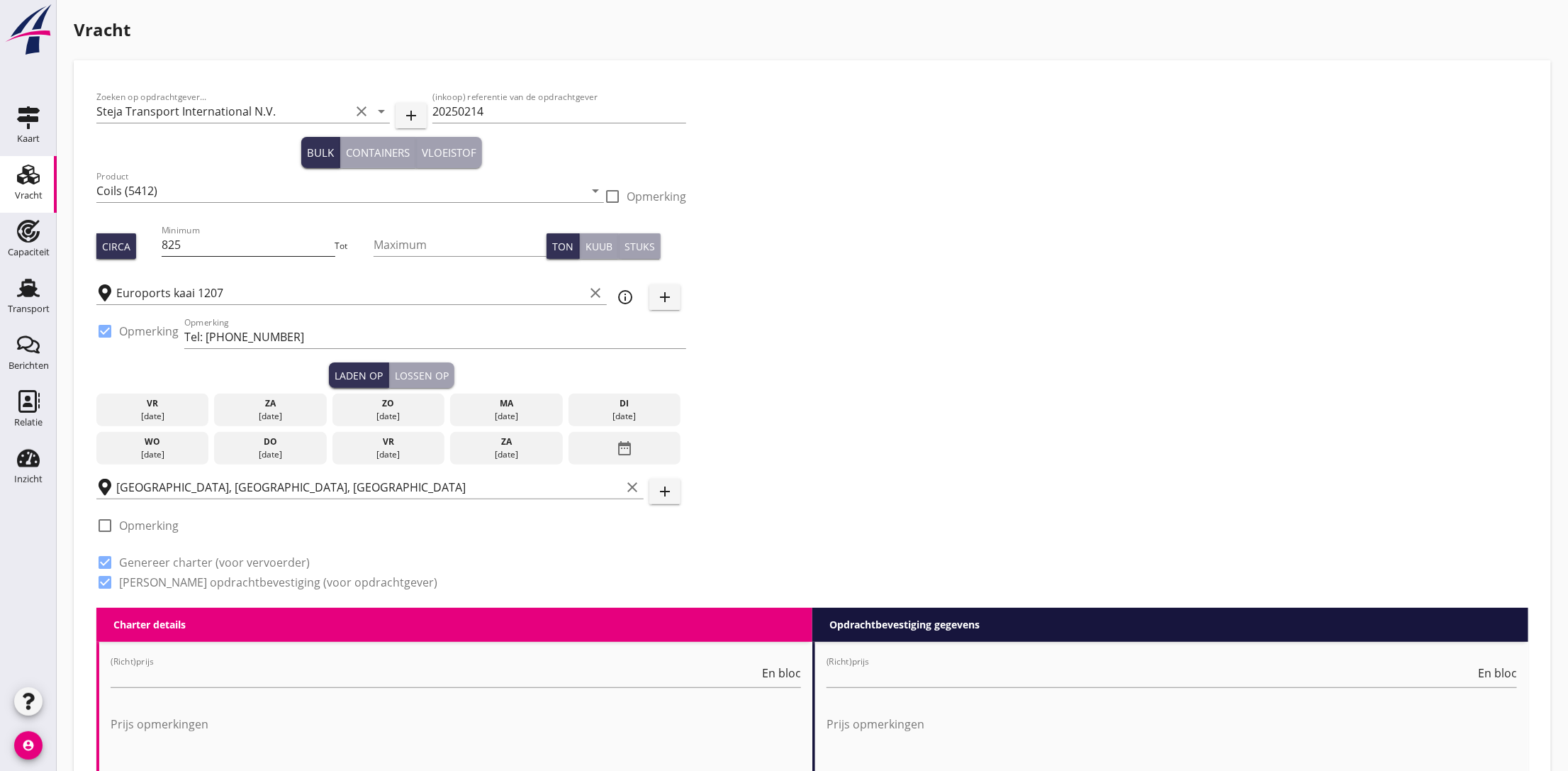
checkbox input "false"
radio input "false"
checkbox input "true"
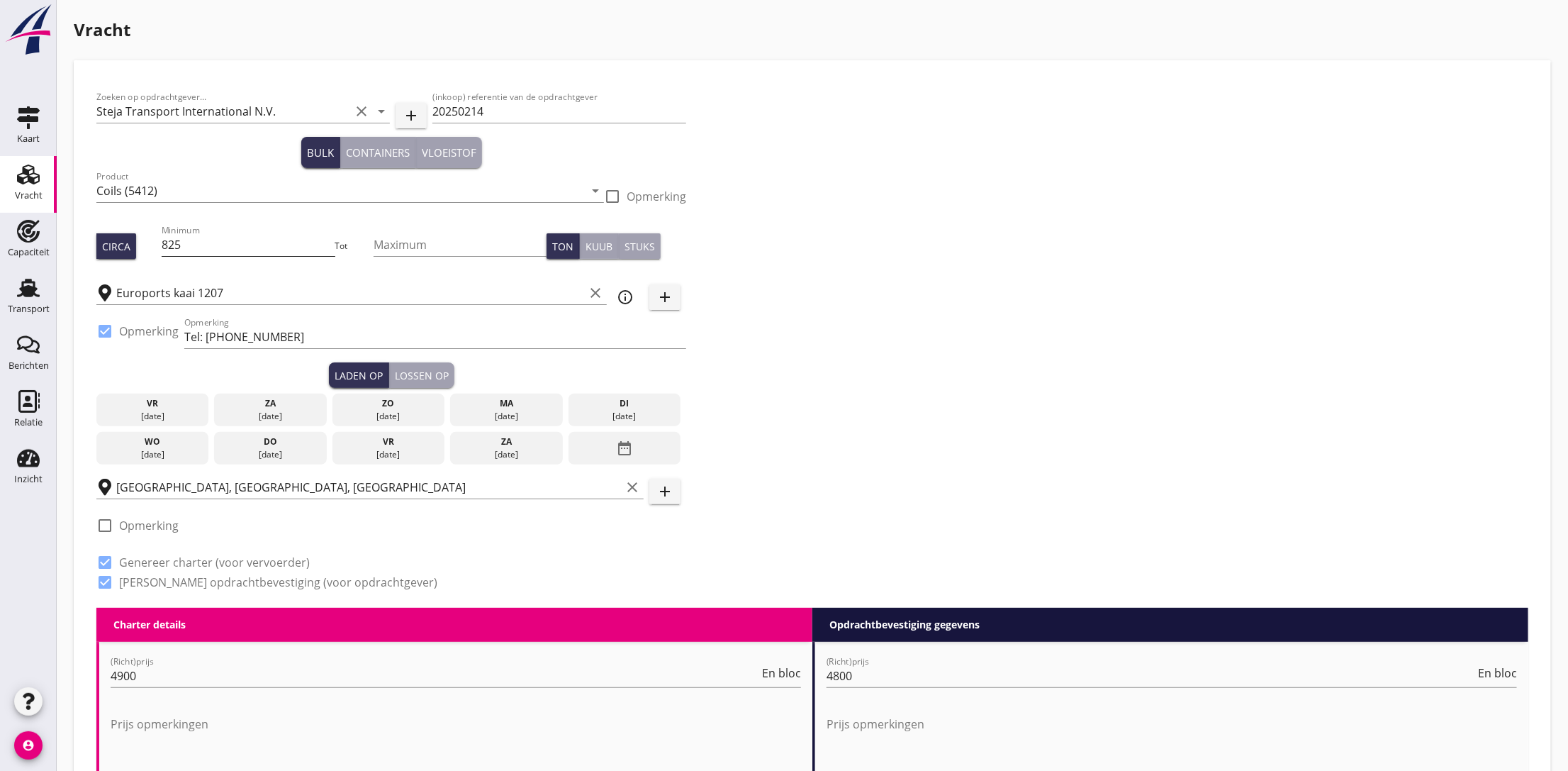
type input "24"
type input "0"
drag, startPoint x: 189, startPoint y: 244, endPoint x: 130, endPoint y: 249, distance: 59.2
click at [123, 245] on div "Circa Minimum 825 Tot Maximum Ton Kuub Stuks" at bounding box center [391, 245] width 590 height 48
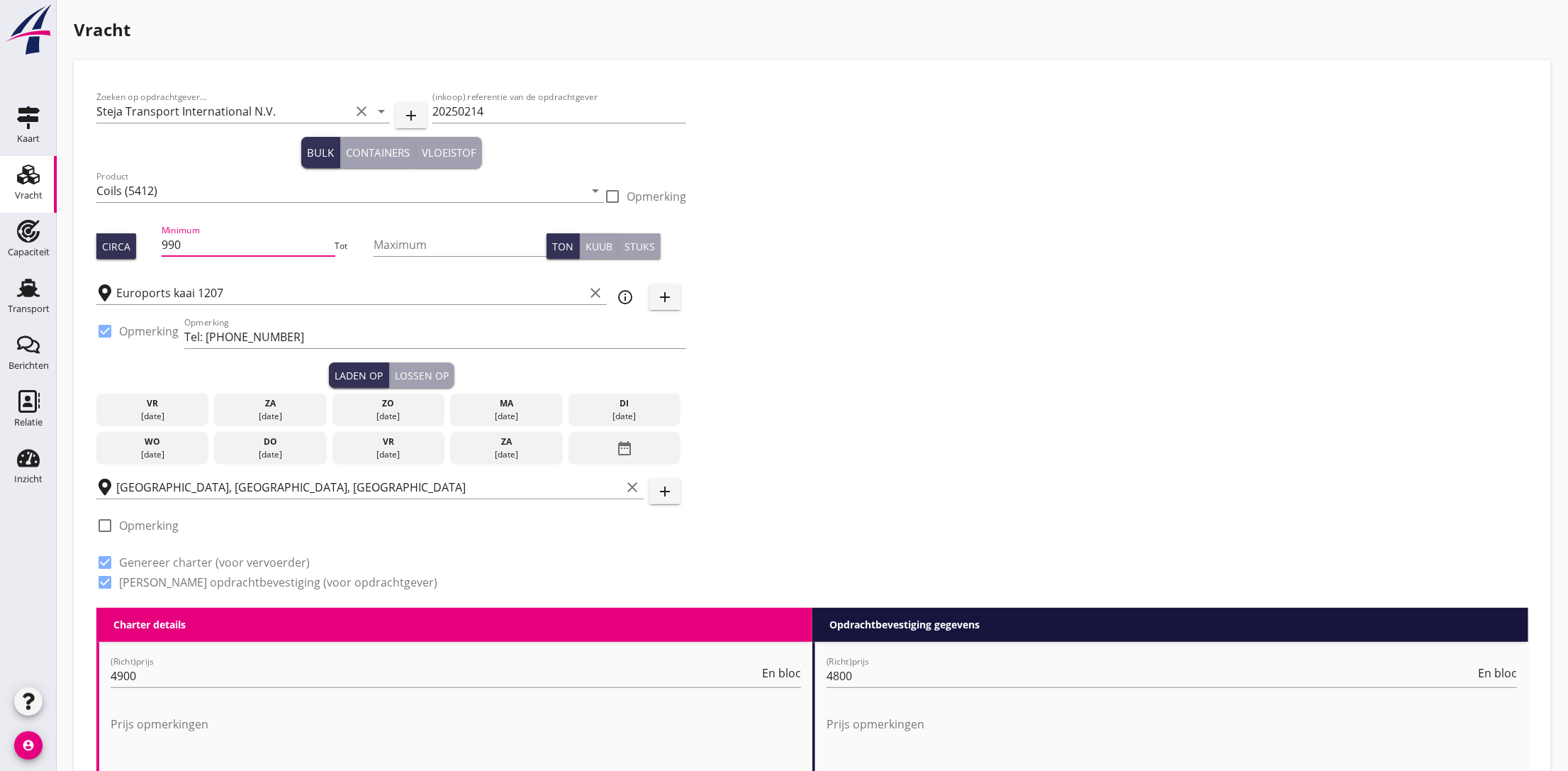
type input "990"
click at [104, 330] on div at bounding box center [104, 331] width 25 height 25
checkbox input "false"
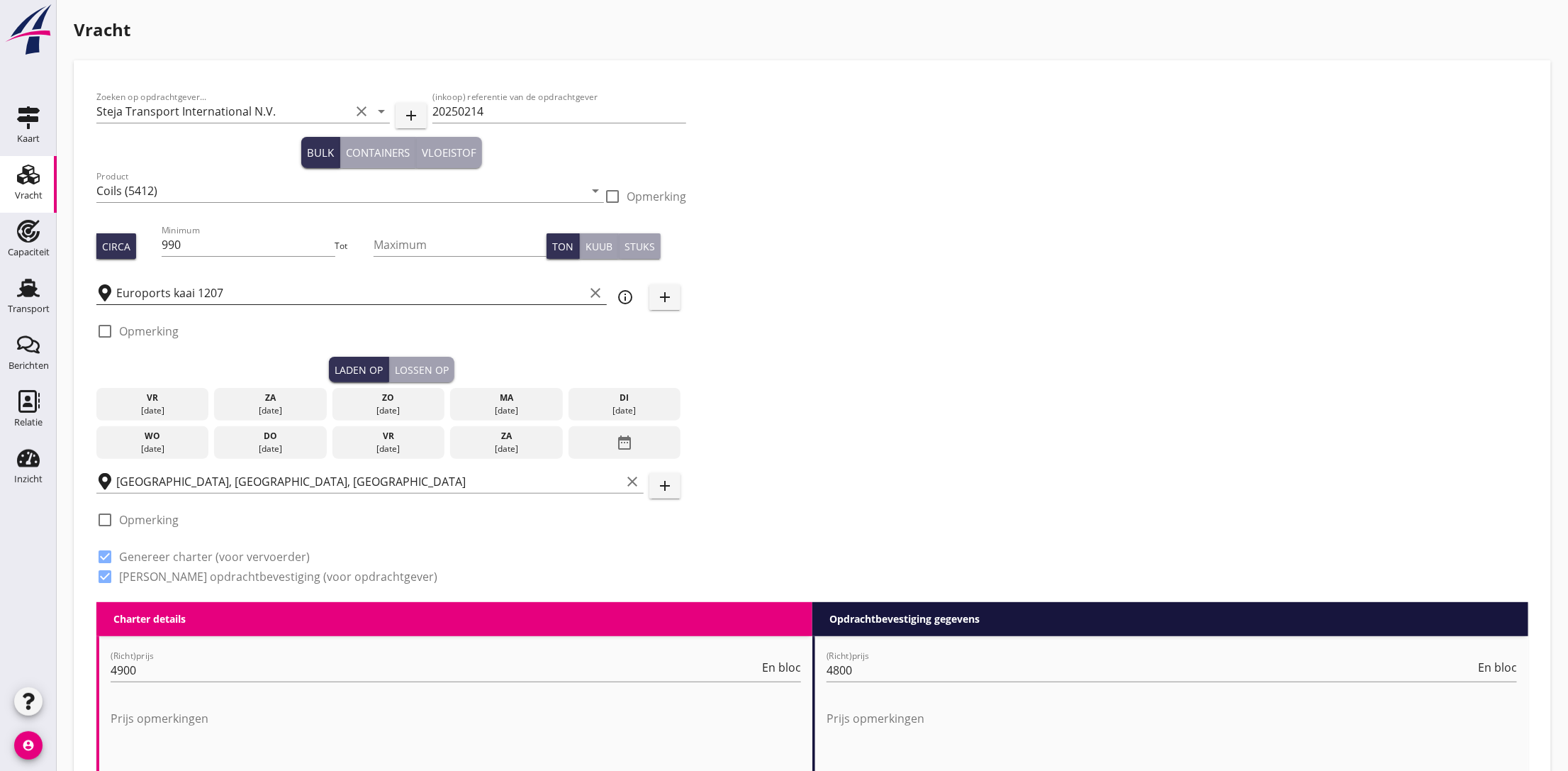
click at [234, 292] on input "Euroports kaai 1207" at bounding box center [350, 292] width 468 height 23
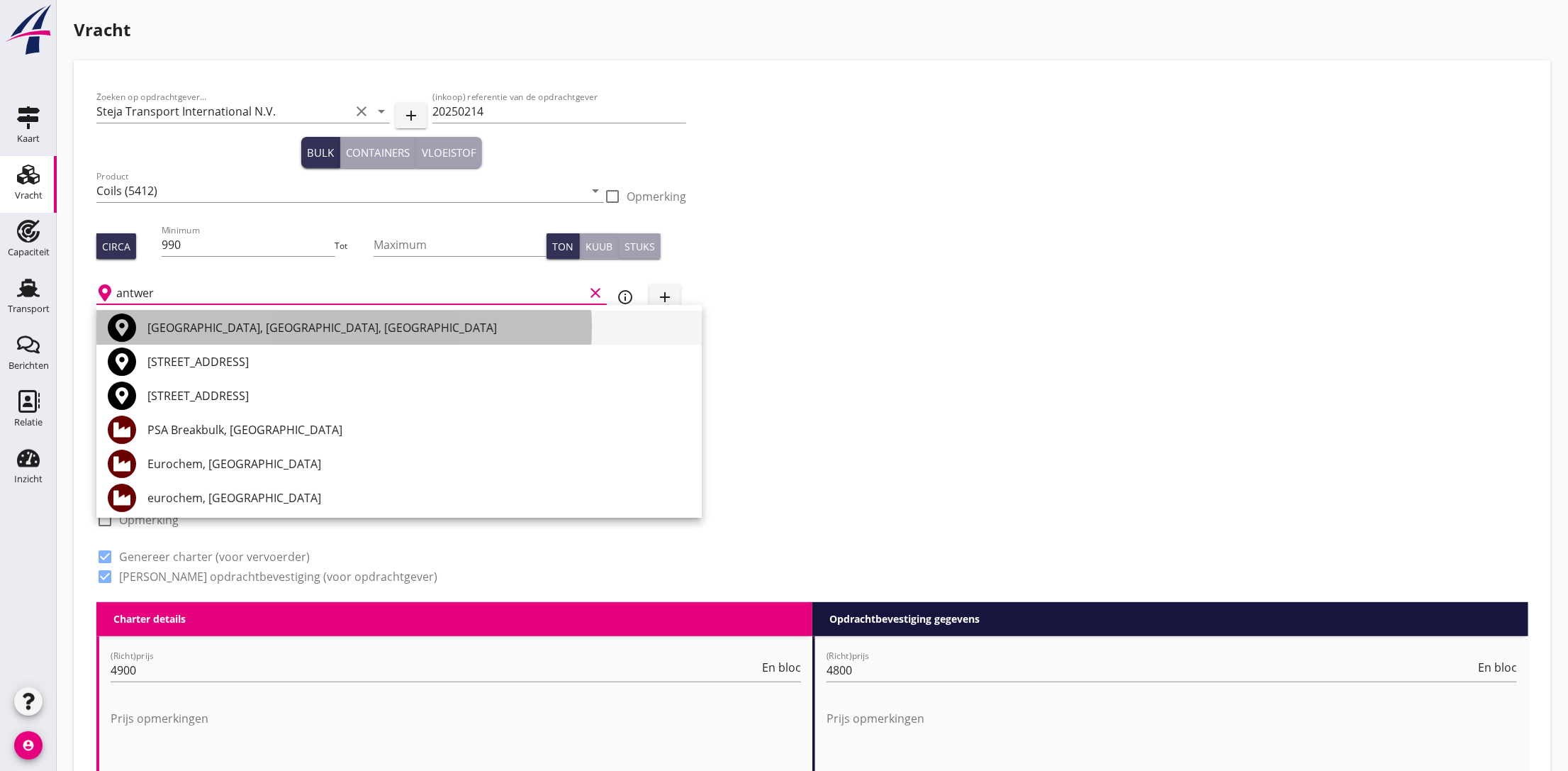
click at [192, 331] on div "[GEOGRAPHIC_DATA], [GEOGRAPHIC_DATA], [GEOGRAPHIC_DATA]" at bounding box center [419, 327] width 543 height 17
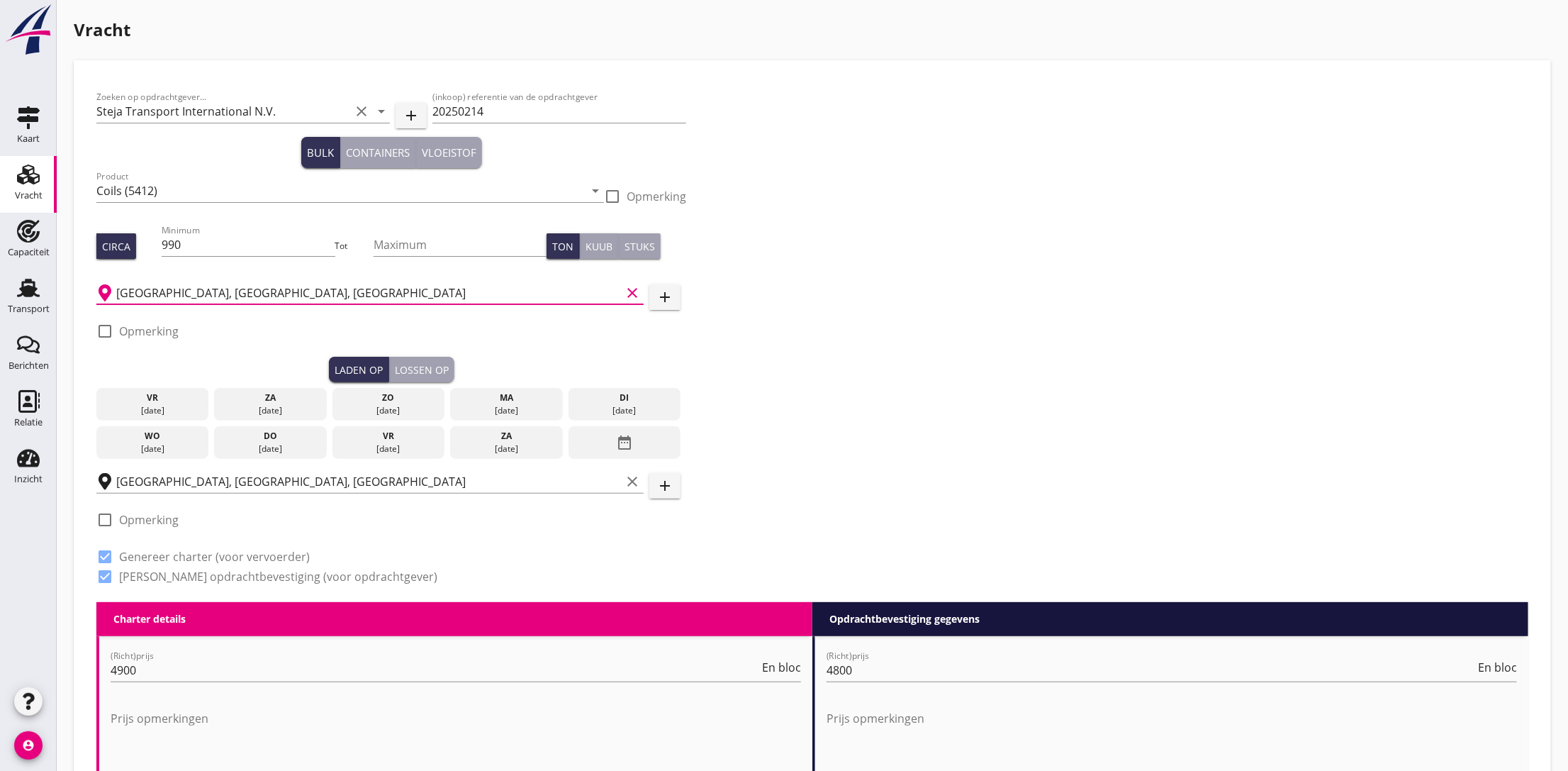
type input "[GEOGRAPHIC_DATA], [GEOGRAPHIC_DATA], [GEOGRAPHIC_DATA]"
click at [104, 330] on div at bounding box center [104, 331] width 25 height 25
checkbox input "true"
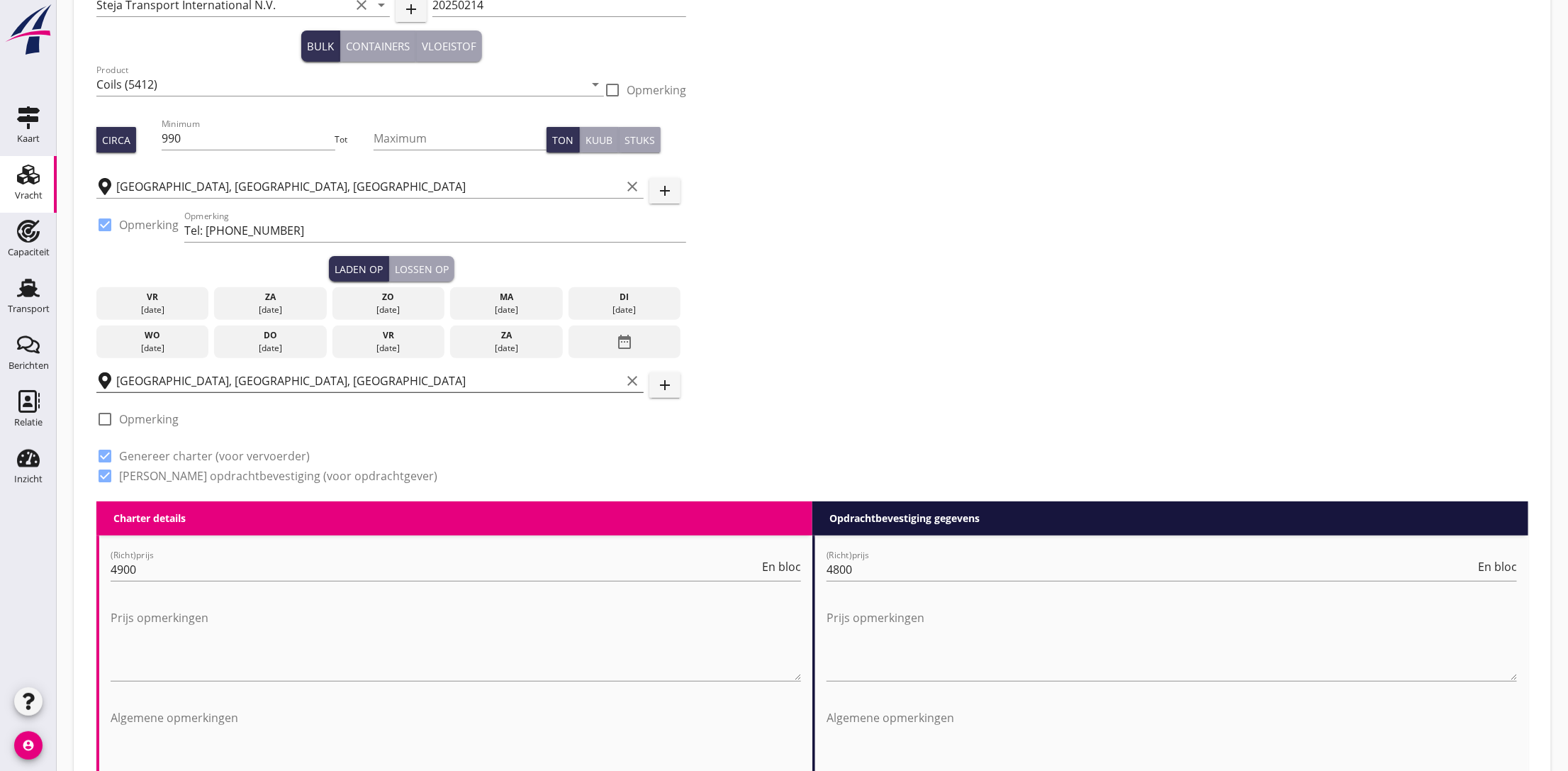
scroll to position [319, 0]
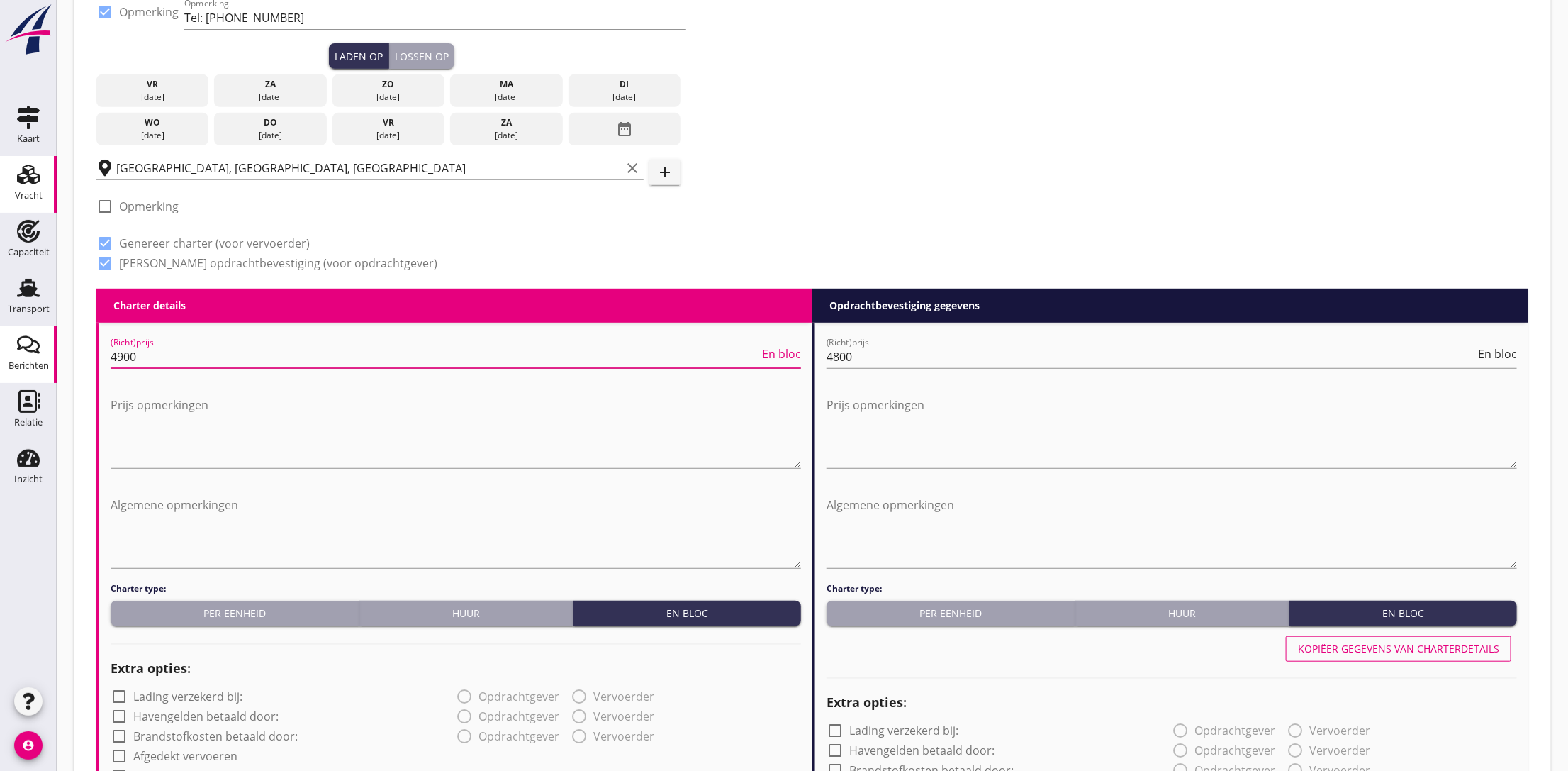
drag, startPoint x: 141, startPoint y: 351, endPoint x: 19, endPoint y: 349, distance: 122.0
click at [9, 350] on div "Kaart Kaart Vracht Vracht Capaciteit Capaciteit Transport Transport Berichten B…" at bounding box center [784, 708] width 1568 height 2055
type input "5"
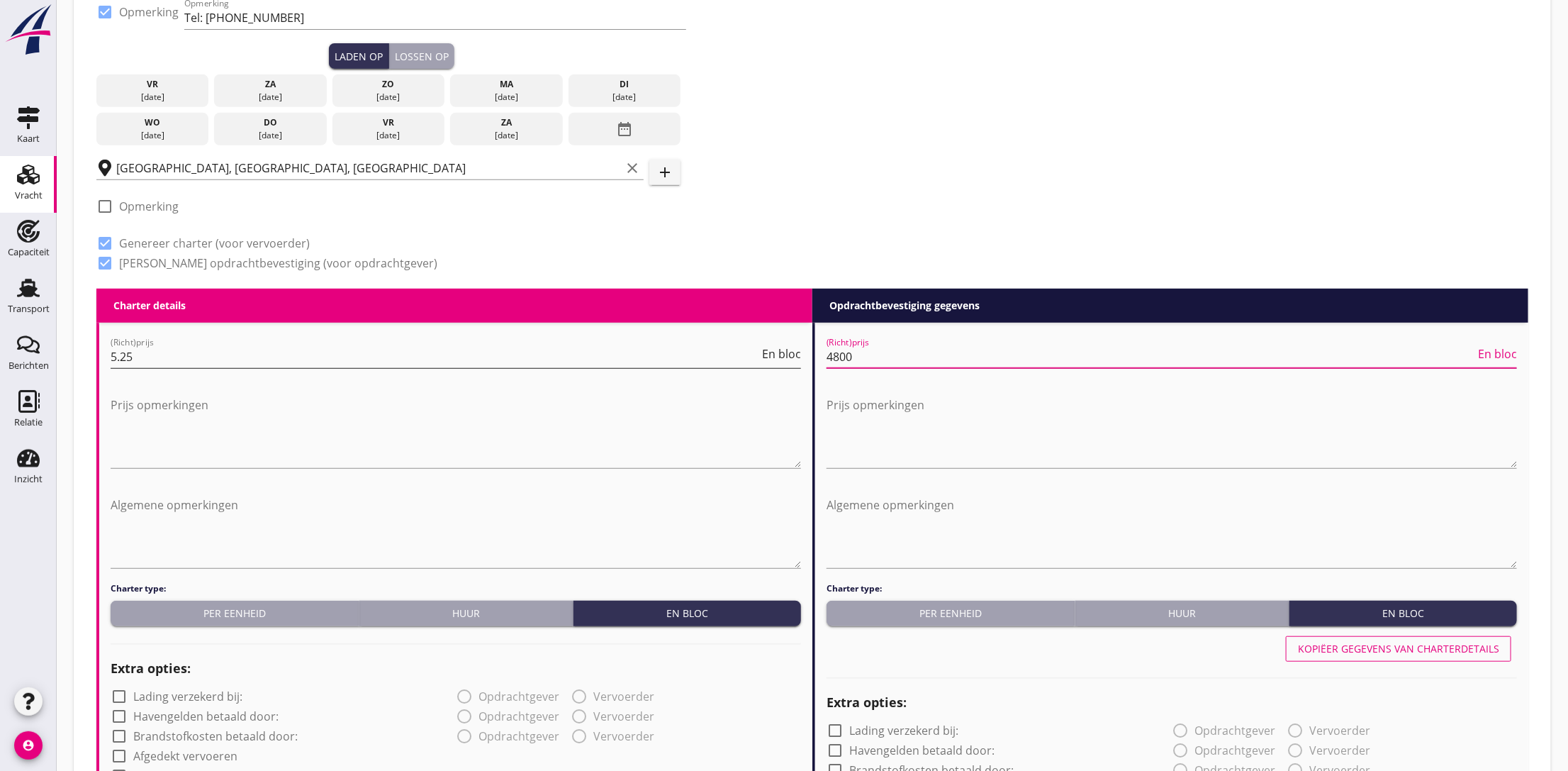
drag, startPoint x: 895, startPoint y: 355, endPoint x: 749, endPoint y: 351, distance: 146.1
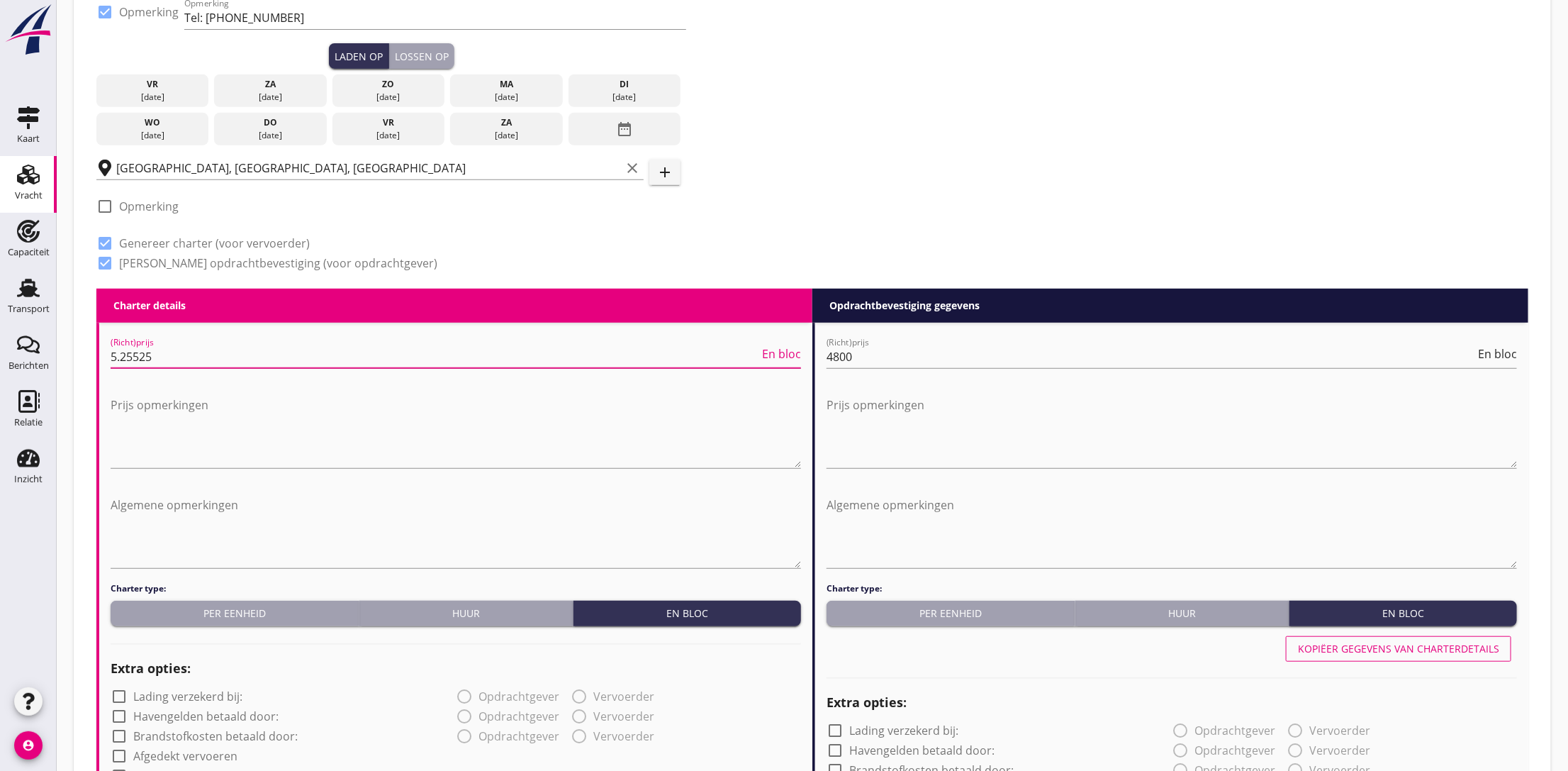
type input "5.25525"
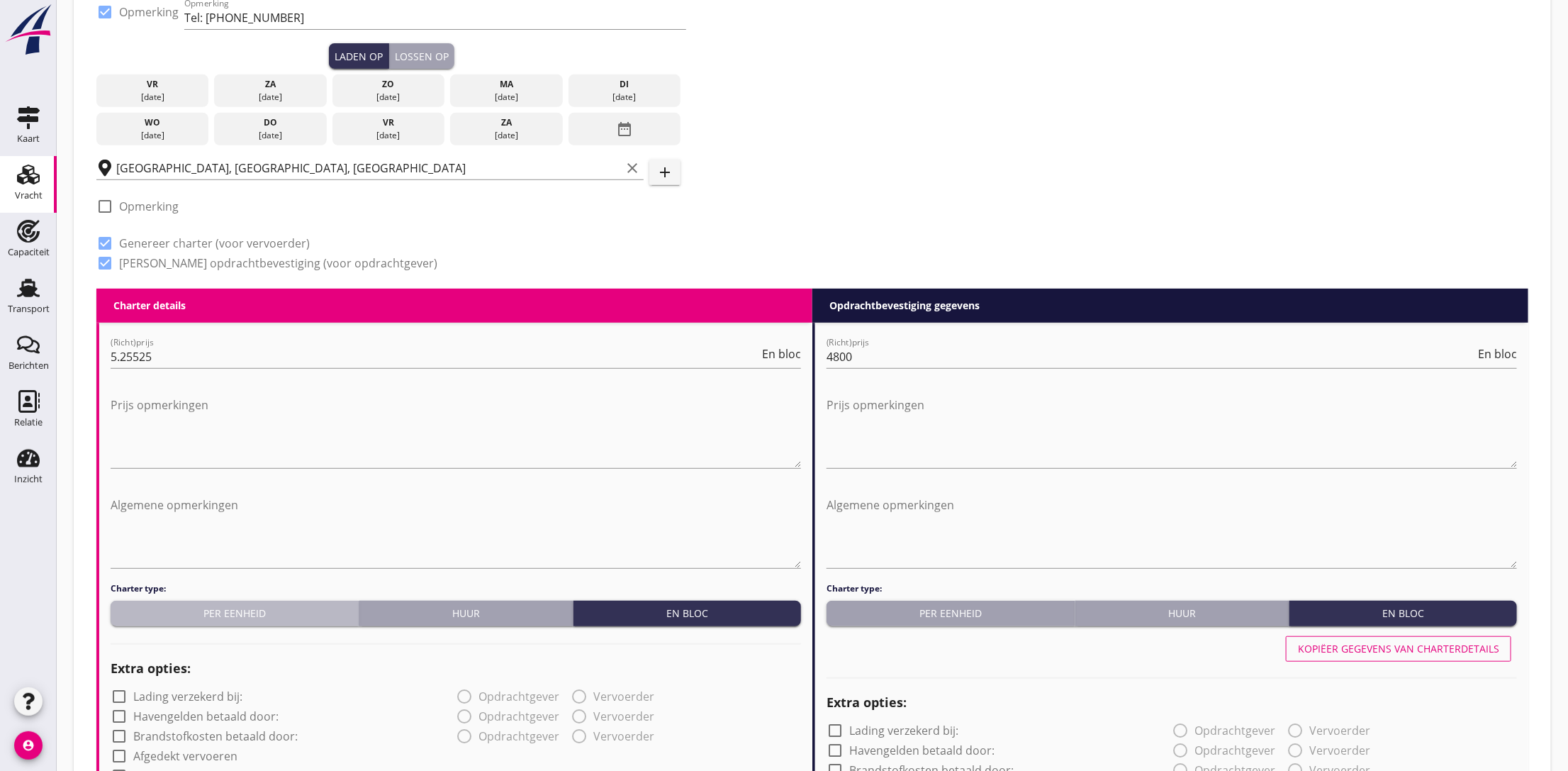
click at [232, 609] on div "Per eenheid" at bounding box center [234, 613] width 237 height 15
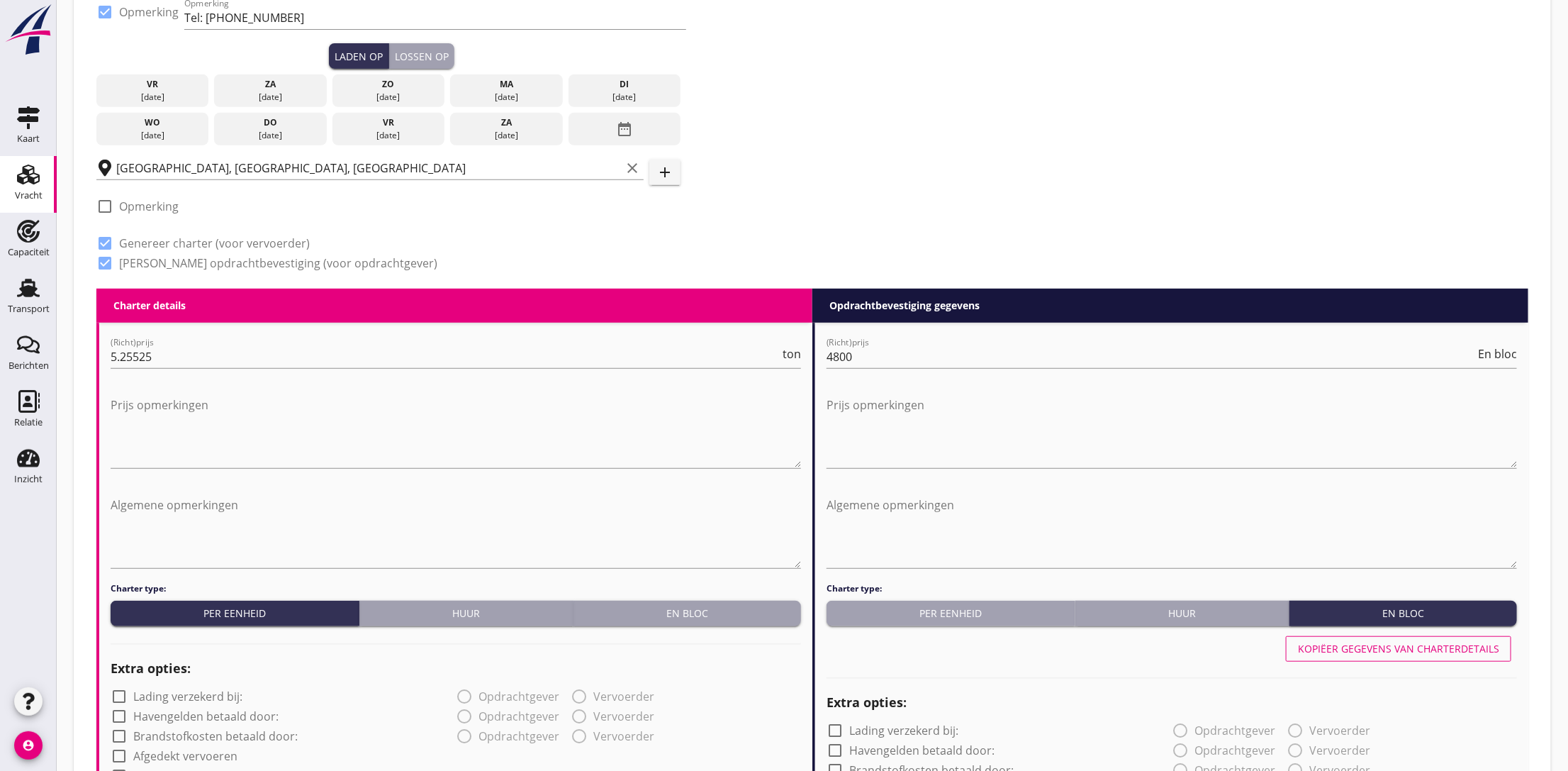
click at [969, 618] on div "Per eenheid" at bounding box center [951, 613] width 237 height 15
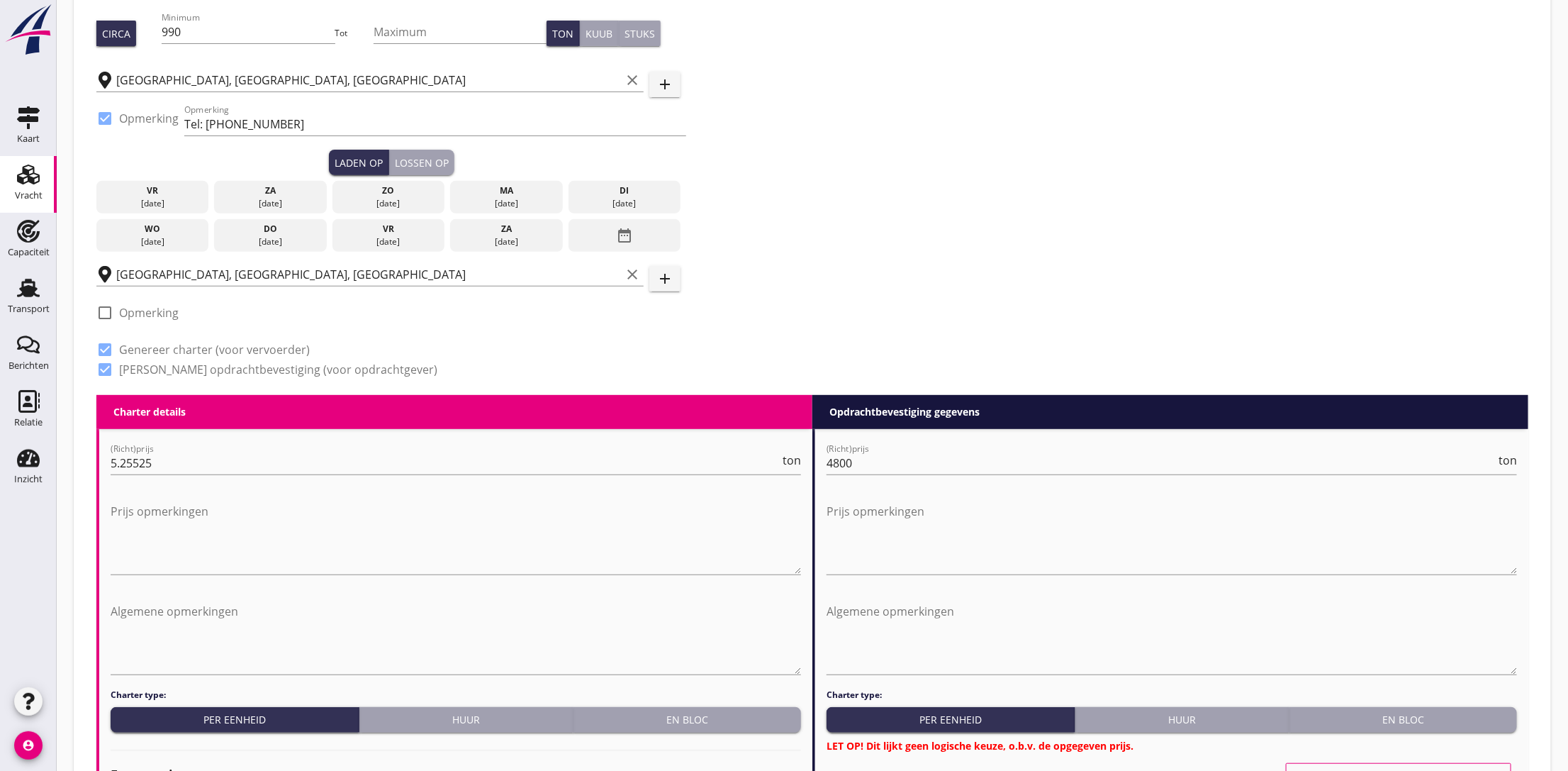
scroll to position [106, 0]
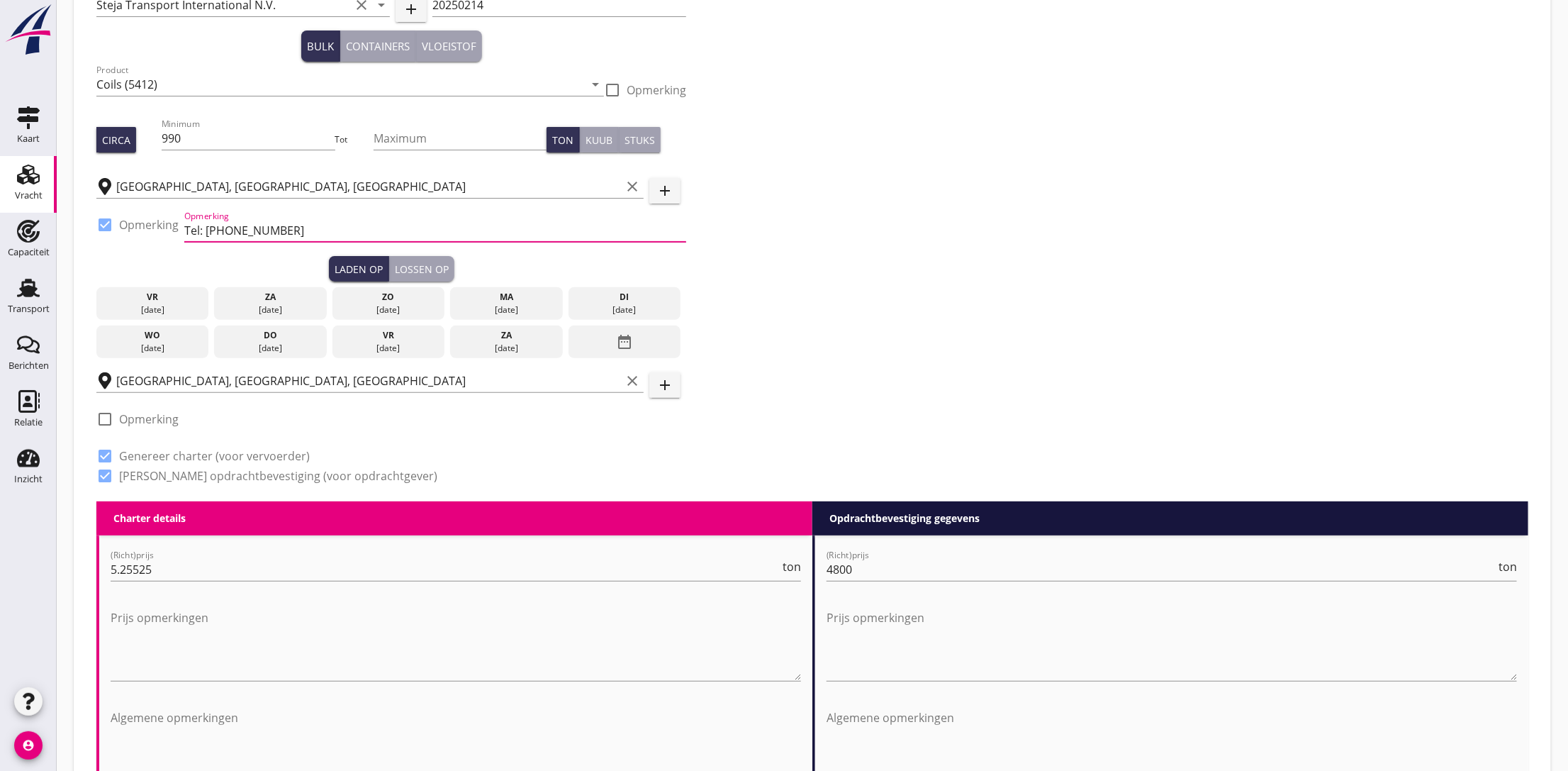
drag, startPoint x: 187, startPoint y: 215, endPoint x: 120, endPoint y: 212, distance: 67.1
click at [120, 212] on div "check_box Opmerking Opmerking Tel: [PHONE_NUMBER]" at bounding box center [391, 232] width 590 height 48
type input "k470"
drag, startPoint x: 600, startPoint y: 301, endPoint x: 528, endPoint y: 304, distance: 72.1
click at [600, 301] on div "di" at bounding box center [625, 297] width 105 height 13
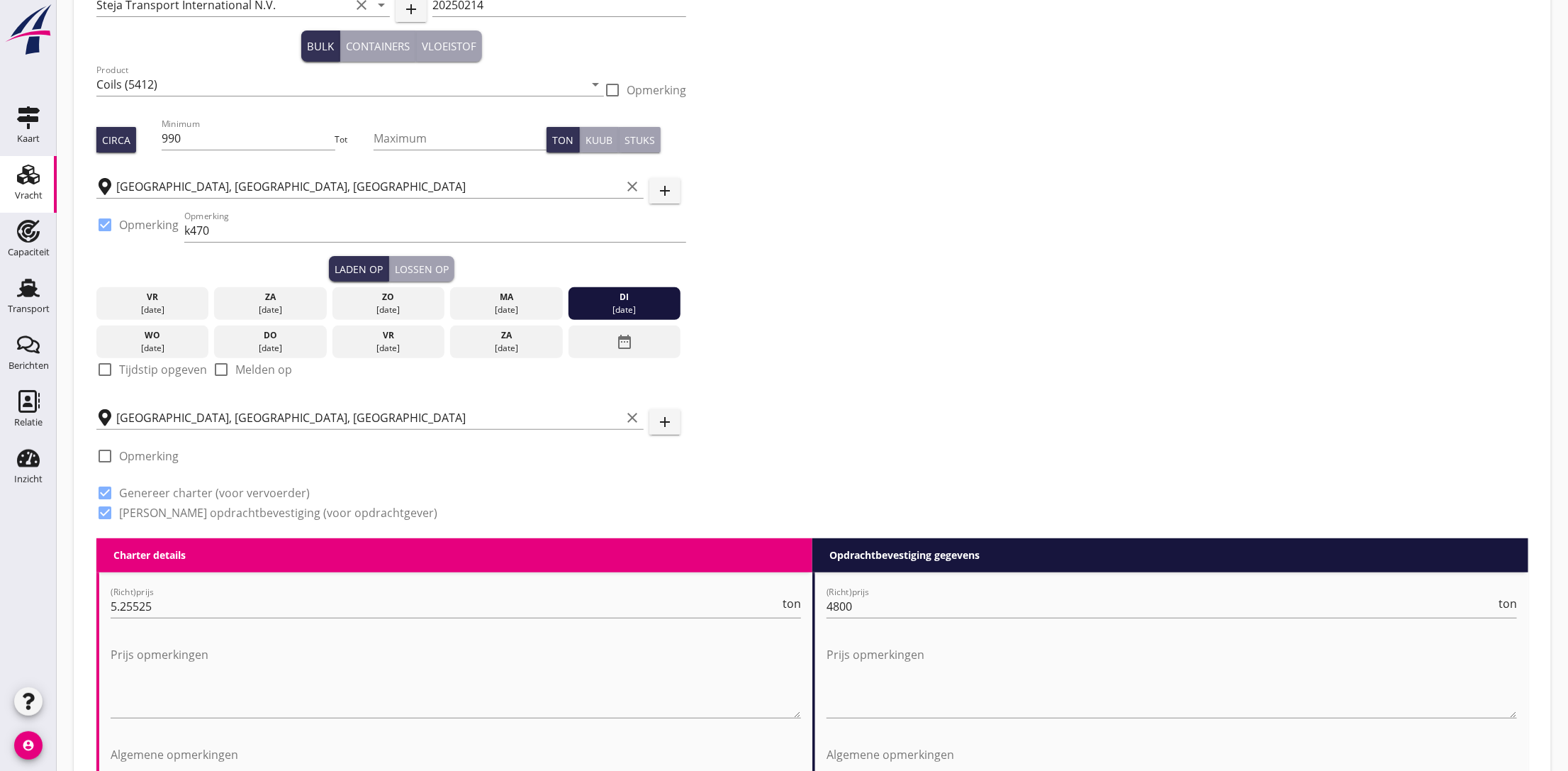
click at [158, 371] on label "Tijdstip opgeven" at bounding box center [163, 370] width 88 height 15
checkbox input "true"
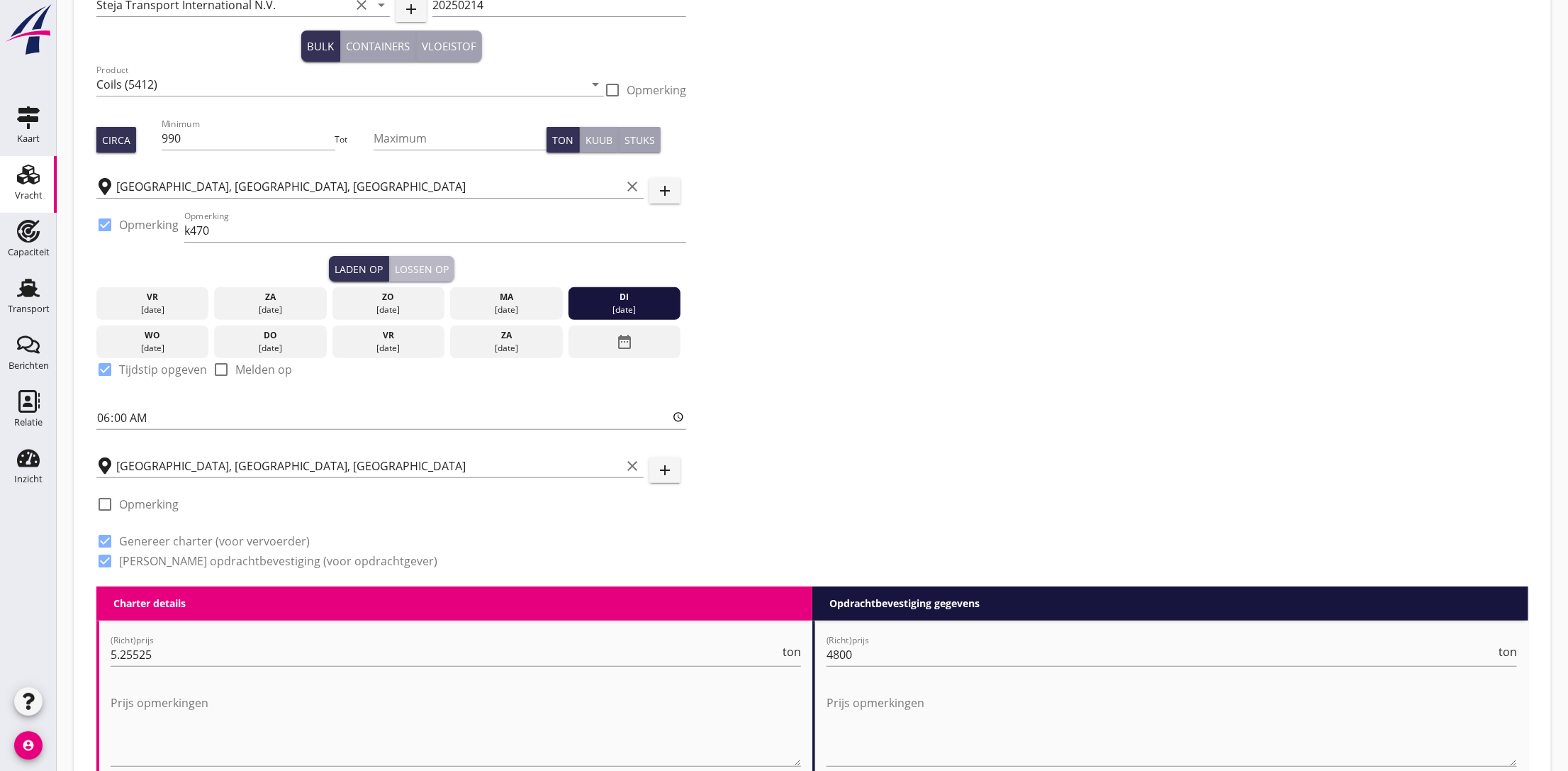
click at [429, 256] on button "Lossen op" at bounding box center [422, 269] width 65 height 25
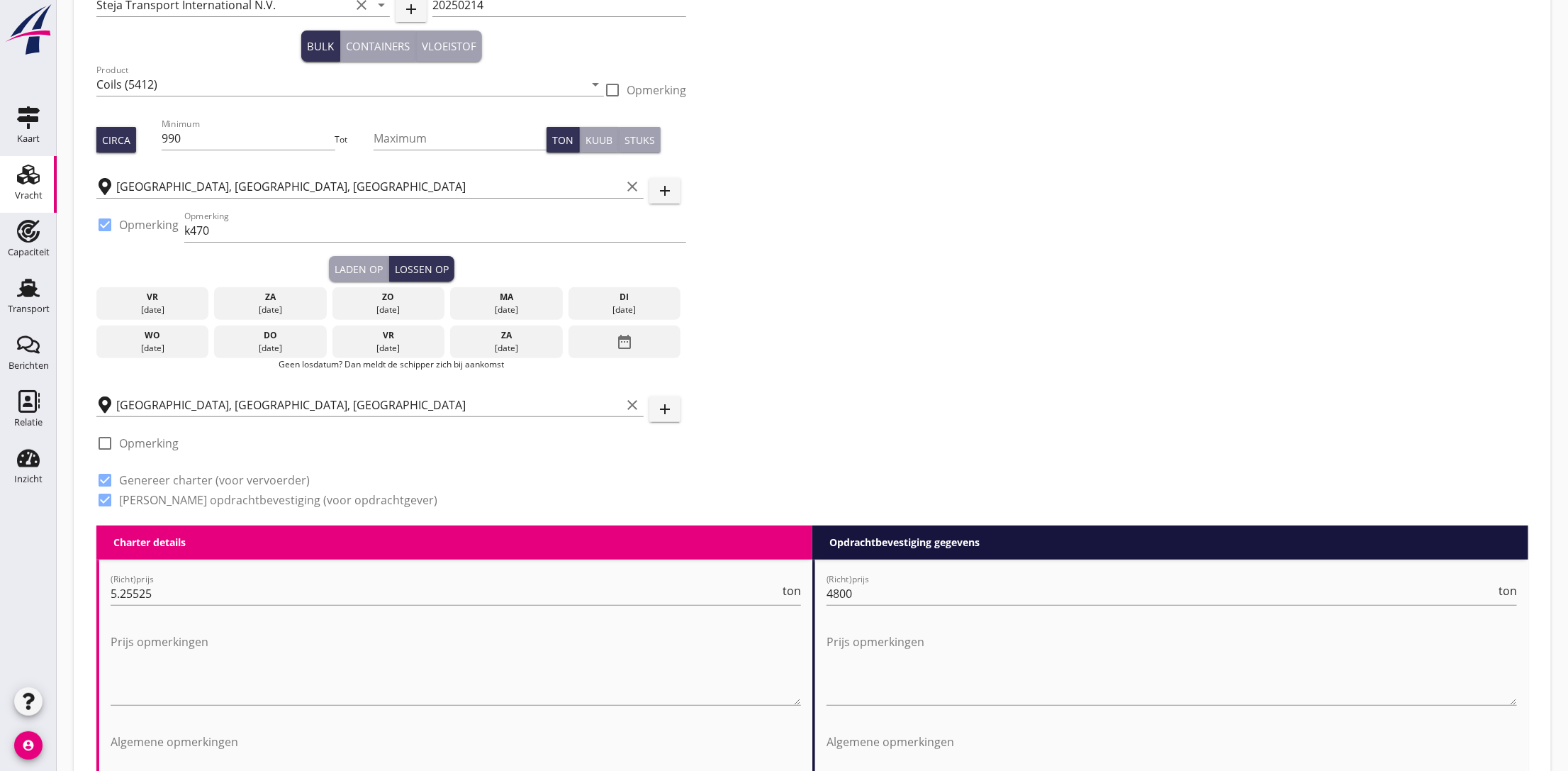
click at [293, 341] on div "[DATE]" at bounding box center [271, 348] width 105 height 13
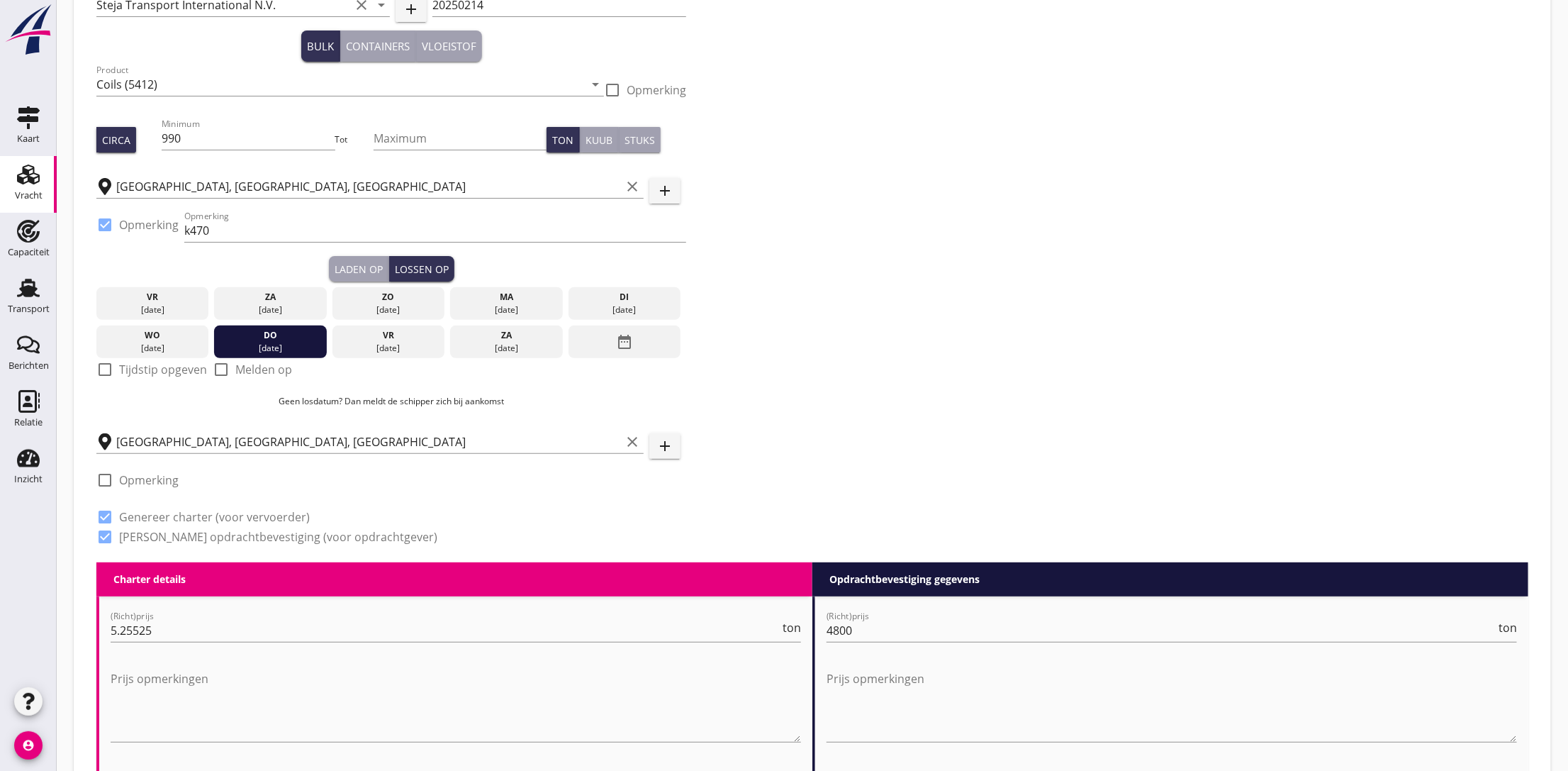
click at [111, 371] on div at bounding box center [104, 370] width 25 height 25
checkbox input "true"
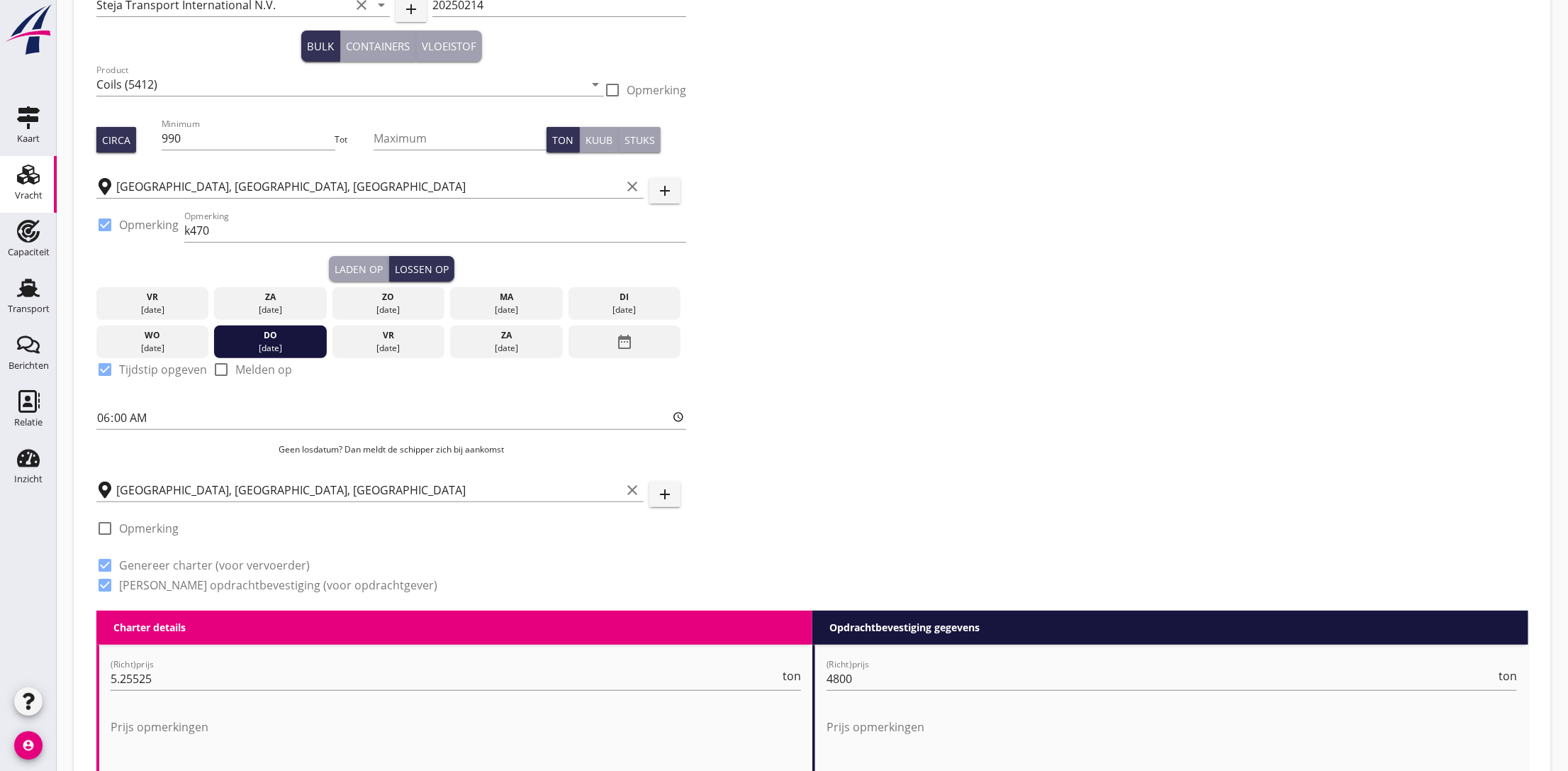
click at [1028, 305] on div "Zoeken op opdrachtgever... Steja Transport International N.V. clear arrow_drop_…" at bounding box center [813, 293] width 1444 height 634
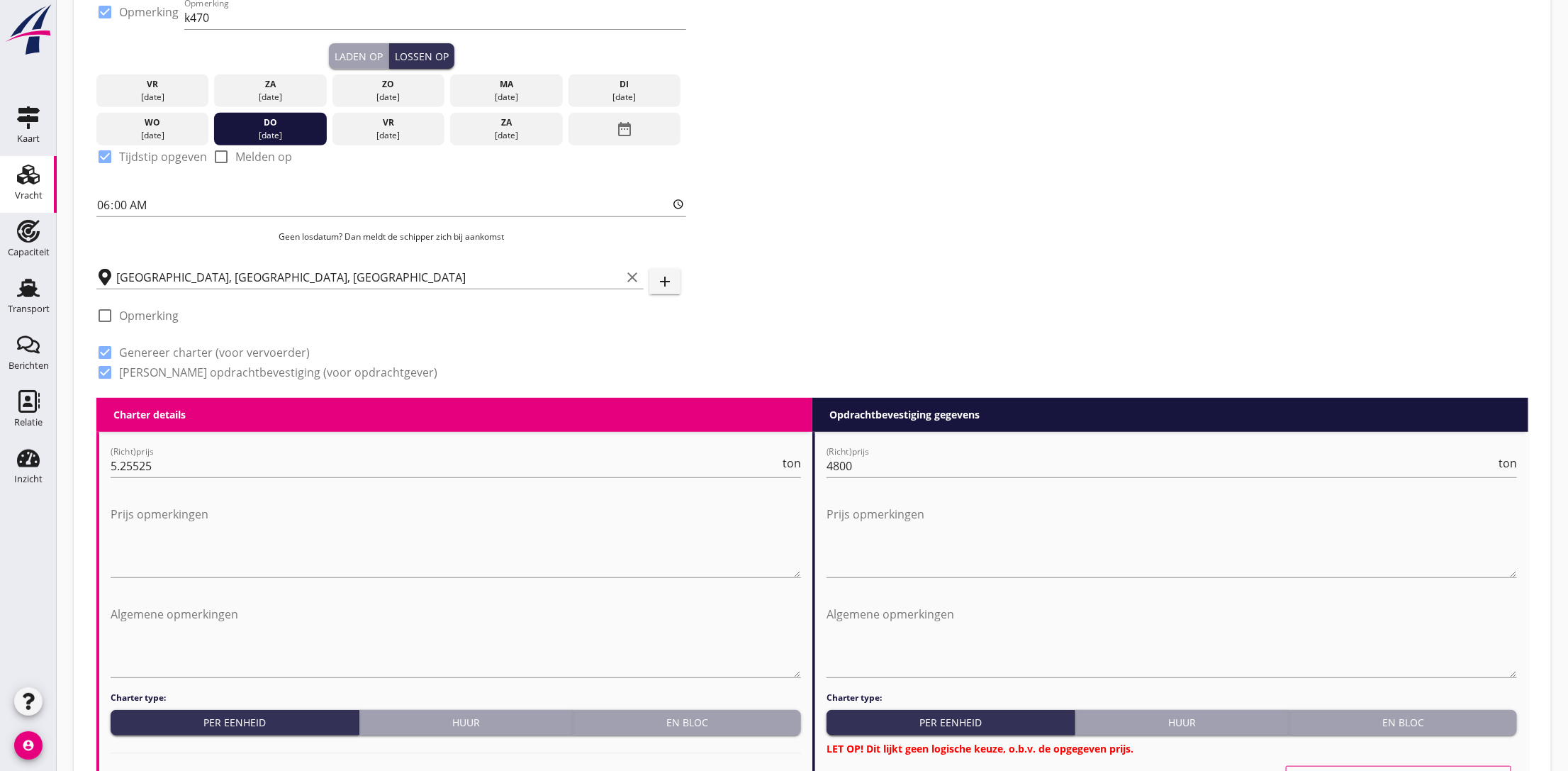
scroll to position [532, 0]
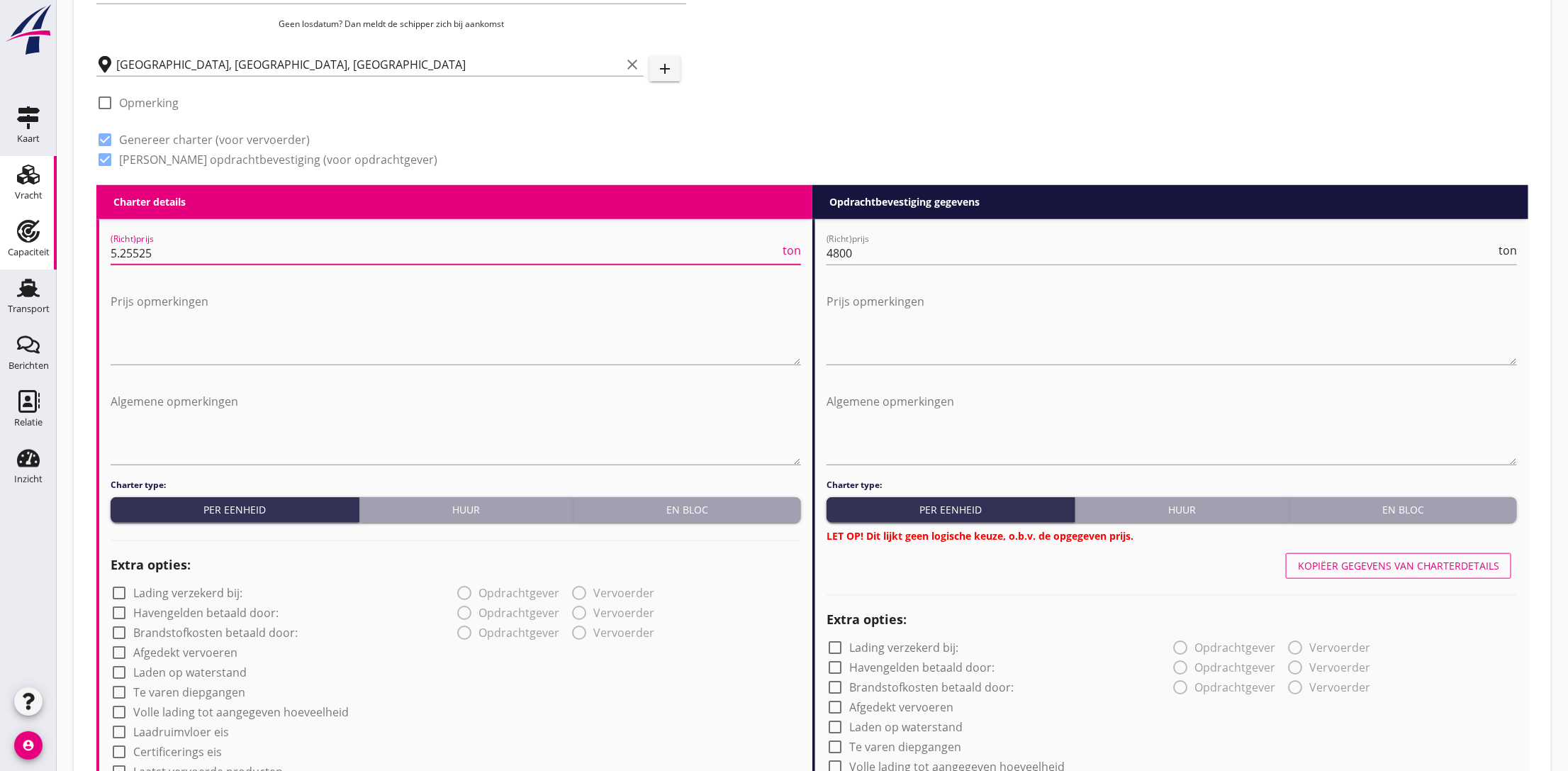
drag, startPoint x: 54, startPoint y: 256, endPoint x: 33, endPoint y: 256, distance: 21.0
click at [33, 256] on div "Kaart Kaart Vracht Vracht Capaciteit Capaciteit Transport Transport Berichten B…" at bounding box center [784, 583] width 1568 height 2231
type input "5"
drag, startPoint x: 868, startPoint y: 250, endPoint x: 752, endPoint y: 248, distance: 116.0
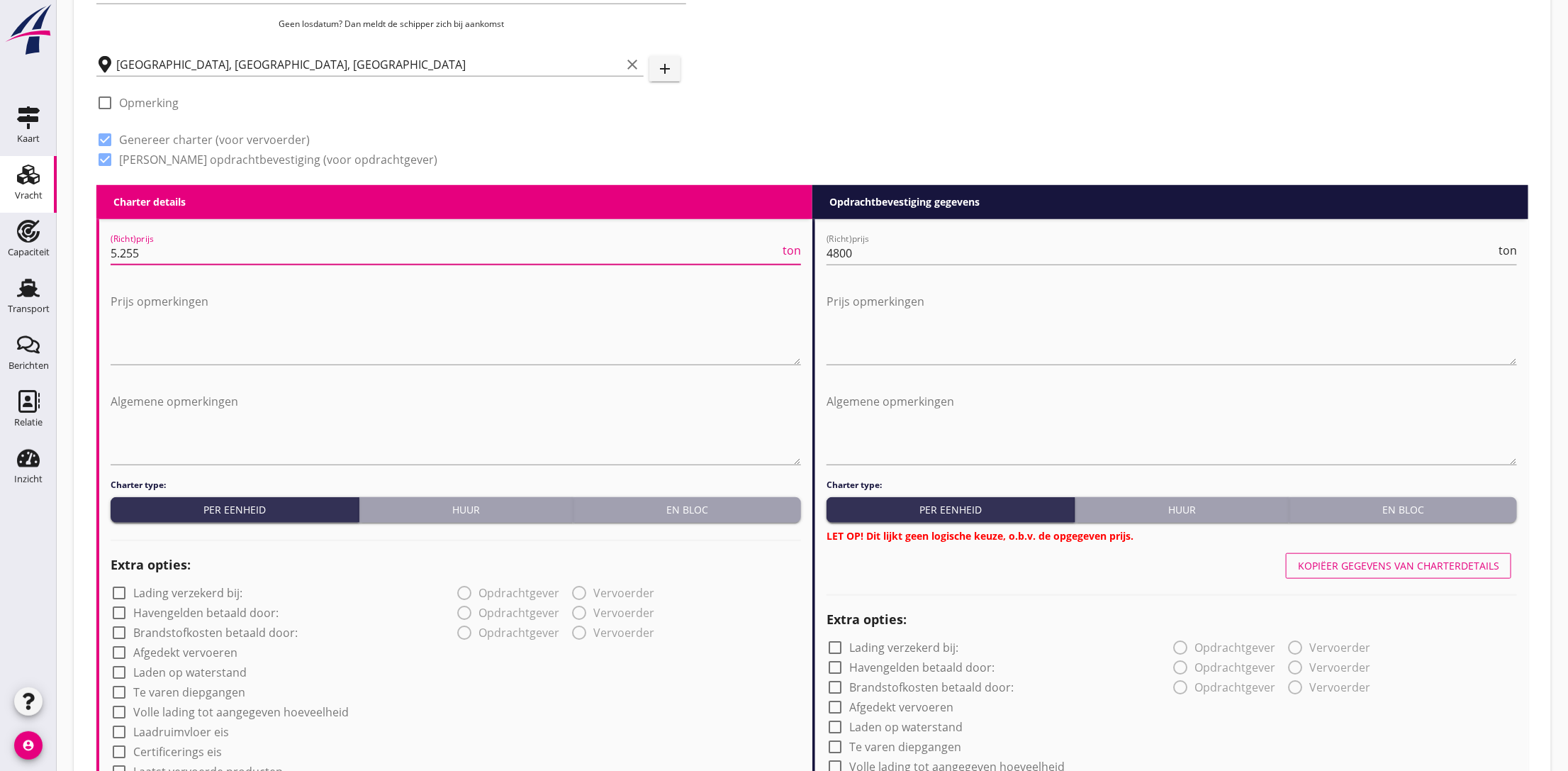
type input "5.25"
click at [855, 252] on input "4800" at bounding box center [1160, 252] width 669 height 23
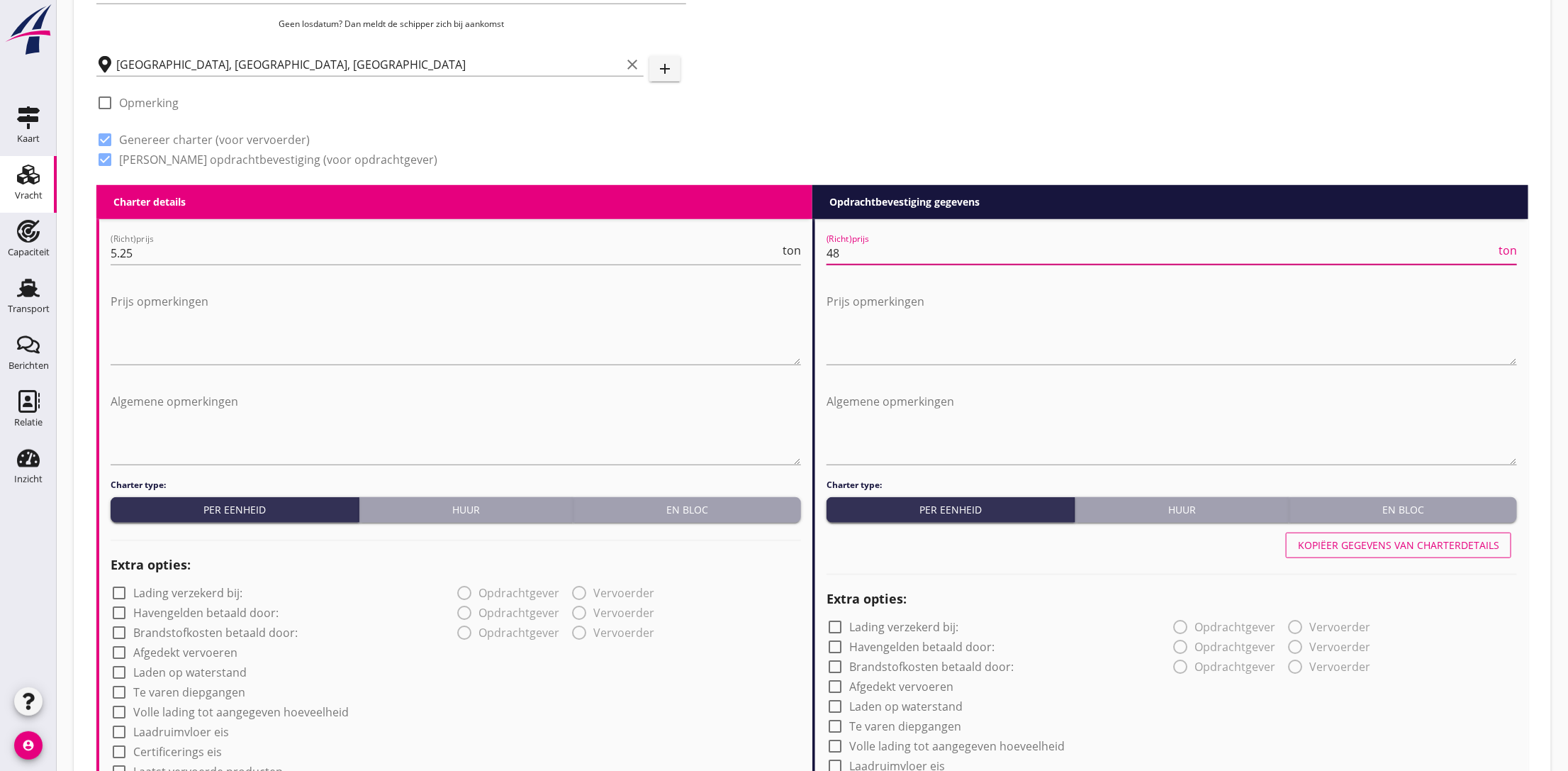
type input "4"
type input "5"
type input "5.25"
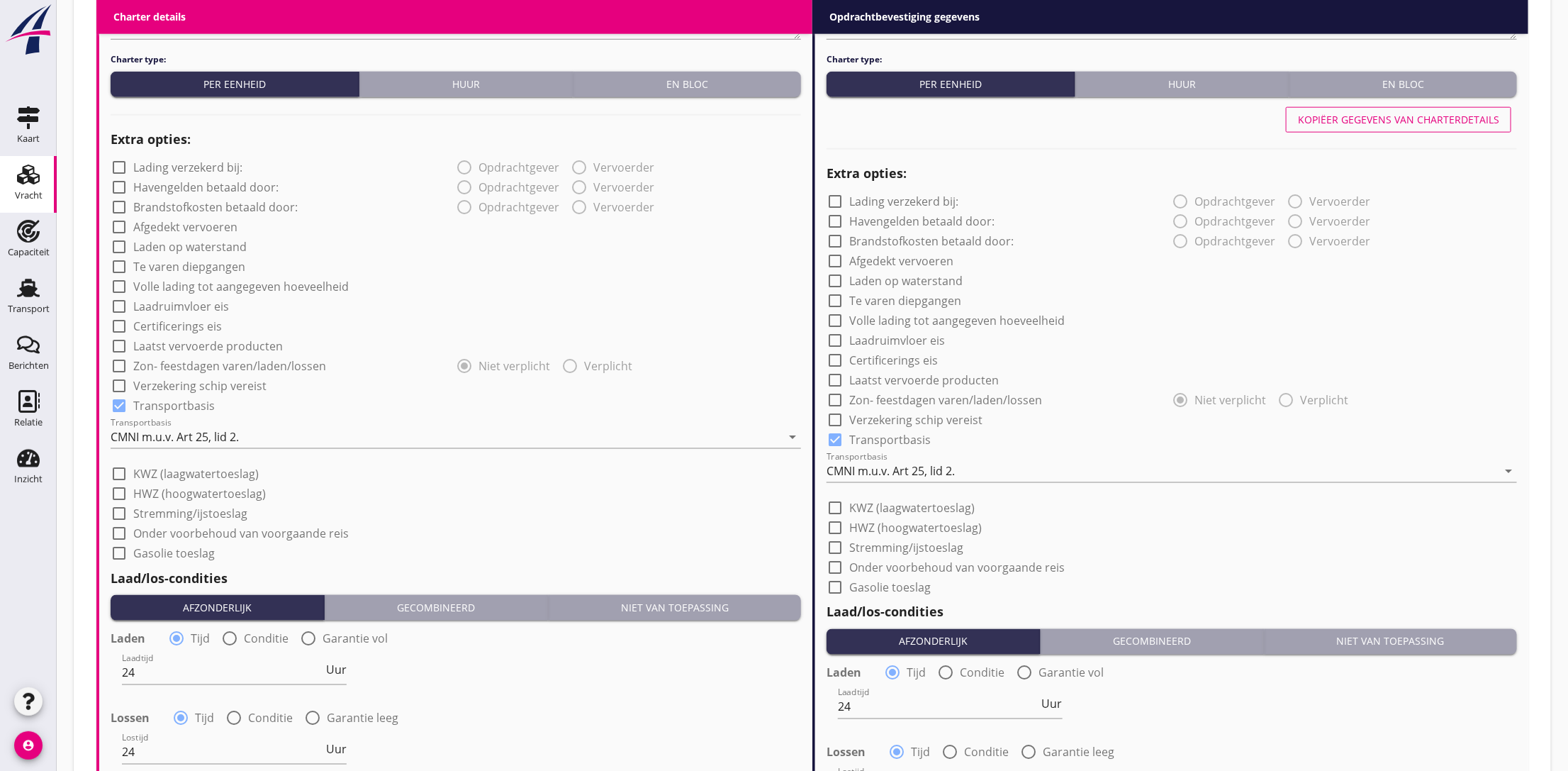
click at [119, 387] on div at bounding box center [119, 386] width 25 height 25
checkbox input "true"
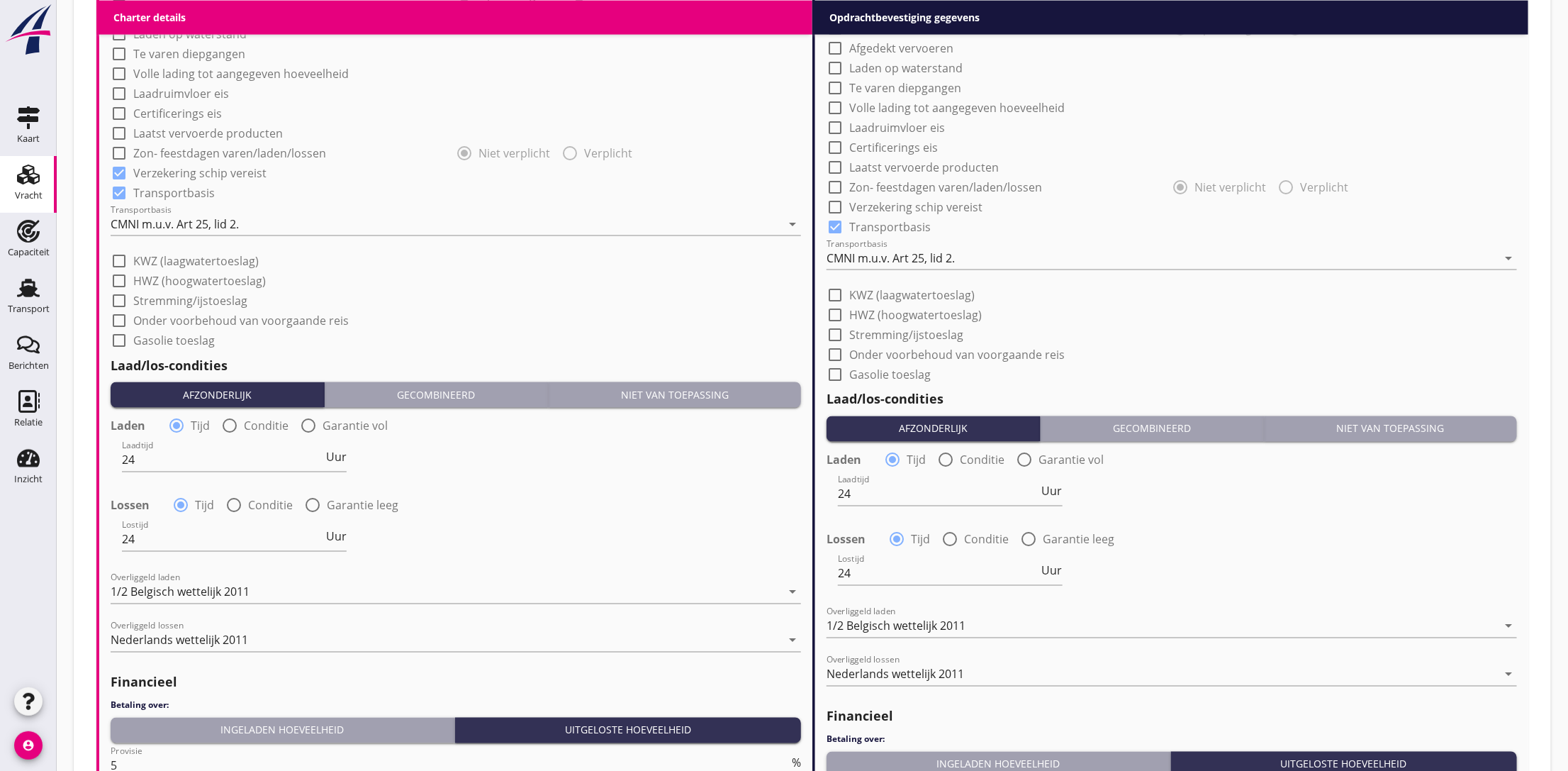
scroll to position [1277, 0]
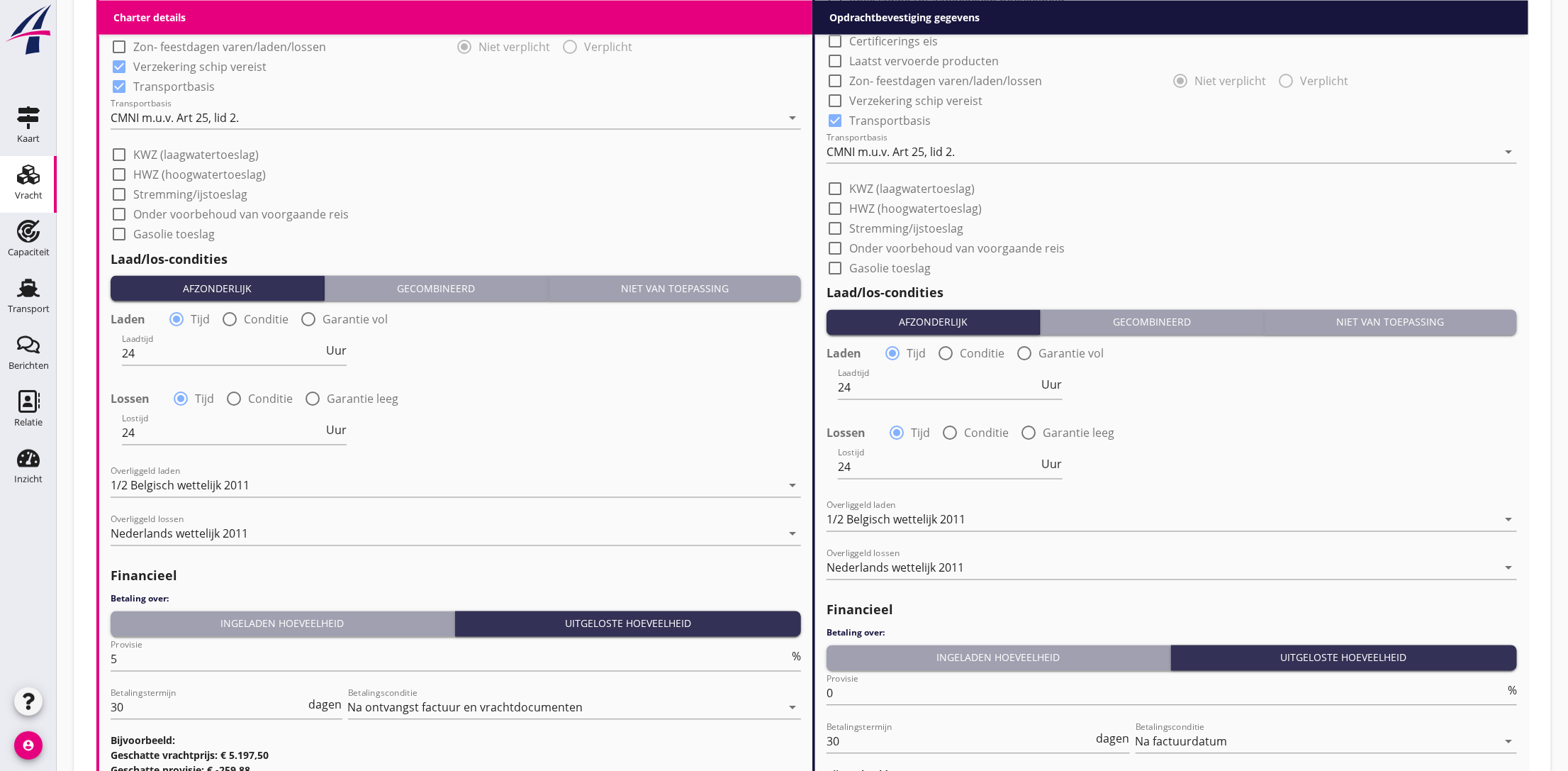
click at [318, 618] on div "Ingeladen hoeveelheid" at bounding box center [282, 624] width 332 height 15
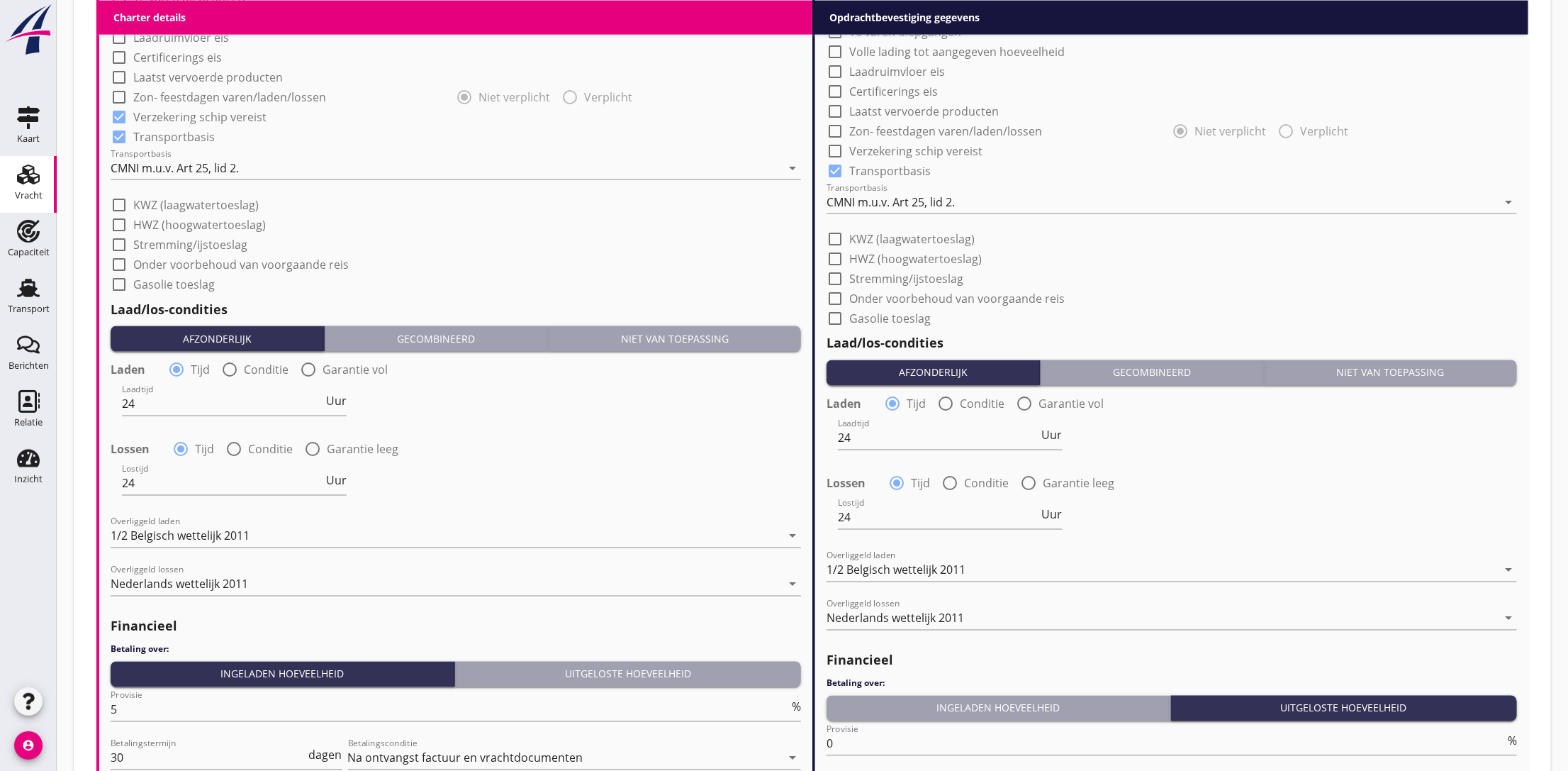
scroll to position [1013, 0]
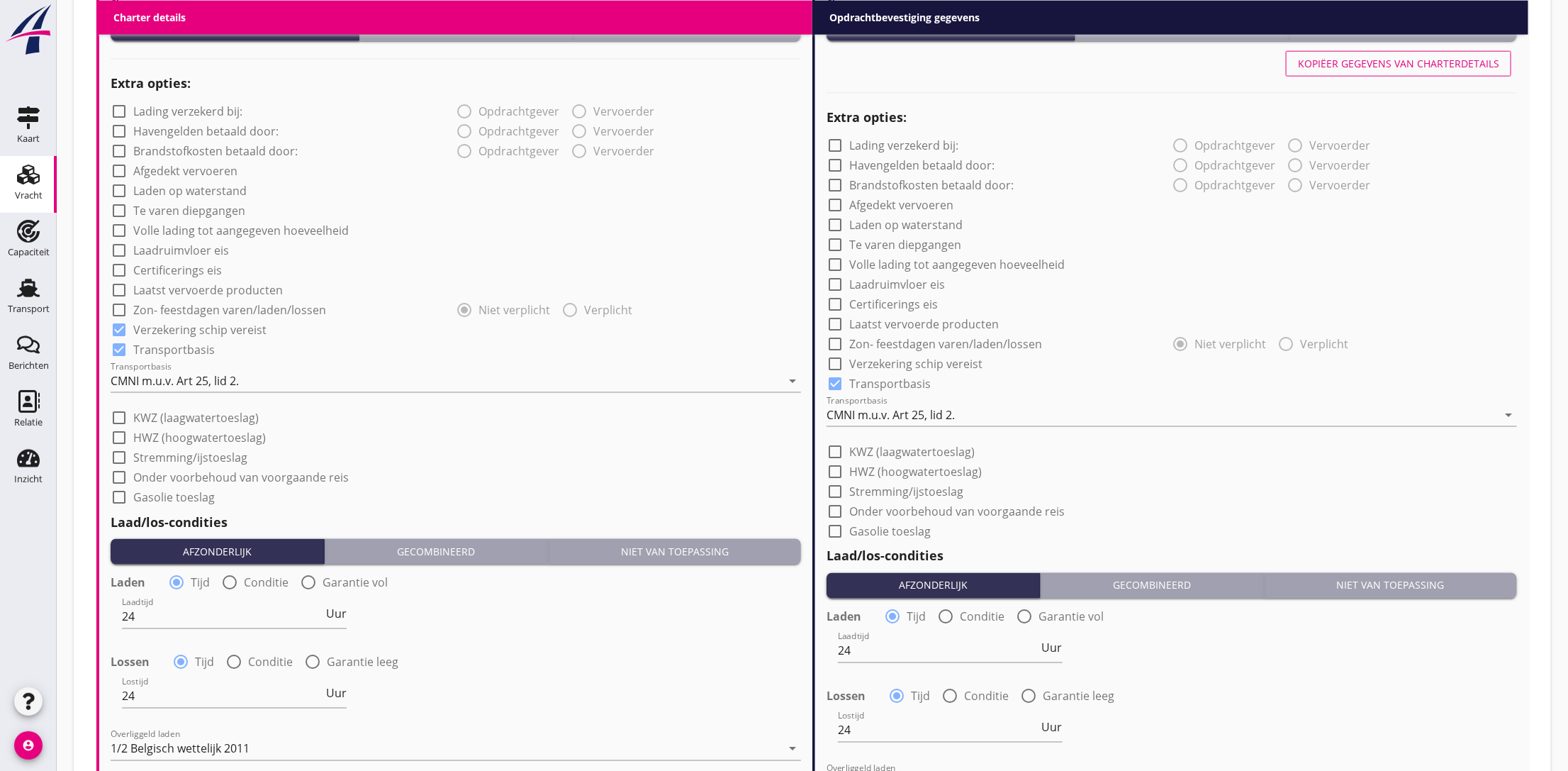
click at [1392, 71] on button "Kopiëer gegevens van charterdetails" at bounding box center [1398, 64] width 225 height 25
checkbox input "true"
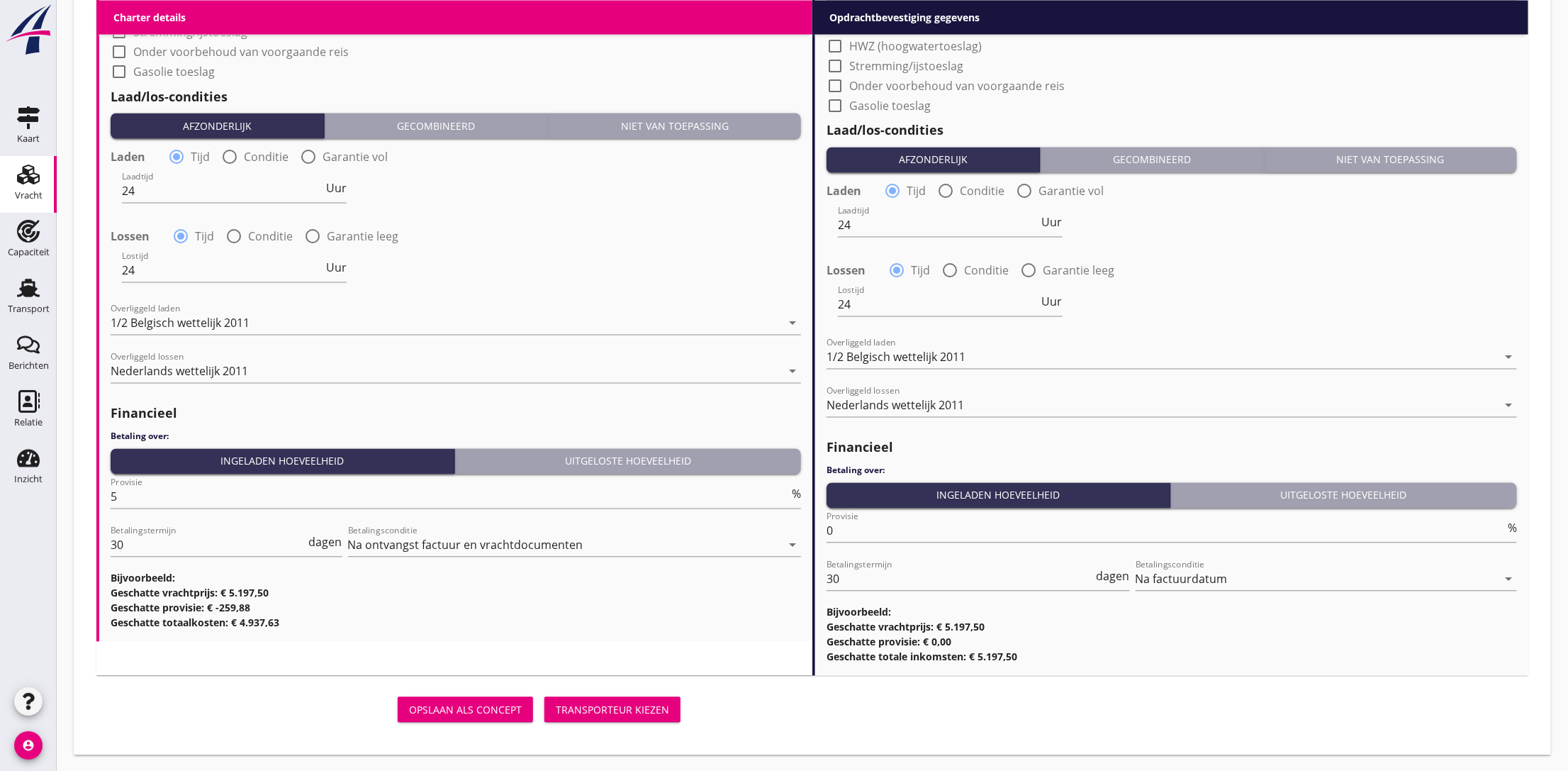
click at [590, 710] on div "Transporteur kiezen" at bounding box center [612, 710] width 113 height 15
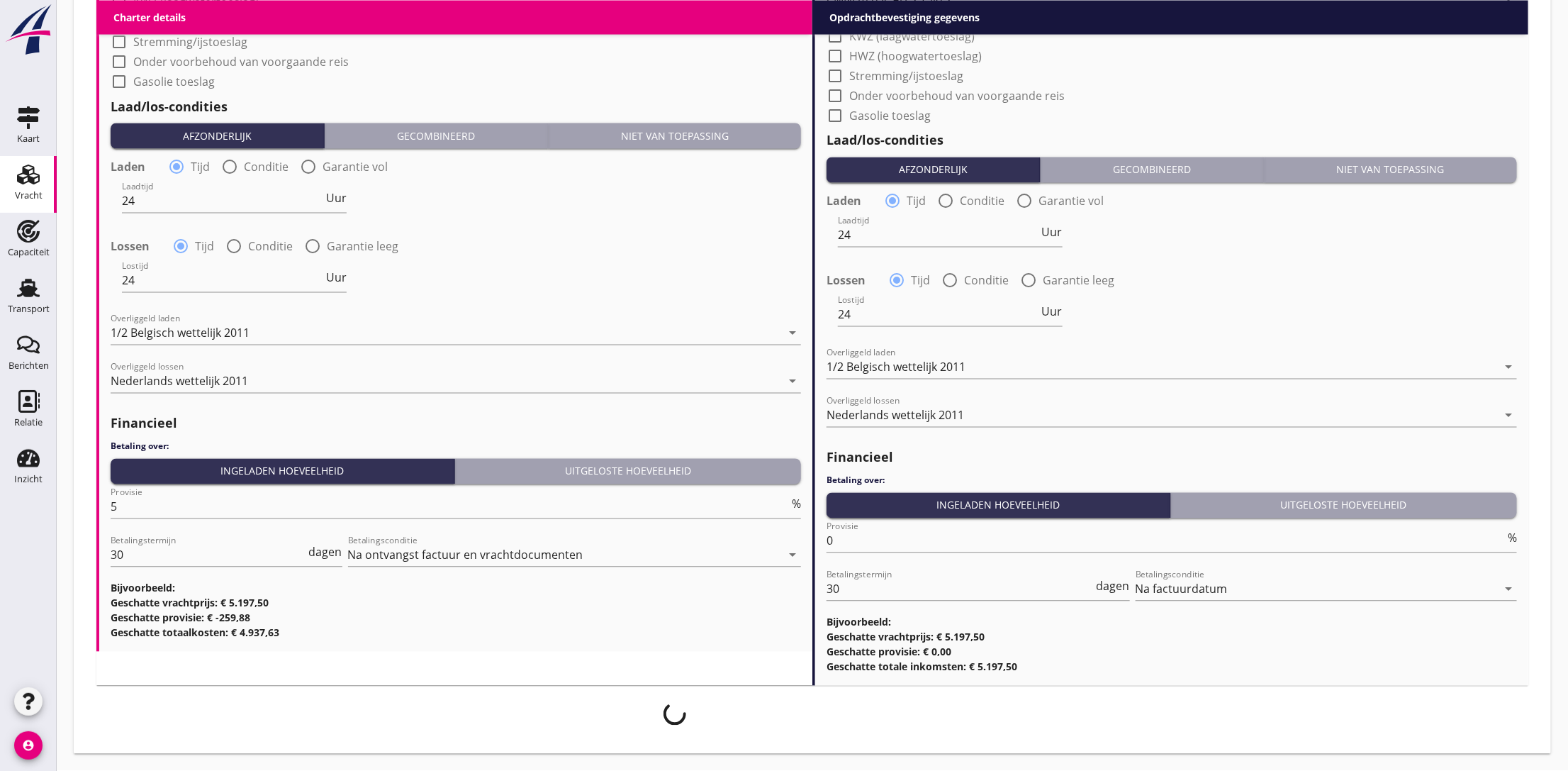
scroll to position [1428, 0]
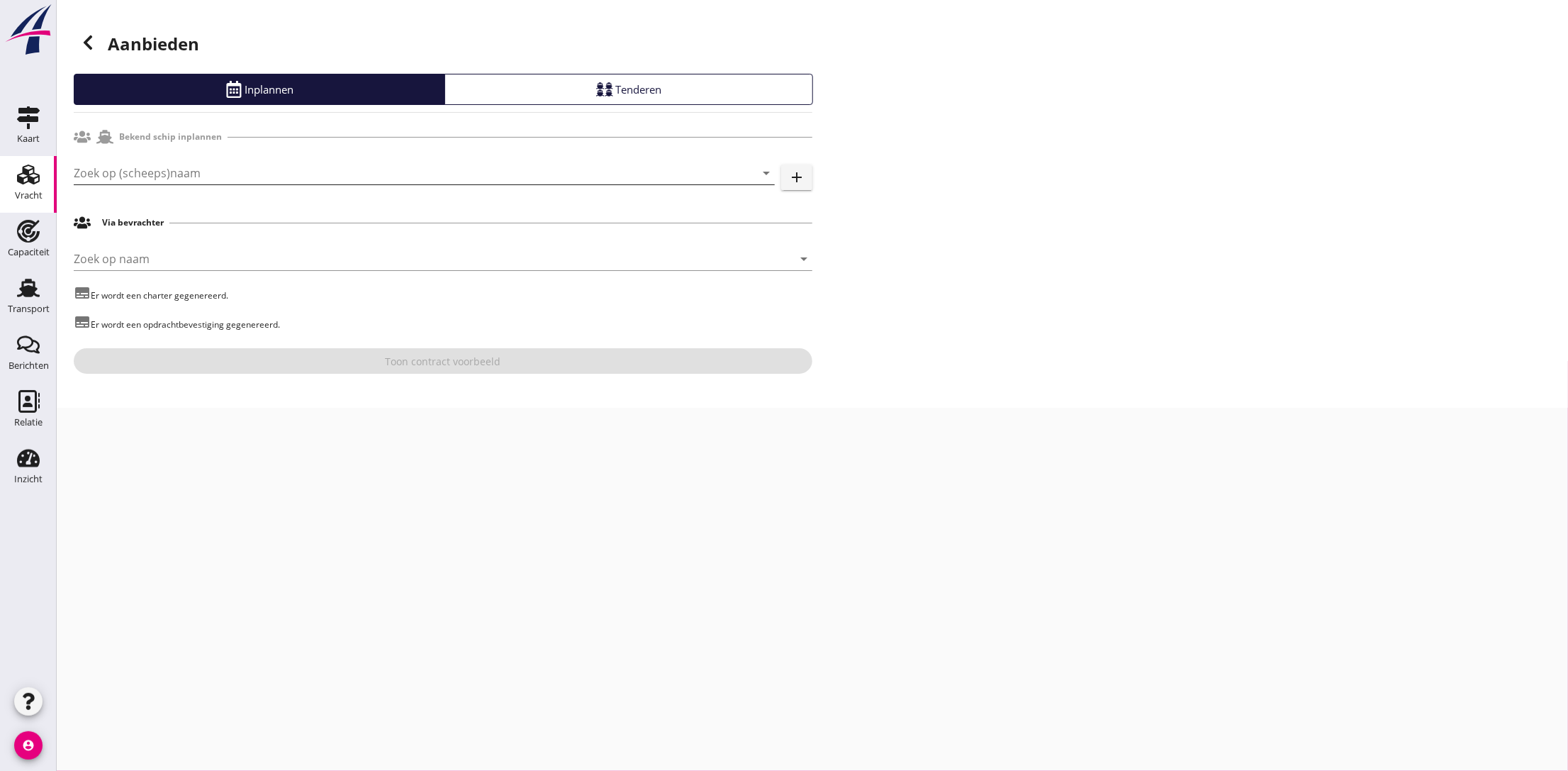
click at [141, 166] on input "Zoek op (scheeps)naam" at bounding box center [404, 173] width 662 height 23
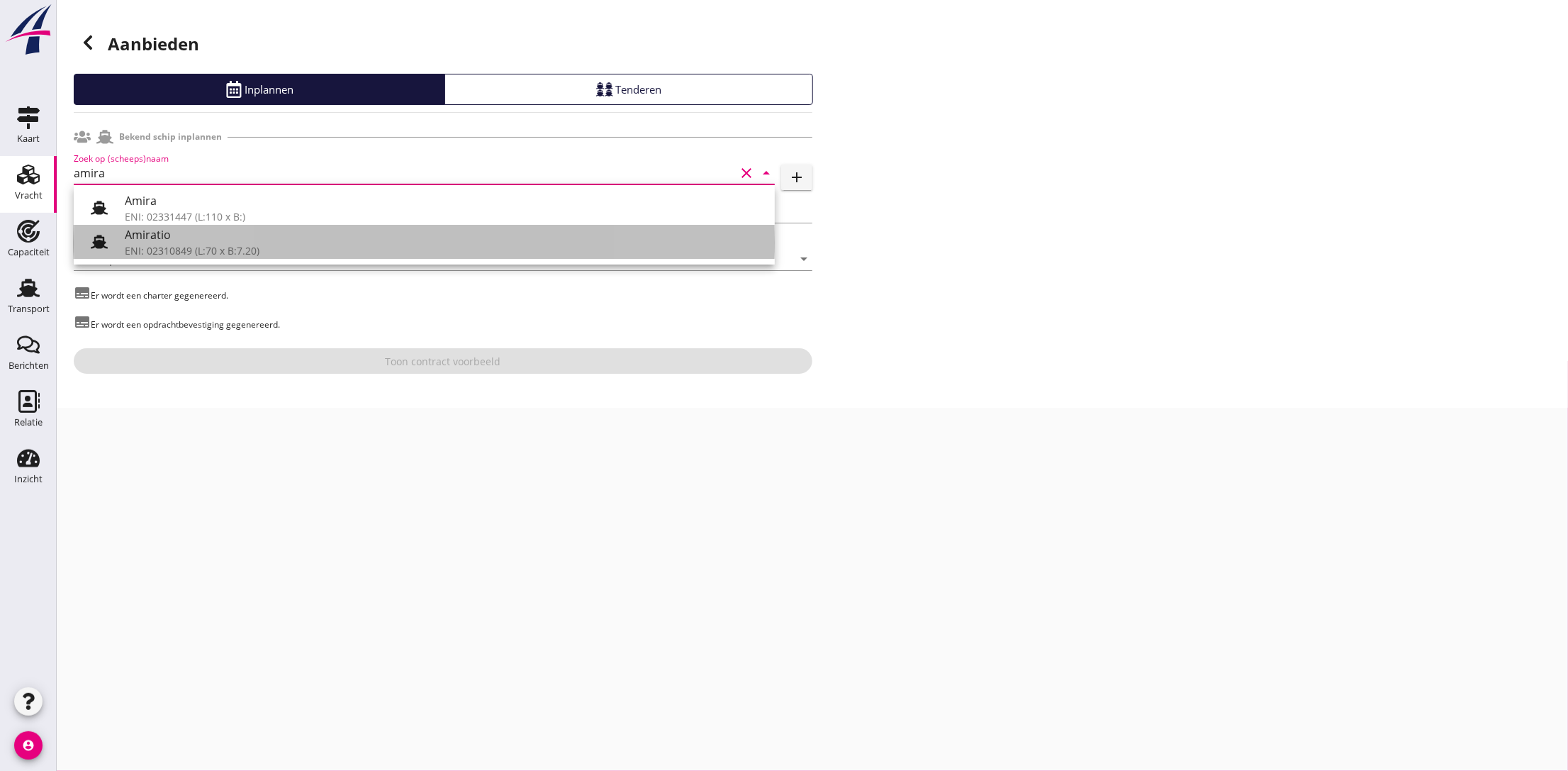
click at [182, 245] on div "ENI: 02310849 (L:70 x B:7.20)" at bounding box center [444, 251] width 639 height 15
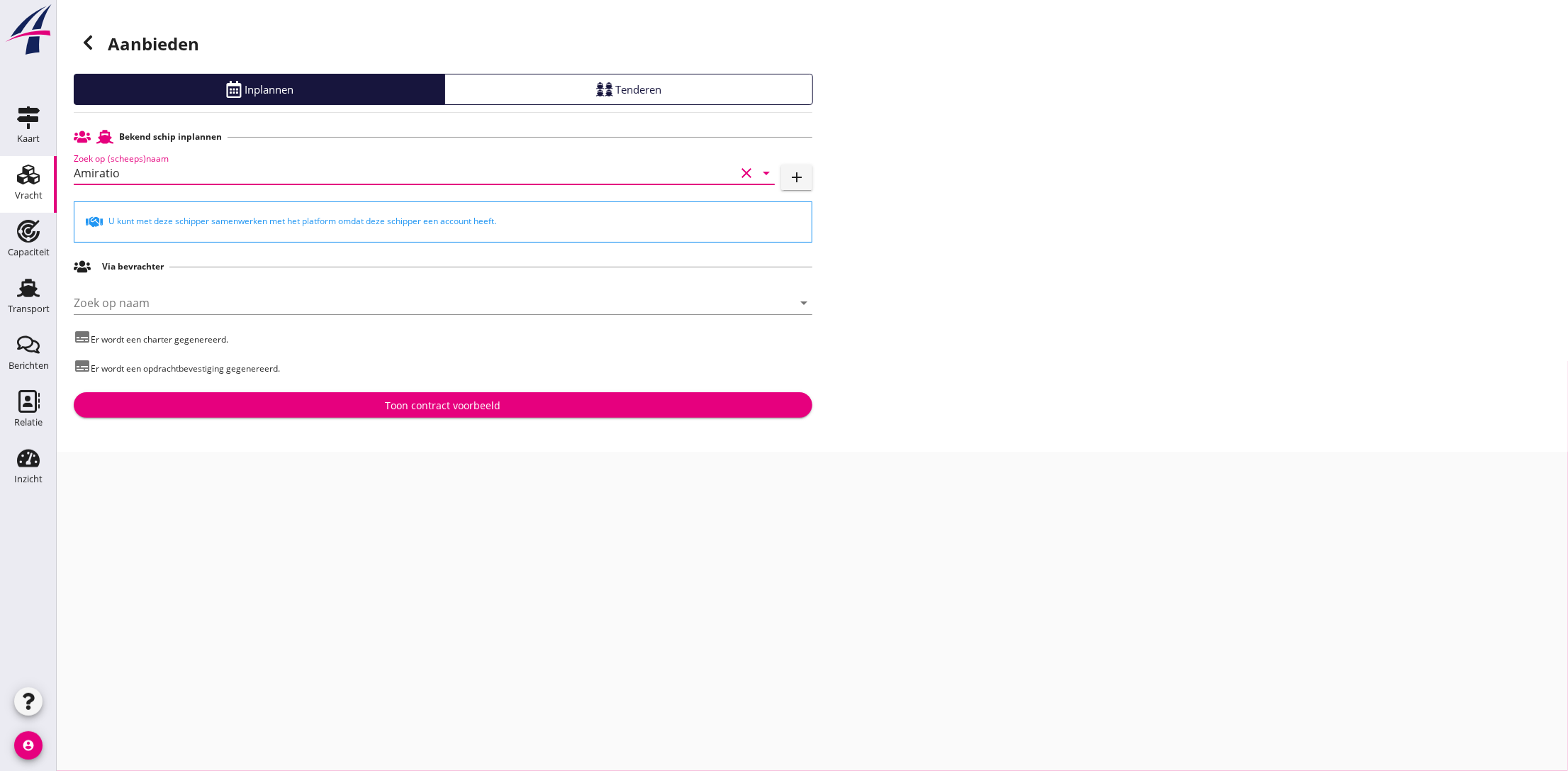
type input "Amiratio"
click at [377, 400] on div "Toon contract voorbeeld" at bounding box center [443, 405] width 716 height 15
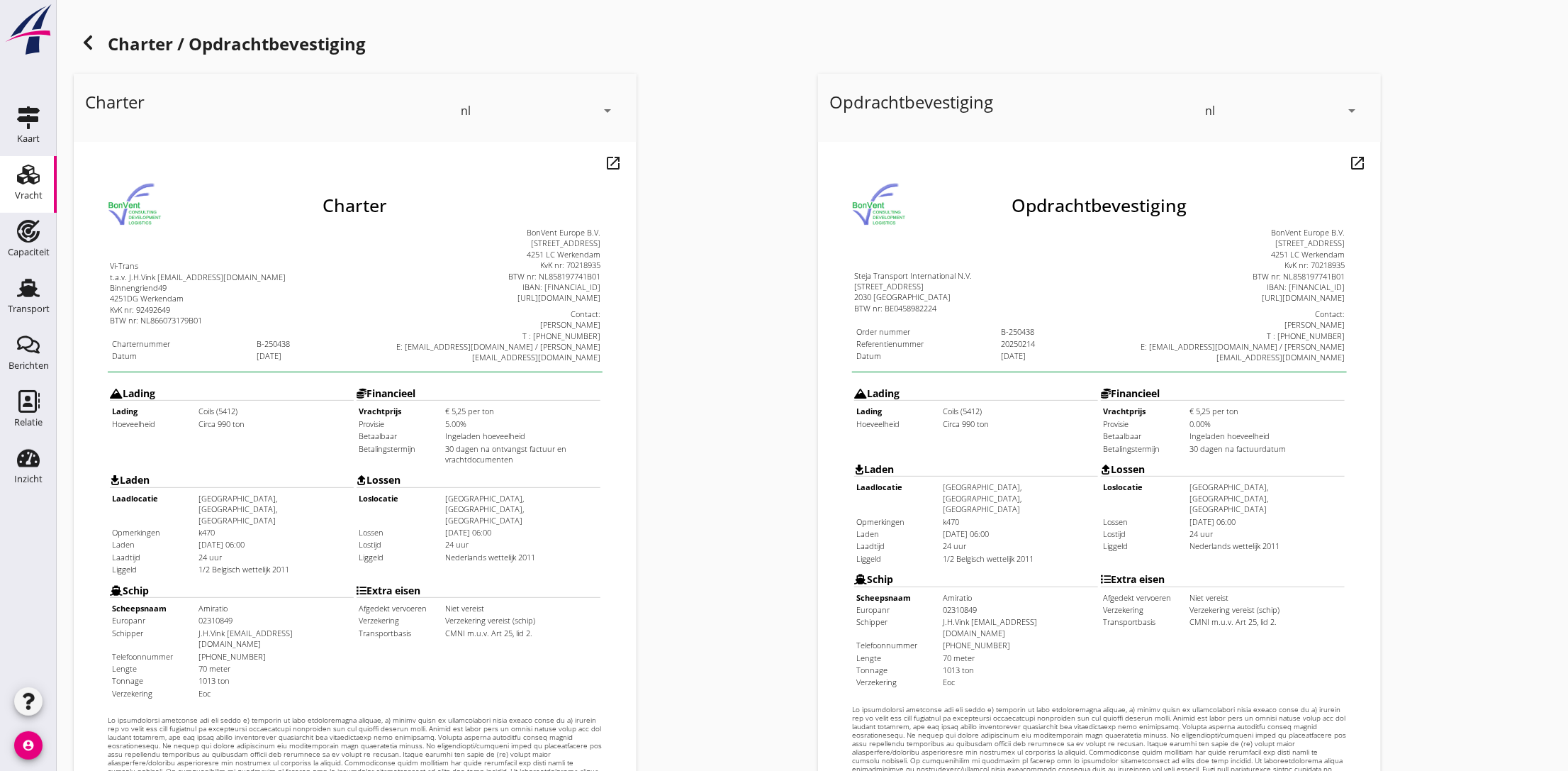
scroll to position [279, 0]
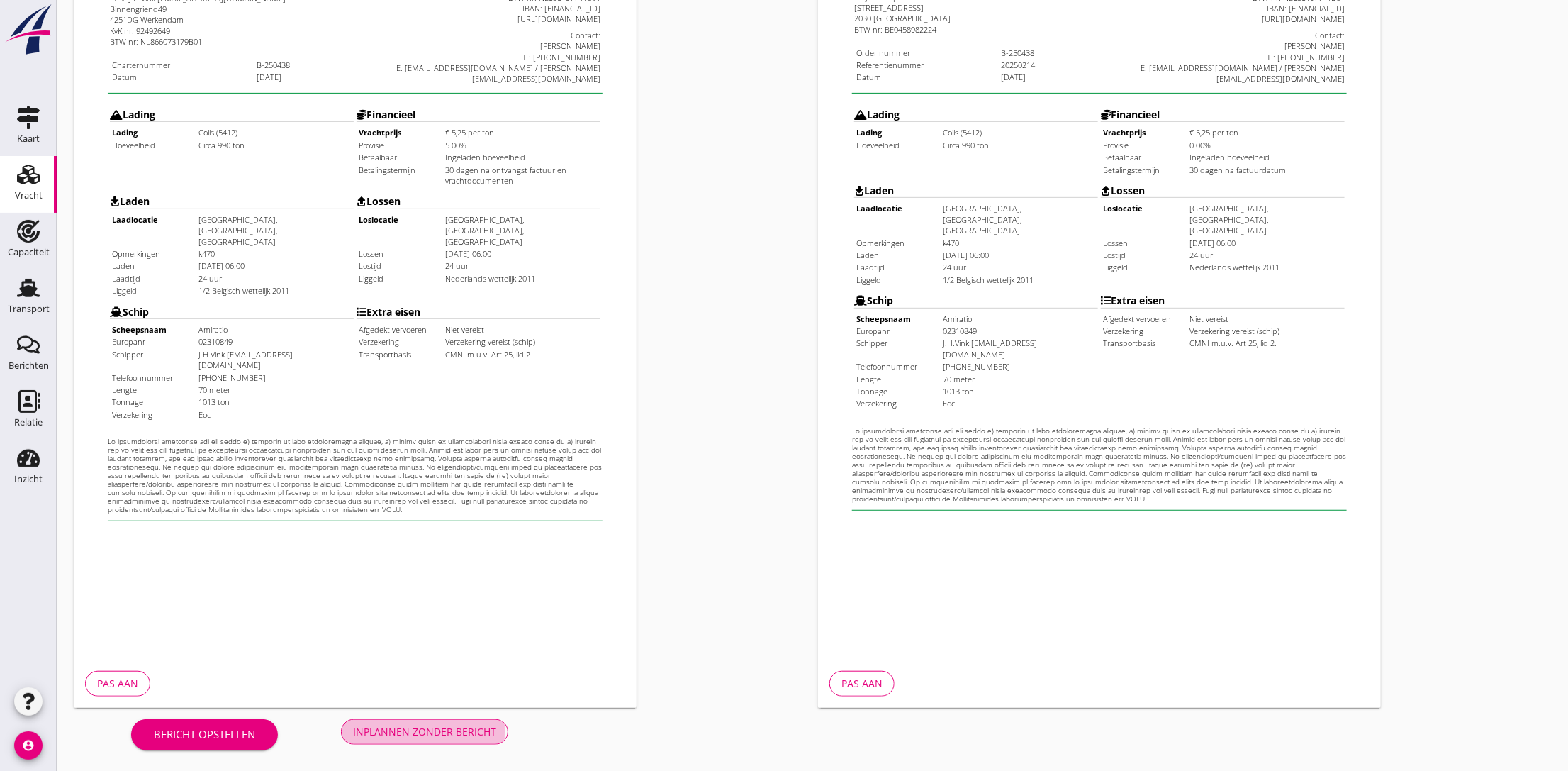
click at [403, 730] on div "Inplannen zonder bericht" at bounding box center [425, 731] width 143 height 15
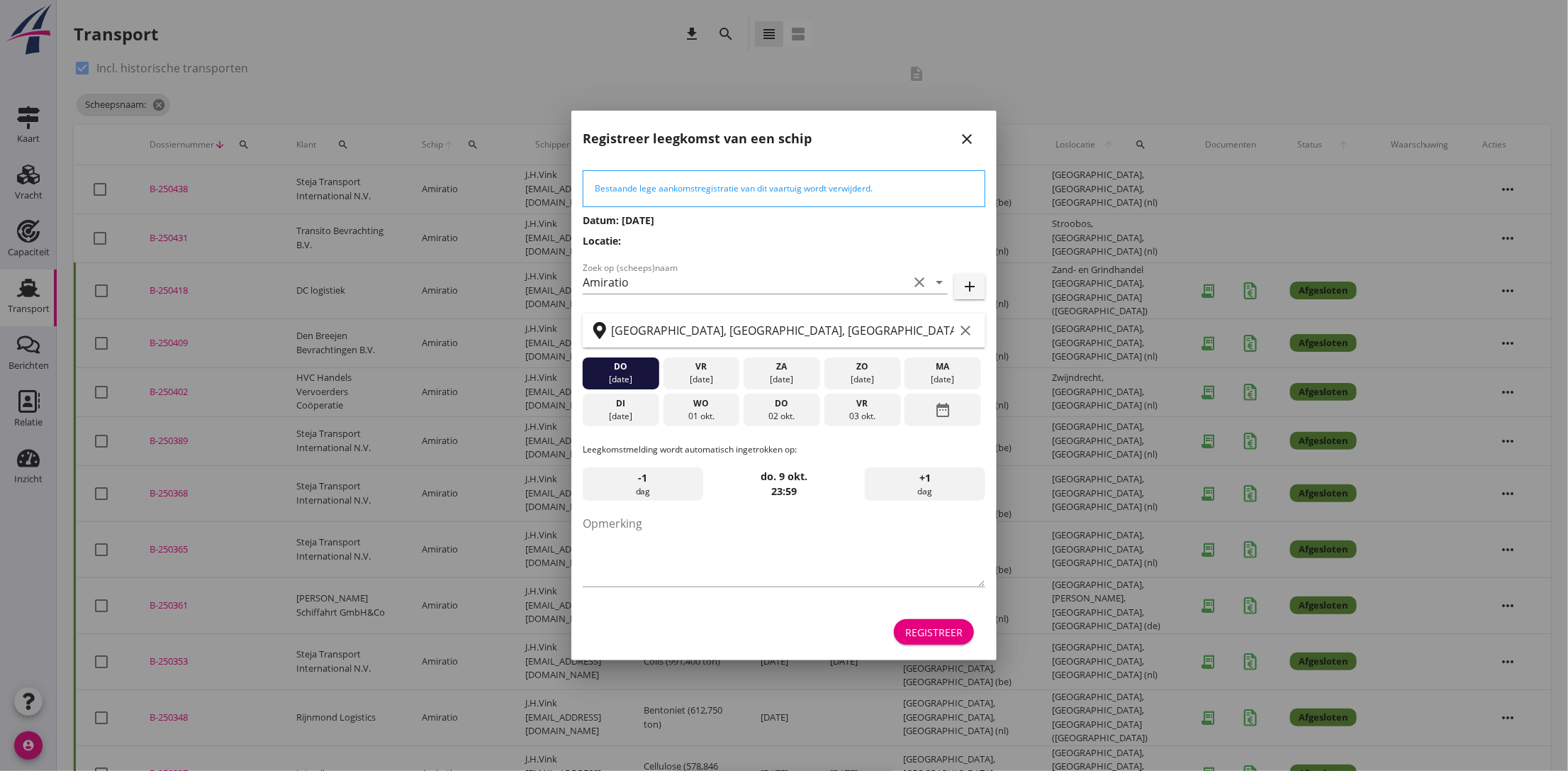
click at [947, 625] on div "Registreer" at bounding box center [933, 632] width 57 height 15
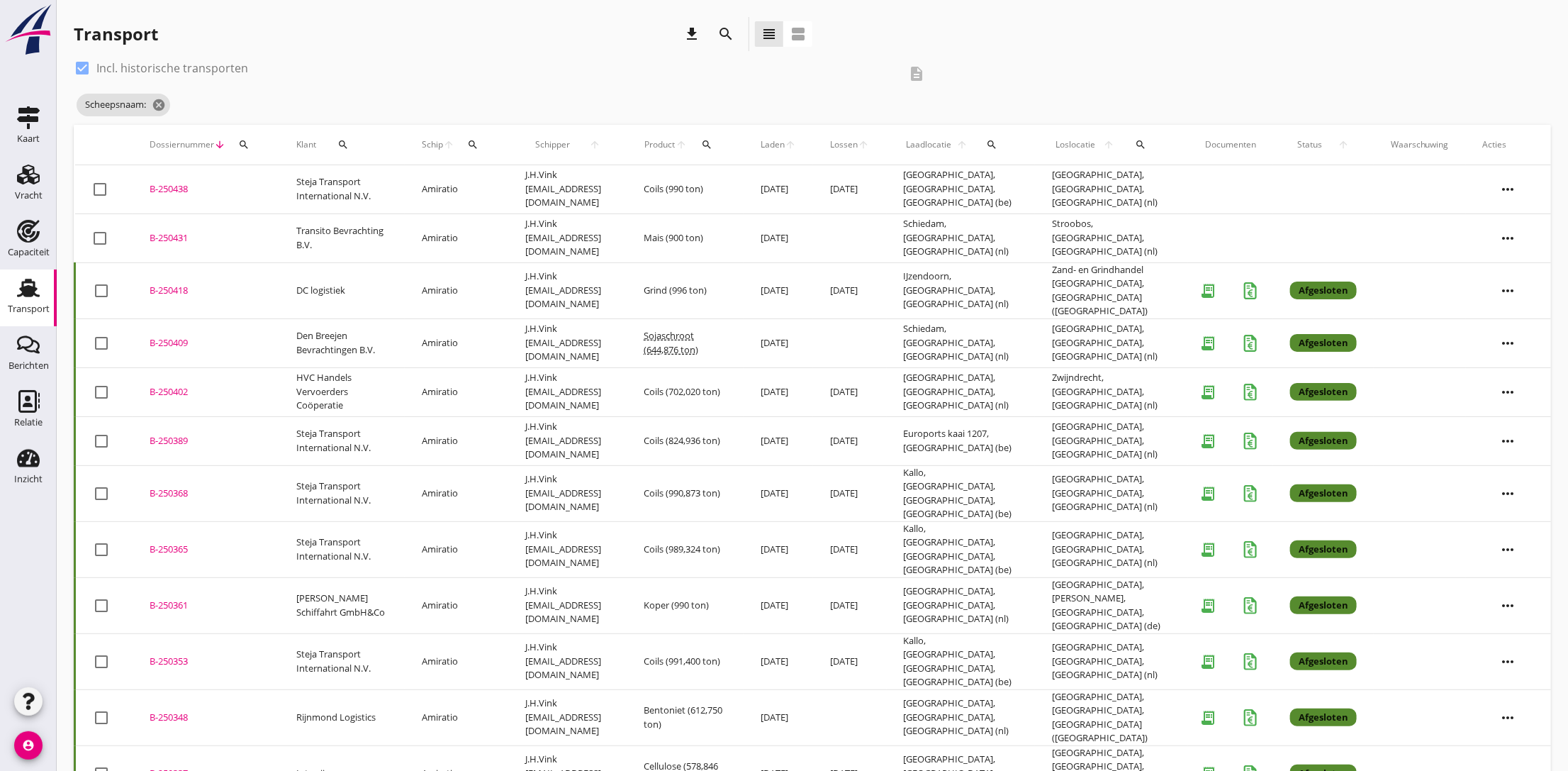
click at [162, 183] on div "B-250438" at bounding box center [206, 190] width 113 height 15
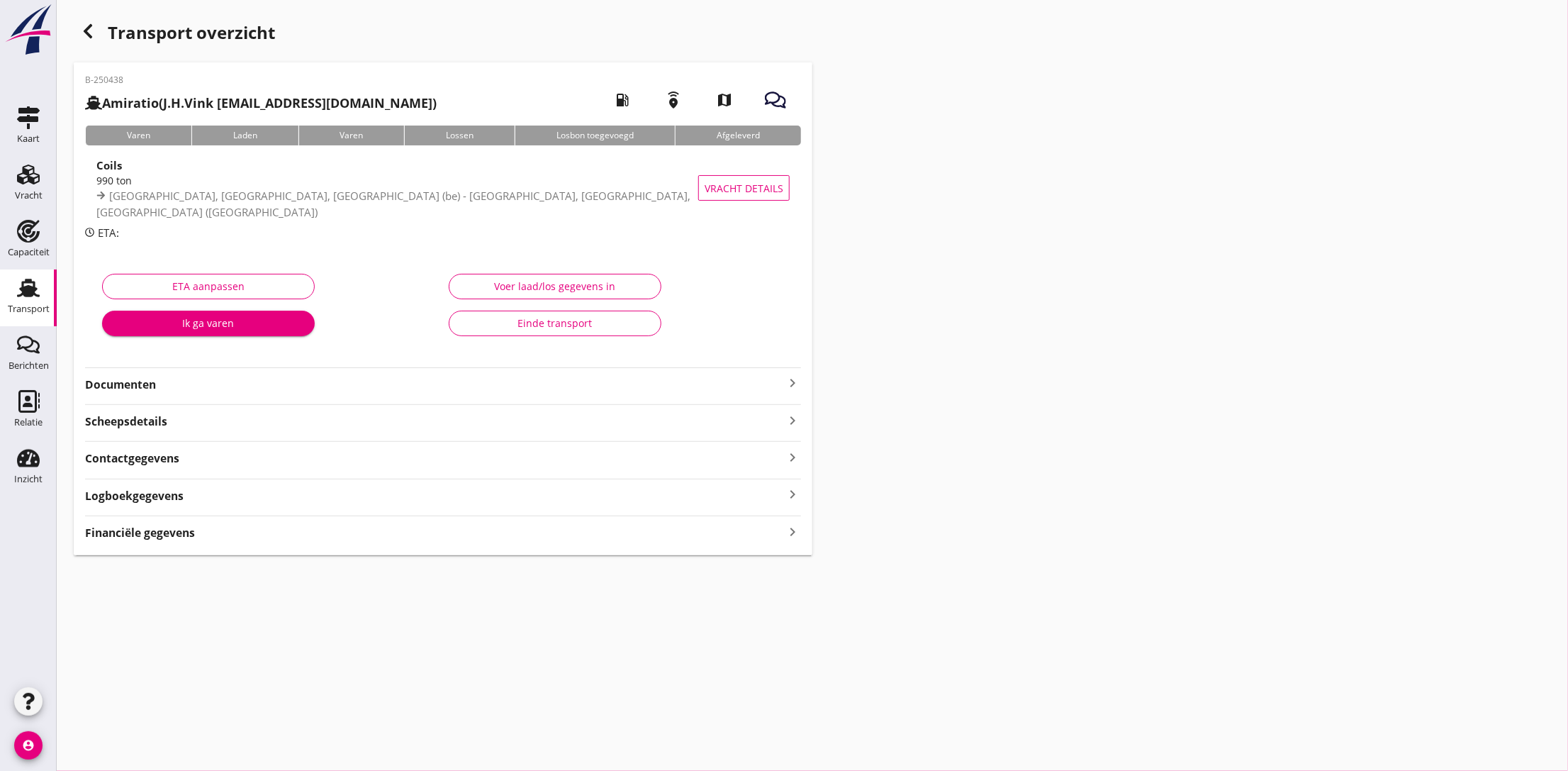
click at [218, 380] on strong "Documenten" at bounding box center [435, 385] width 699 height 16
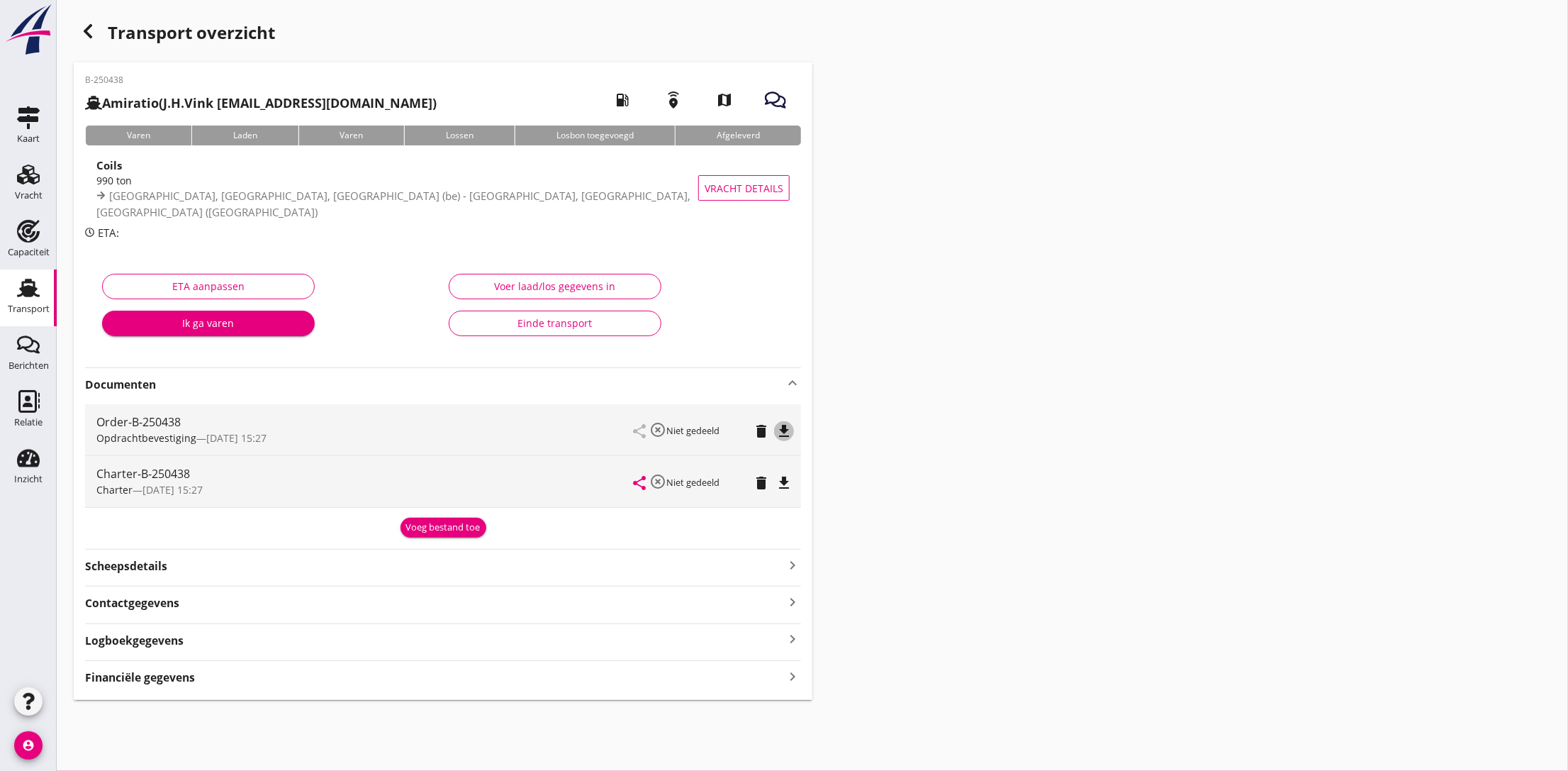
click at [791, 436] on icon "file_download" at bounding box center [784, 430] width 17 height 17
click at [777, 480] on icon "file_download" at bounding box center [784, 482] width 17 height 17
